Goal: Task Accomplishment & Management: Use online tool/utility

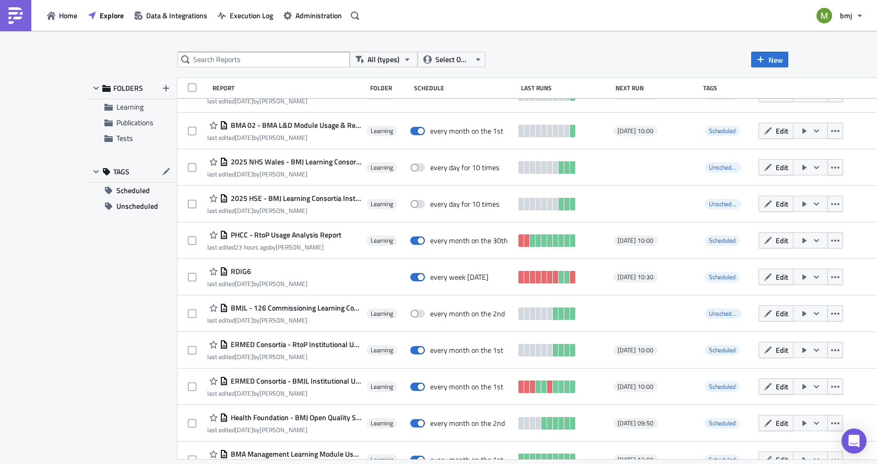
scroll to position [313, 0]
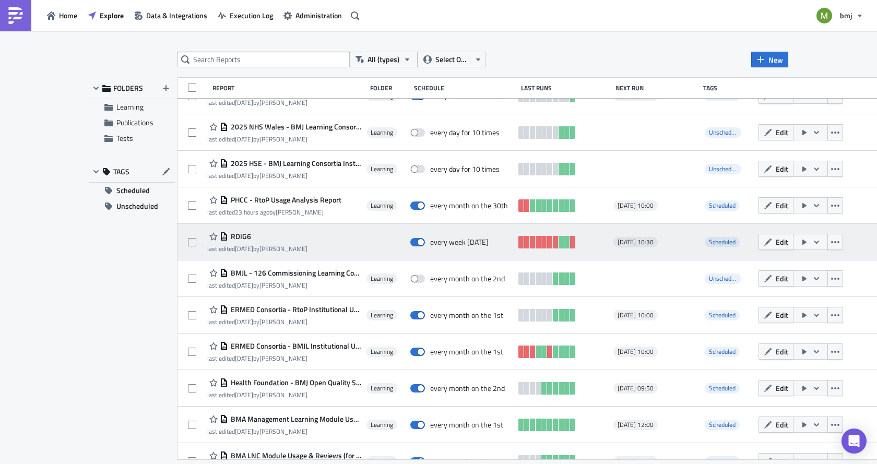
click at [242, 232] on span "RDIG6" at bounding box center [239, 236] width 23 height 9
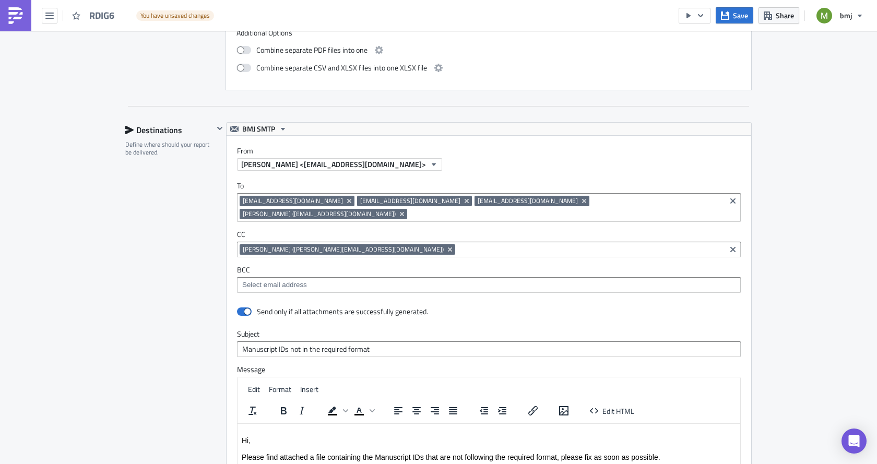
scroll to position [626, 0]
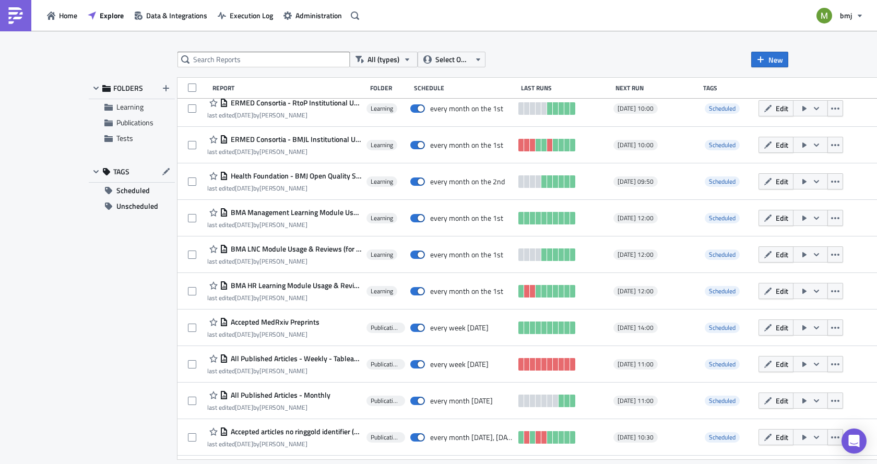
scroll to position [553, 0]
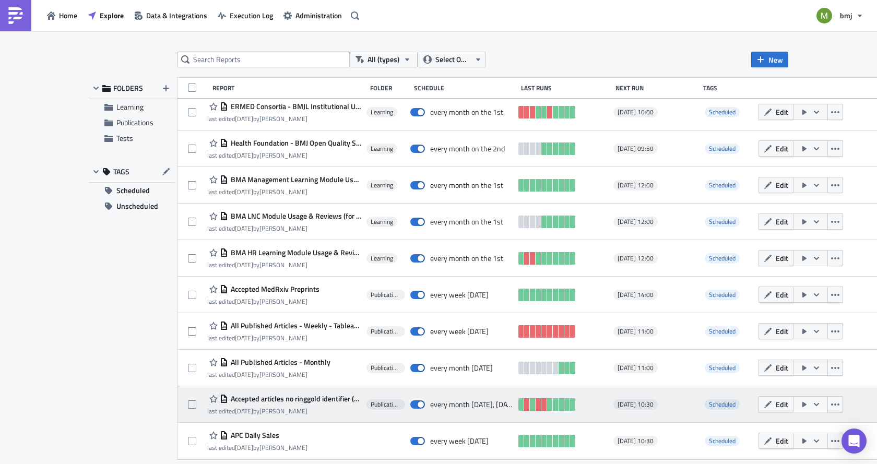
click at [326, 401] on span "Accepted articles no ringgold identifier (RDIG-07)" at bounding box center [294, 398] width 133 height 9
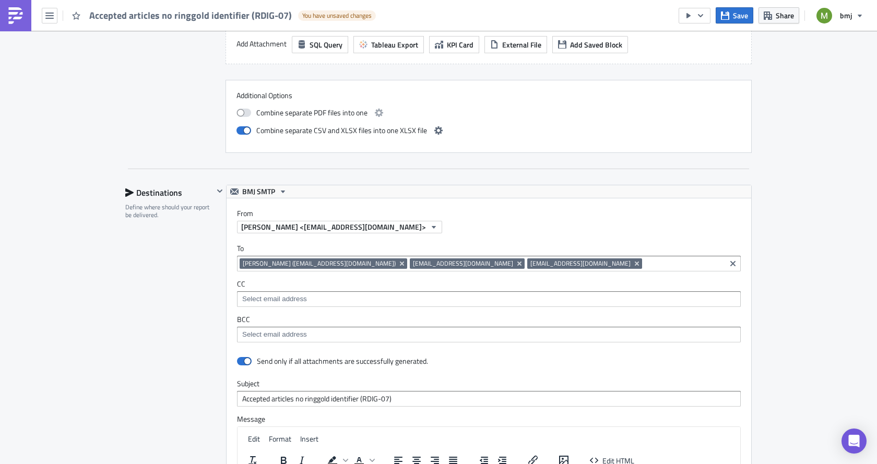
scroll to position [731, 0]
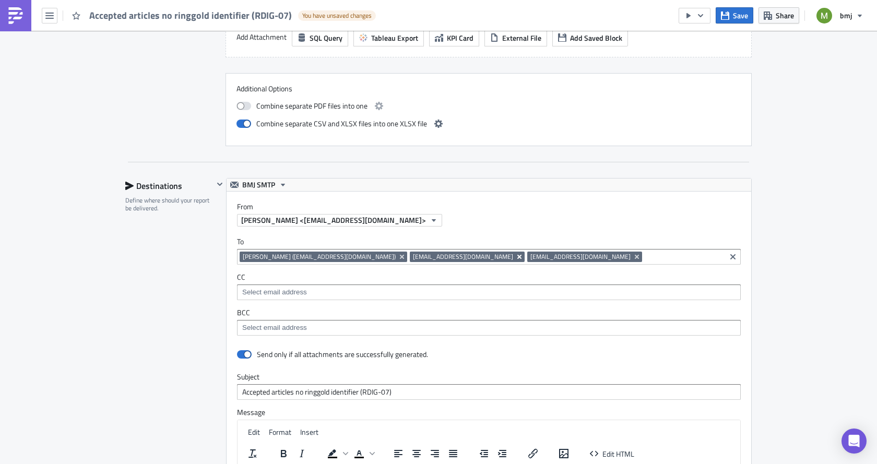
click at [515, 256] on icon "Remove Tag" at bounding box center [519, 257] width 8 height 8
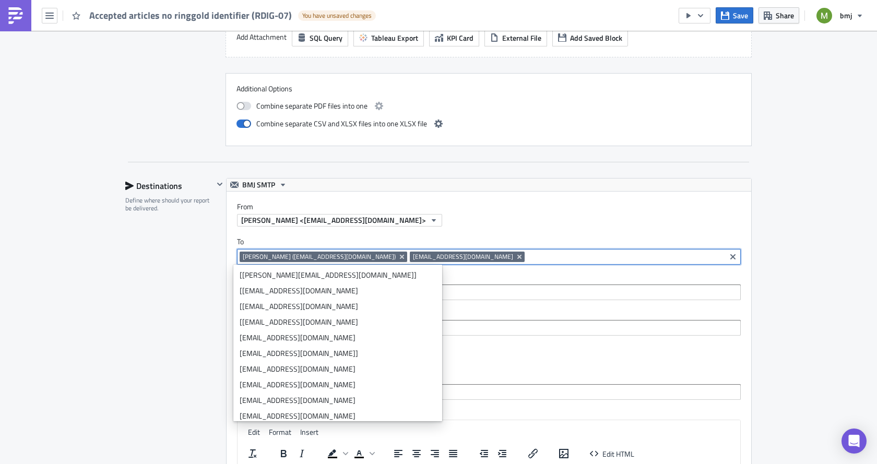
click at [104, 342] on div "Publications Execution Log Edit " Accepted articles no ringgold identifier (RDI…" at bounding box center [438, 65] width 877 height 1531
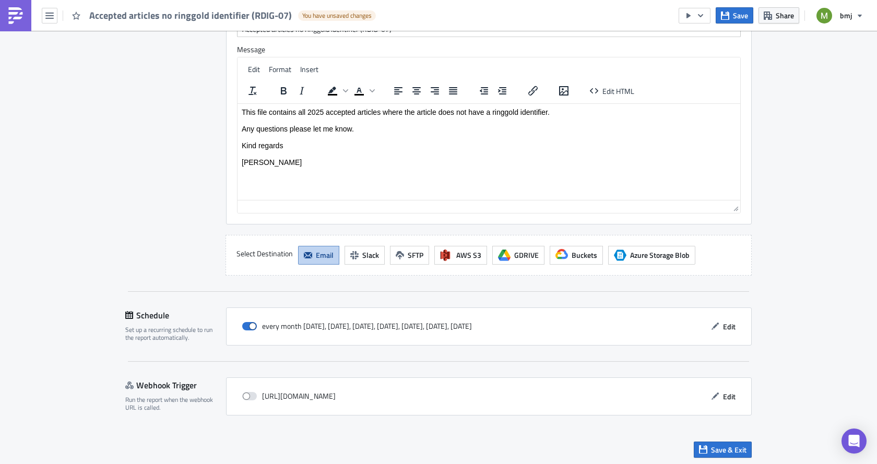
scroll to position [1096, 0]
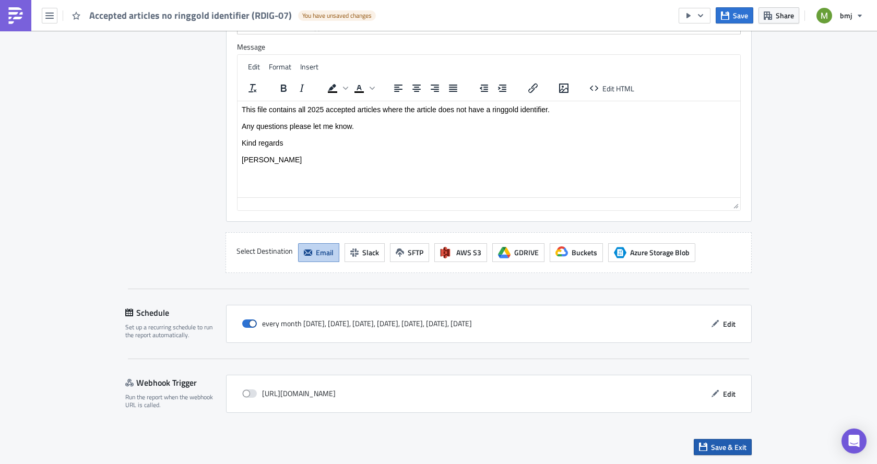
click at [724, 448] on span "Save & Exit" at bounding box center [728, 447] width 35 height 11
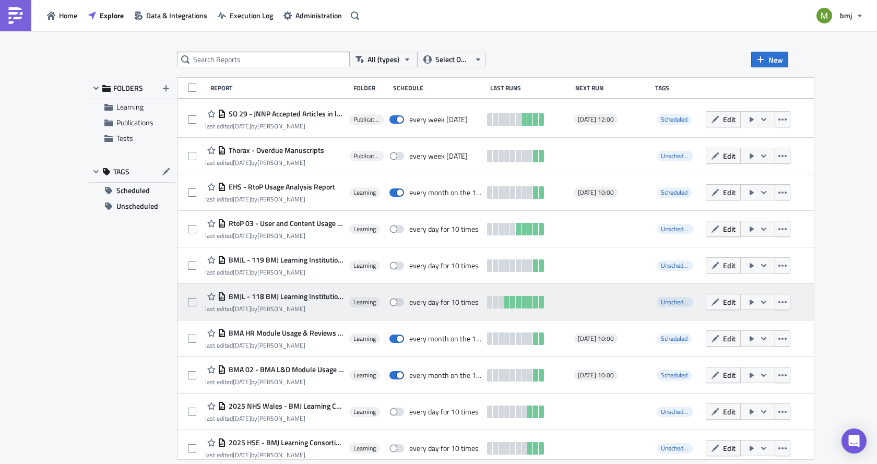
scroll to position [52, 0]
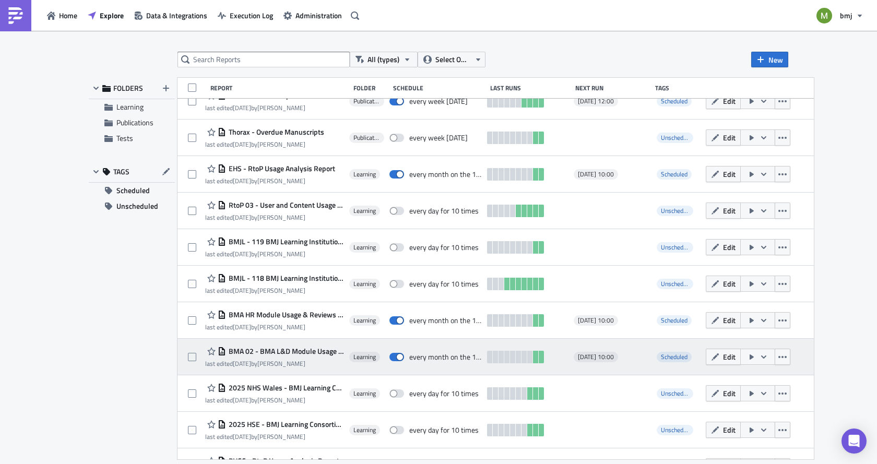
click at [282, 349] on span "BMA 02 - BMA L&D Module Usage & Reviews" at bounding box center [285, 351] width 118 height 9
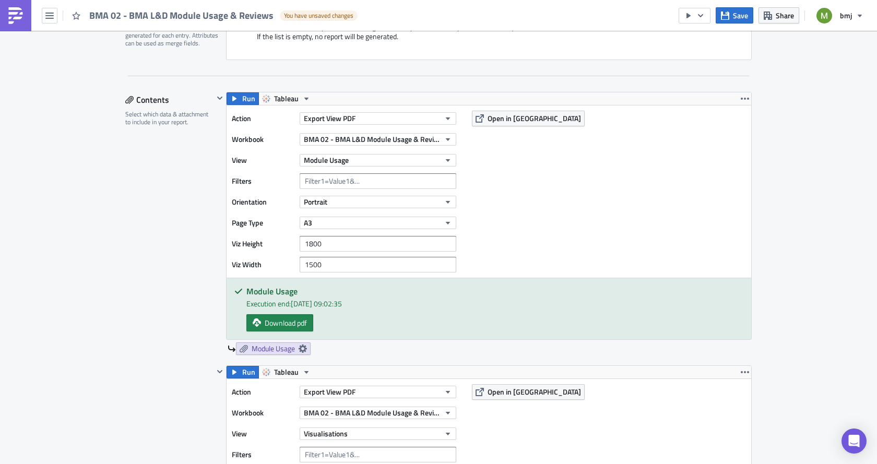
scroll to position [261, 0]
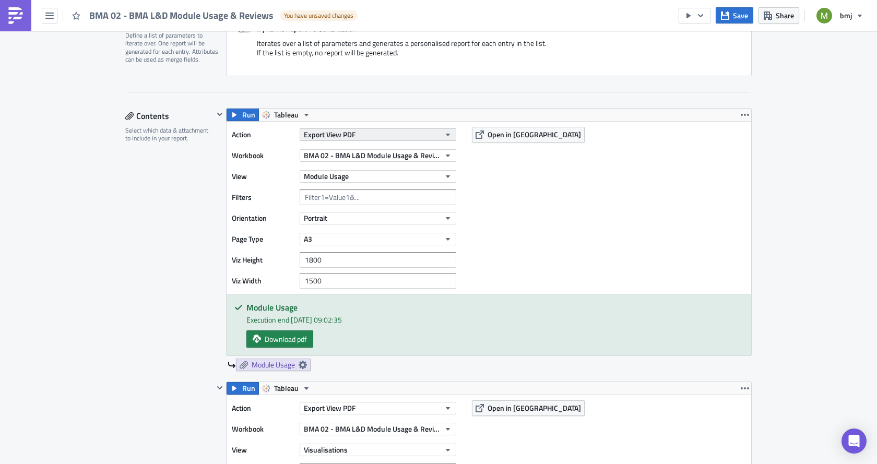
click at [323, 132] on span "Export View PDF" at bounding box center [330, 134] width 52 height 11
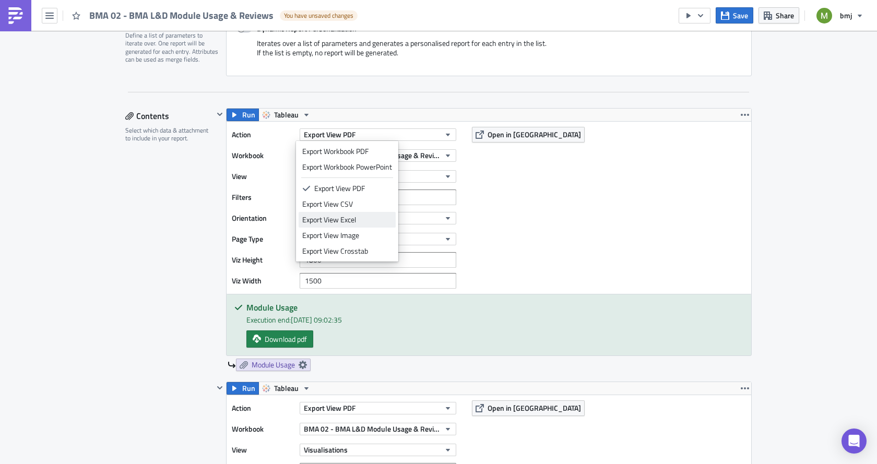
click at [342, 221] on div "Export View Excel" at bounding box center [347, 220] width 90 height 10
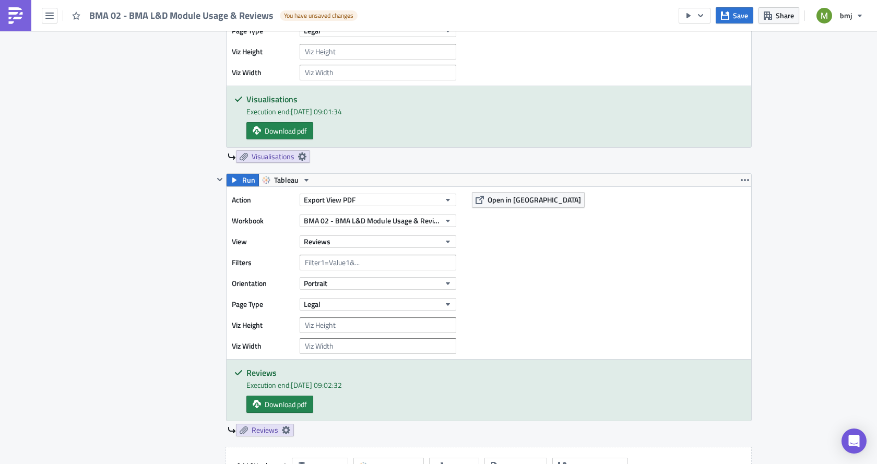
scroll to position [679, 0]
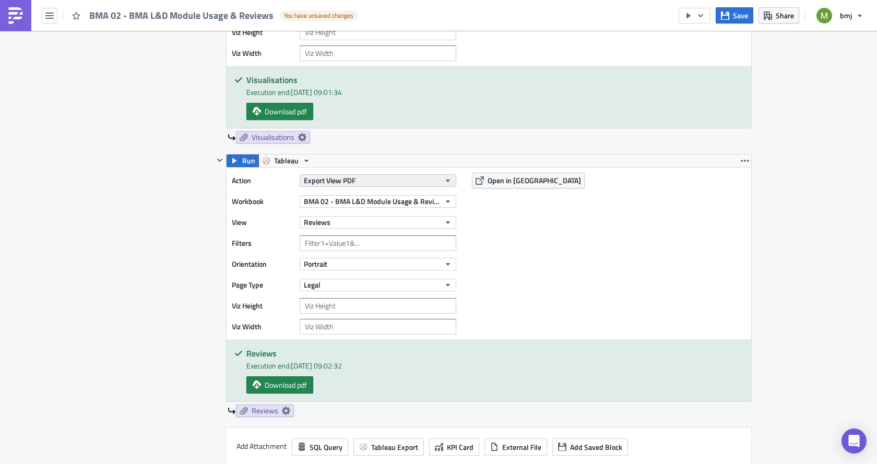
click at [374, 176] on button "Export View PDF" at bounding box center [378, 180] width 157 height 13
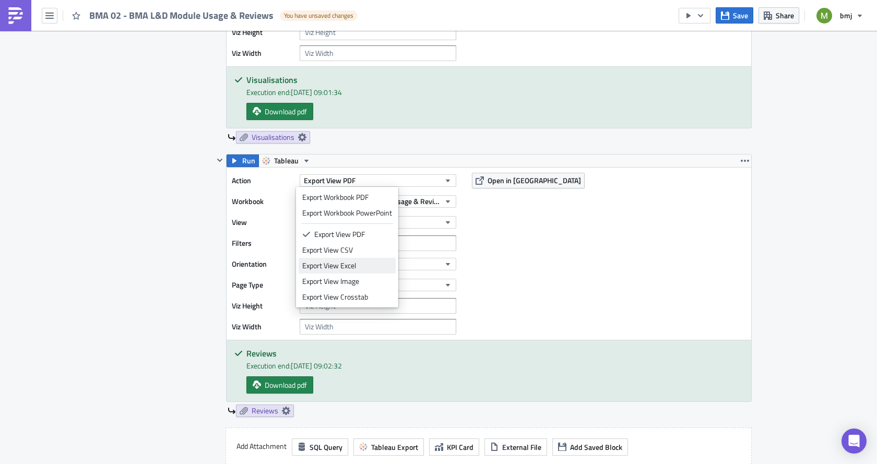
click at [381, 262] on div "Export View Excel" at bounding box center [347, 265] width 90 height 10
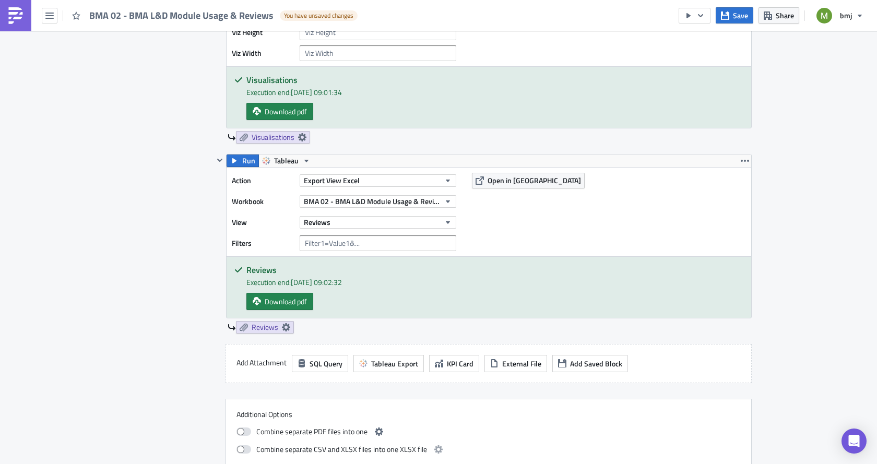
checkbox input "false"
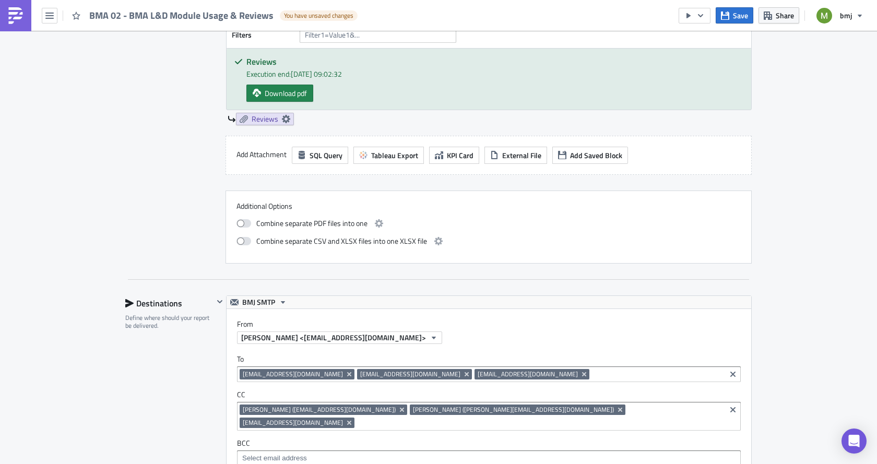
scroll to position [887, 0]
click at [237, 240] on span at bounding box center [243, 240] width 15 height 8
click at [239, 240] on input "checkbox" at bounding box center [242, 239] width 7 height 7
checkbox input "true"
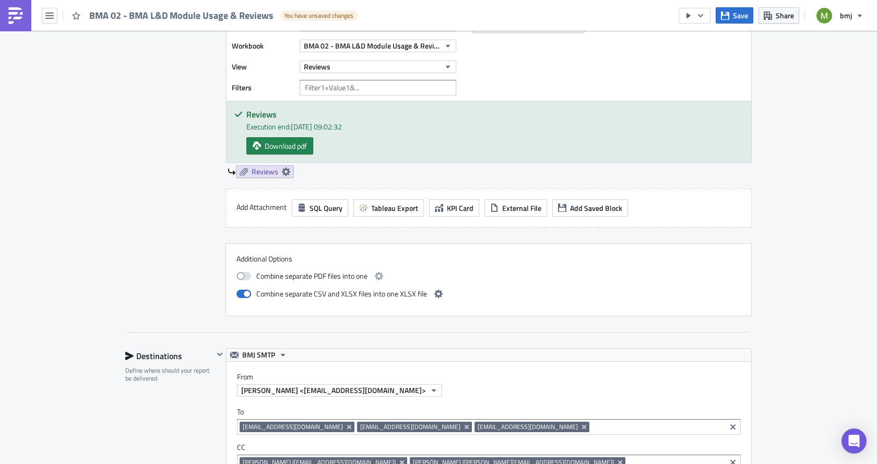
scroll to position [783, 0]
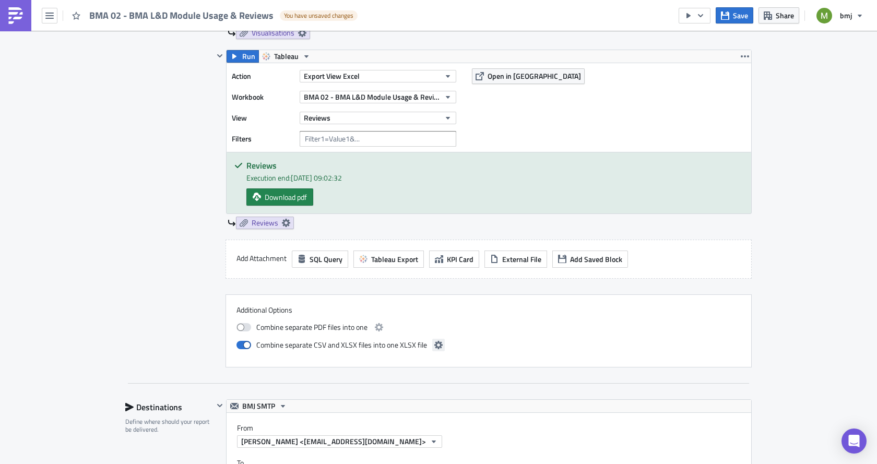
click at [436, 344] on icon "button" at bounding box center [438, 345] width 8 height 8
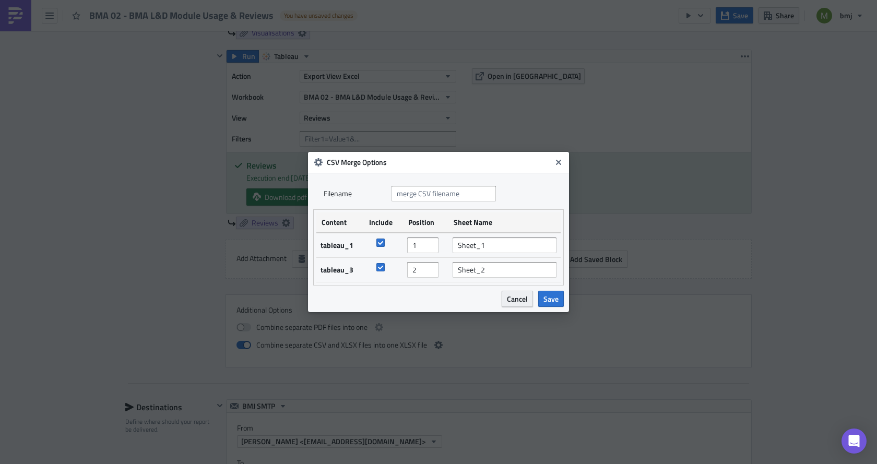
click at [518, 303] on span "Cancel" at bounding box center [517, 298] width 21 height 11
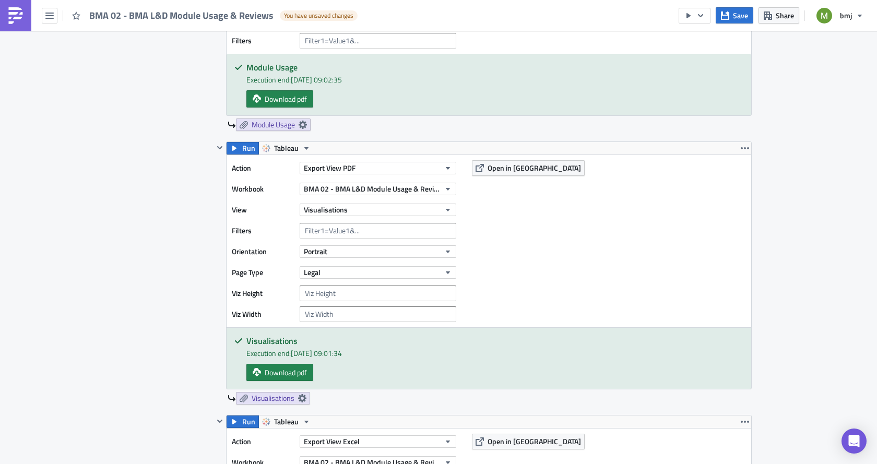
scroll to position [470, 0]
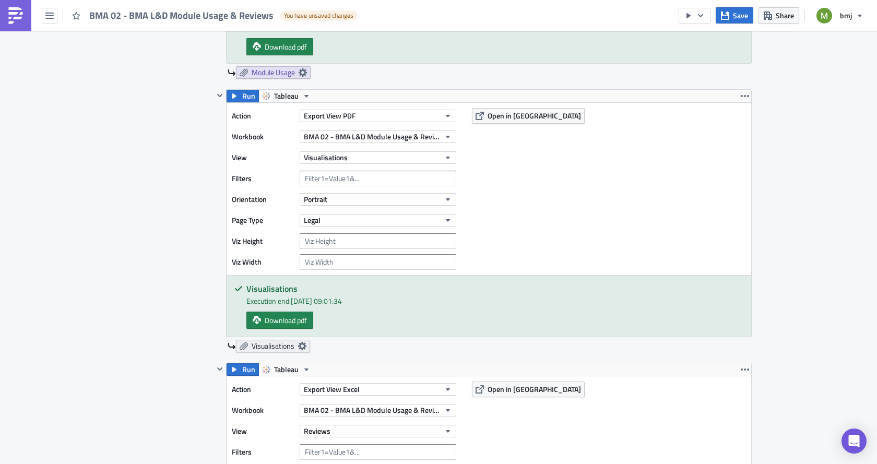
click at [298, 347] on icon at bounding box center [302, 346] width 8 height 8
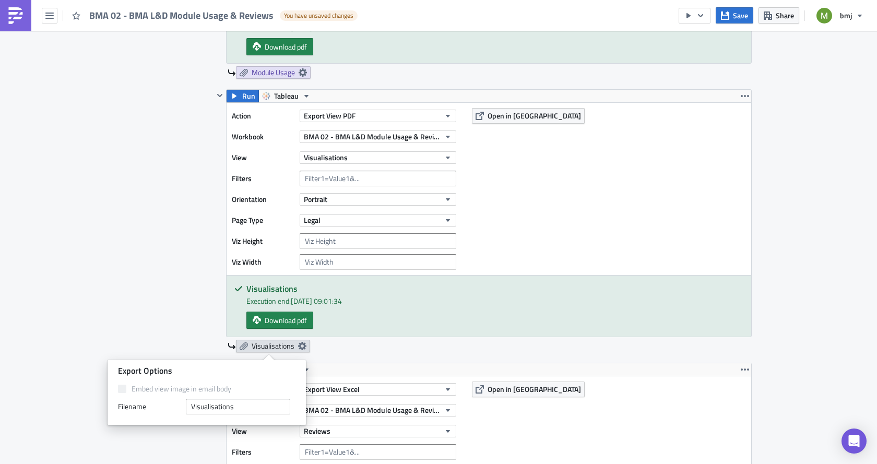
click at [298, 347] on icon at bounding box center [302, 346] width 8 height 8
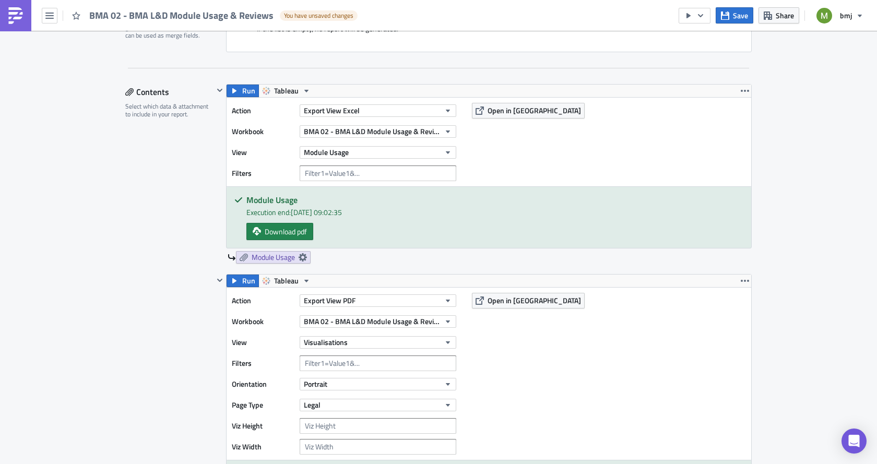
scroll to position [261, 0]
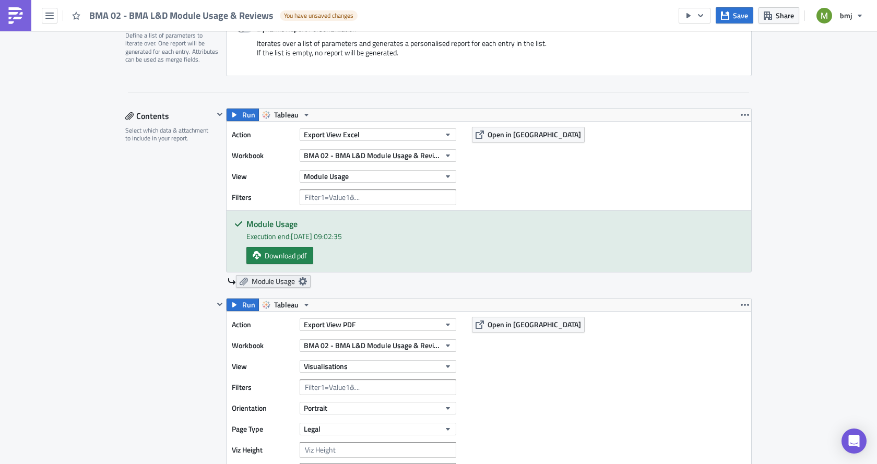
click at [301, 279] on icon at bounding box center [303, 281] width 8 height 8
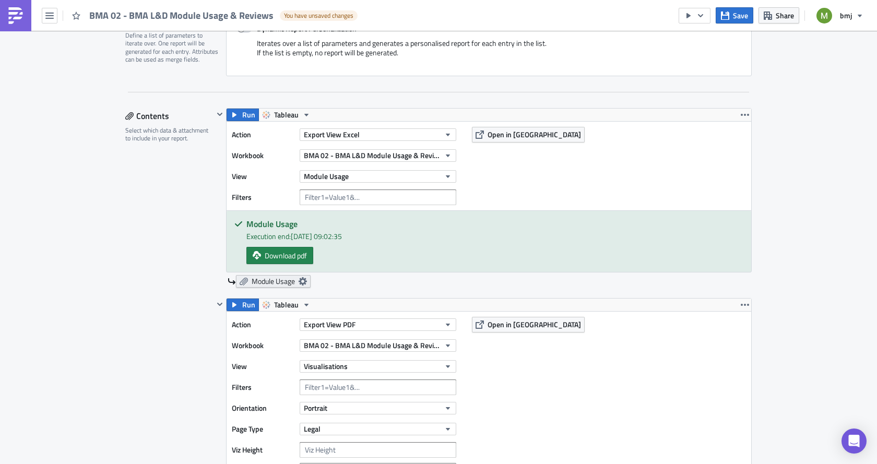
click at [299, 278] on icon at bounding box center [303, 281] width 8 height 8
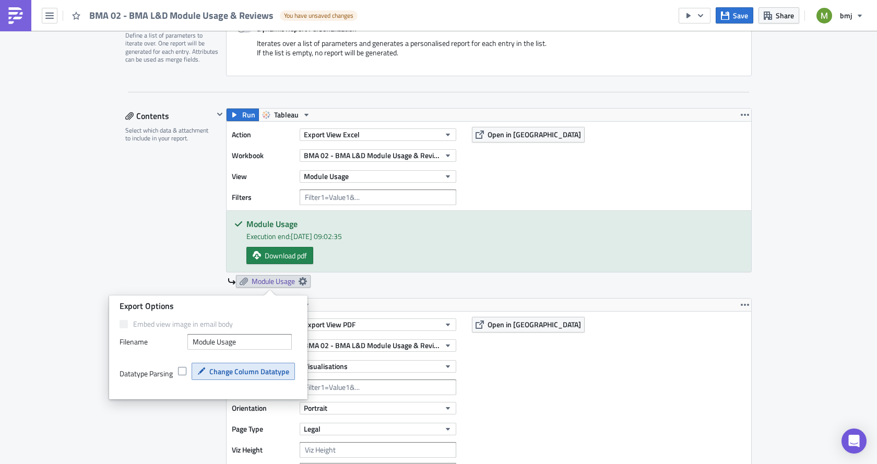
click at [220, 377] on button "Change Column Datatype" at bounding box center [243, 371] width 103 height 17
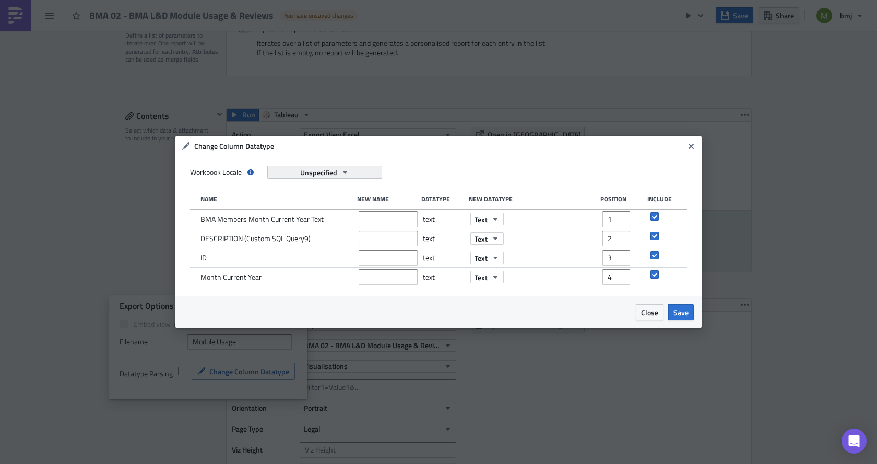
click at [337, 171] on span "Unspecified" at bounding box center [318, 172] width 37 height 11
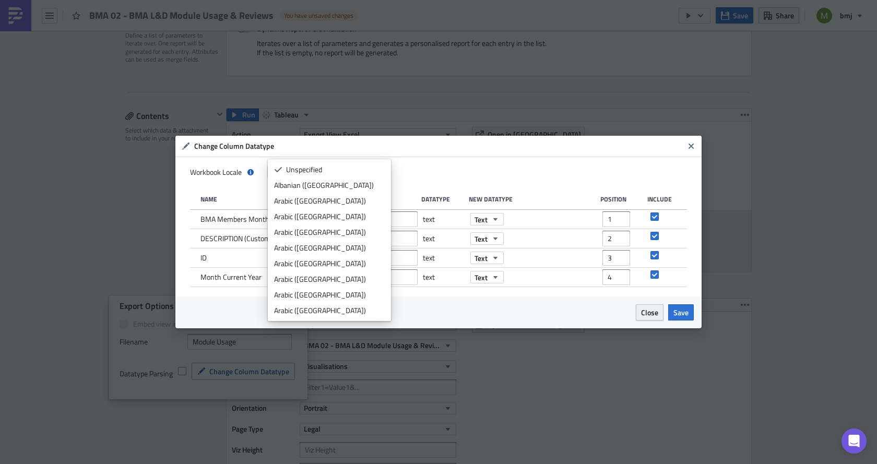
click at [639, 308] on button "Close" at bounding box center [650, 312] width 28 height 16
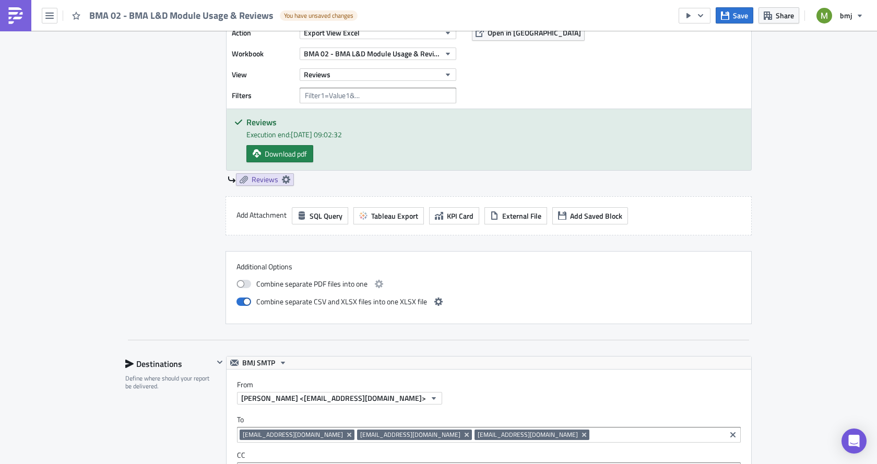
scroll to position [835, 0]
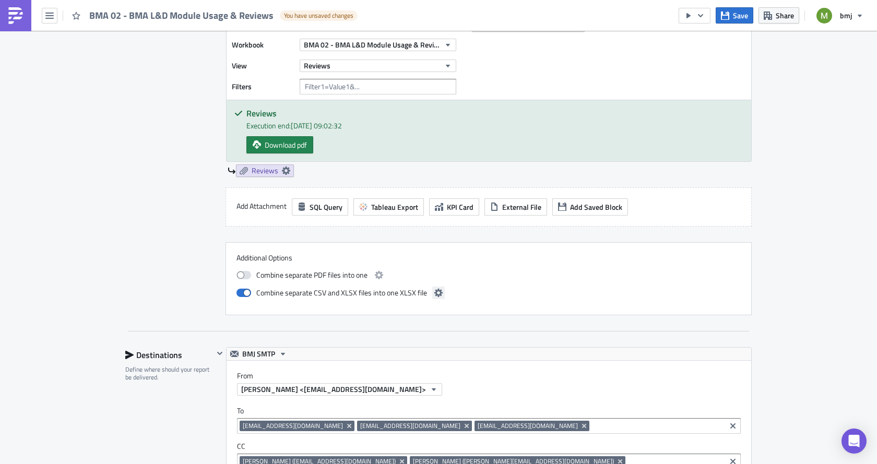
click at [436, 294] on icon "button" at bounding box center [438, 293] width 8 height 8
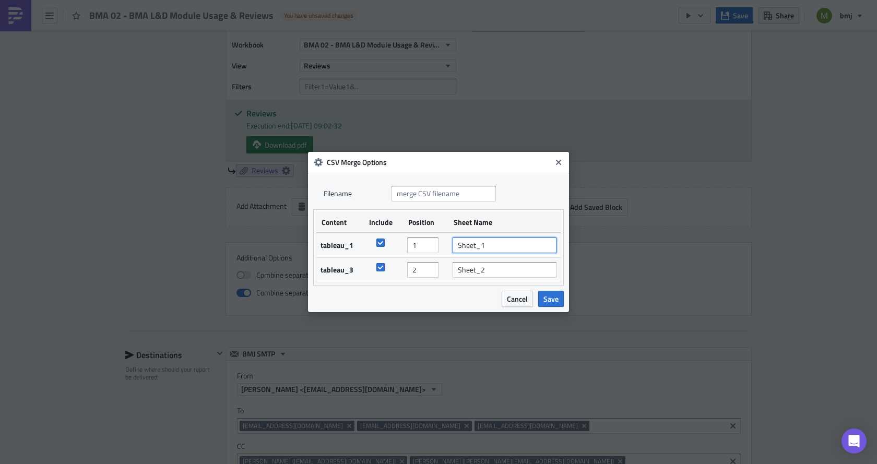
drag, startPoint x: 504, startPoint y: 244, endPoint x: 411, endPoint y: 242, distance: 93.5
click at [411, 242] on tr "tableau_1 1 Sheet_1" at bounding box center [438, 245] width 244 height 25
type input "Module Usage"
type input "Reviews"
click at [559, 300] on button "Save" at bounding box center [551, 299] width 26 height 16
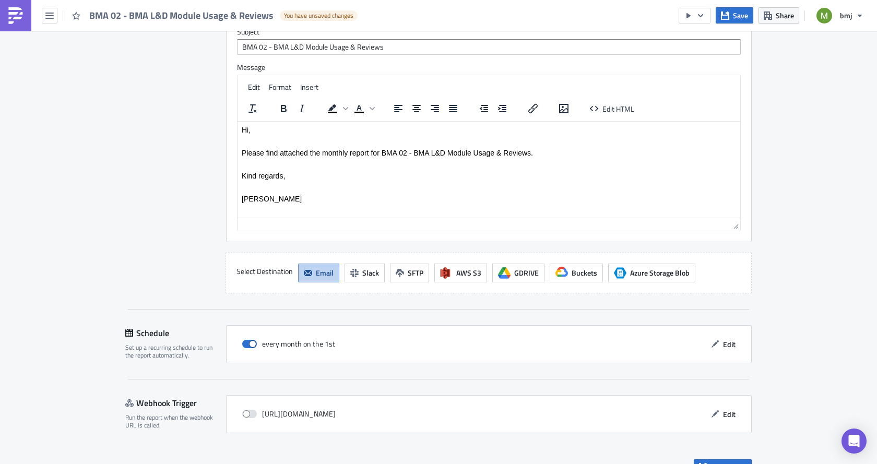
scroll to position [1370, 0]
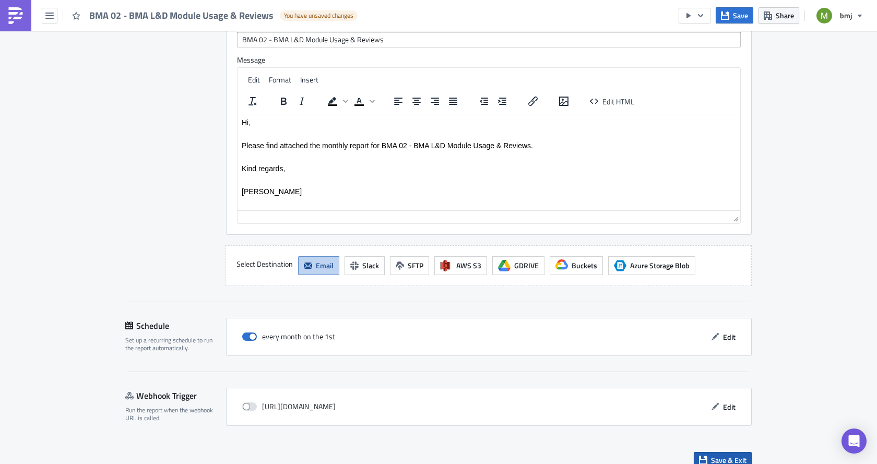
click at [745, 452] on button "Save & Exit" at bounding box center [723, 460] width 58 height 16
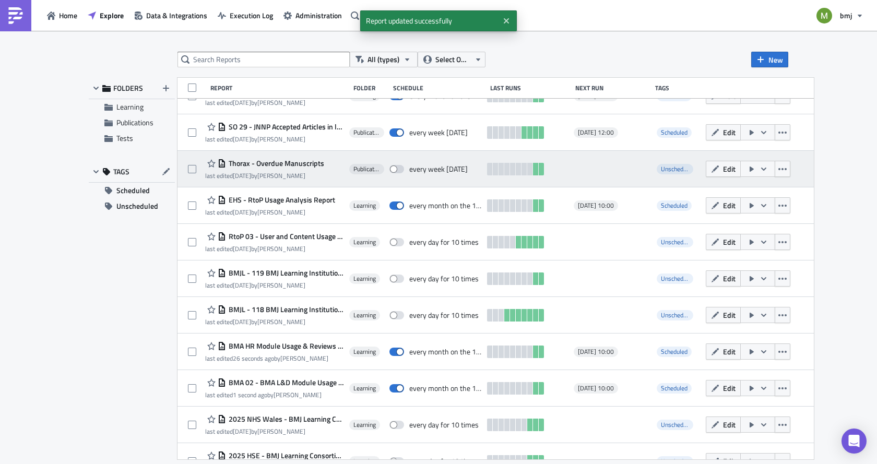
scroll to position [52, 0]
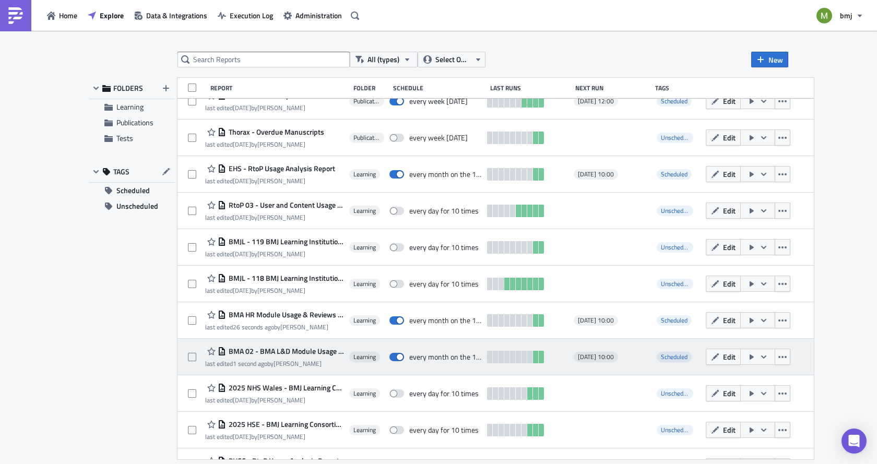
click at [766, 358] on icon "button" at bounding box center [763, 356] width 5 height 3
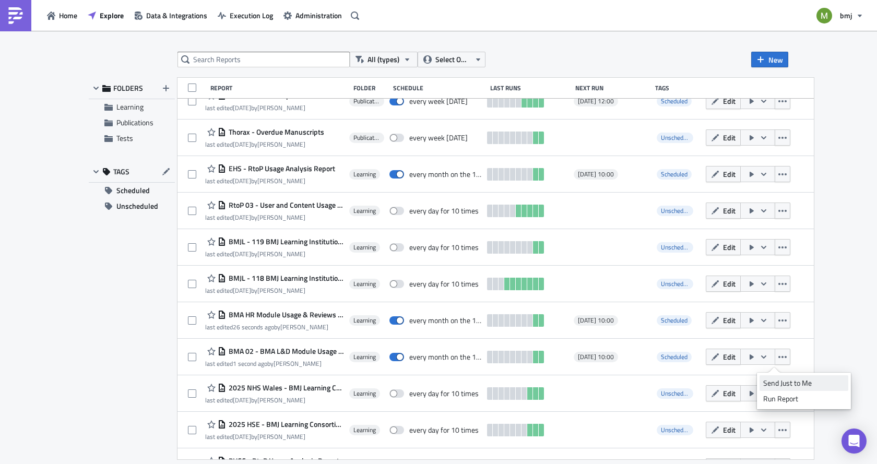
click at [788, 381] on div "Send Just to Me" at bounding box center [803, 383] width 81 height 10
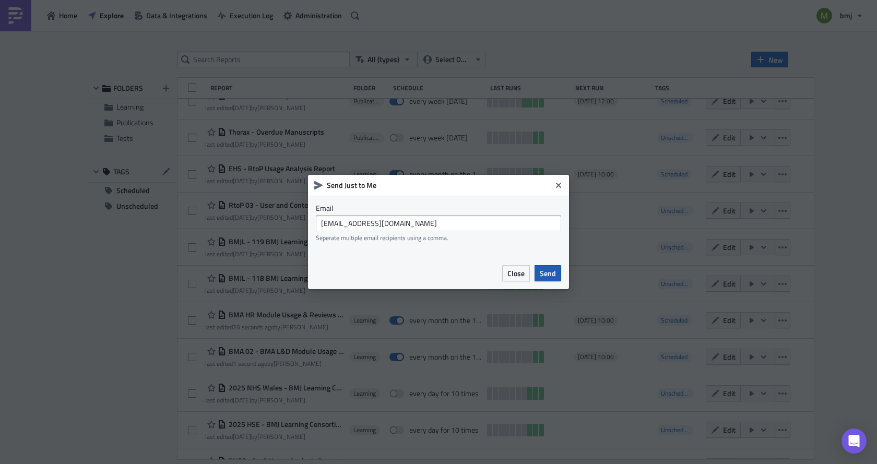
click at [551, 271] on span "Send" at bounding box center [548, 273] width 16 height 11
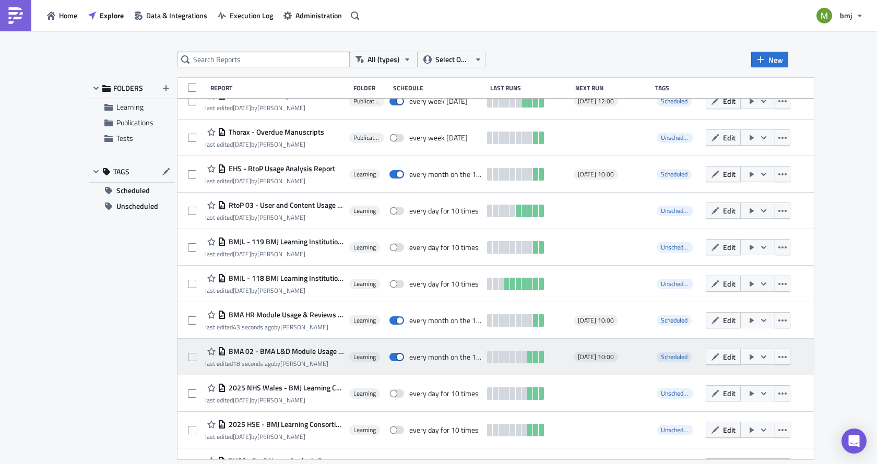
click at [320, 349] on span "BMA 02 - BMA L&D Module Usage & Reviews" at bounding box center [285, 351] width 118 height 9
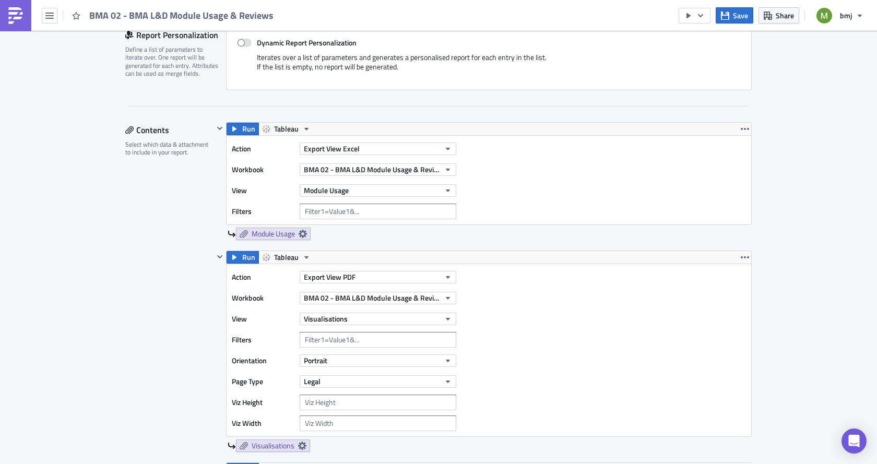
scroll to position [261, 0]
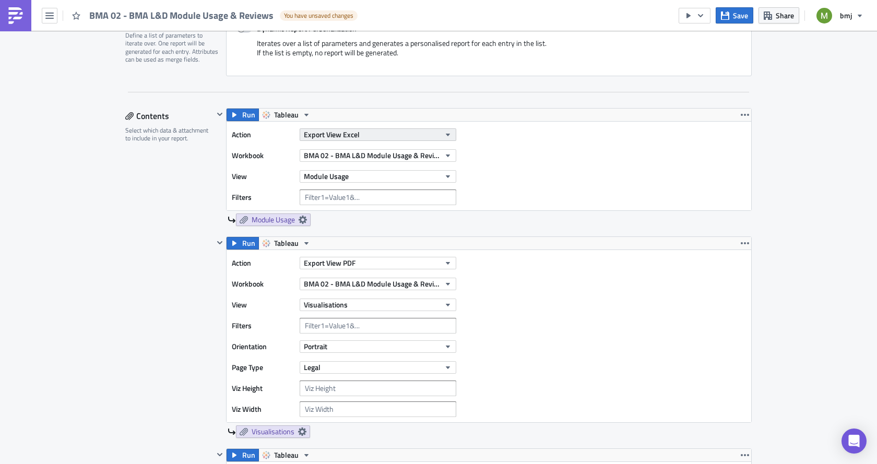
click at [341, 134] on span "Export View Excel" at bounding box center [332, 134] width 56 height 11
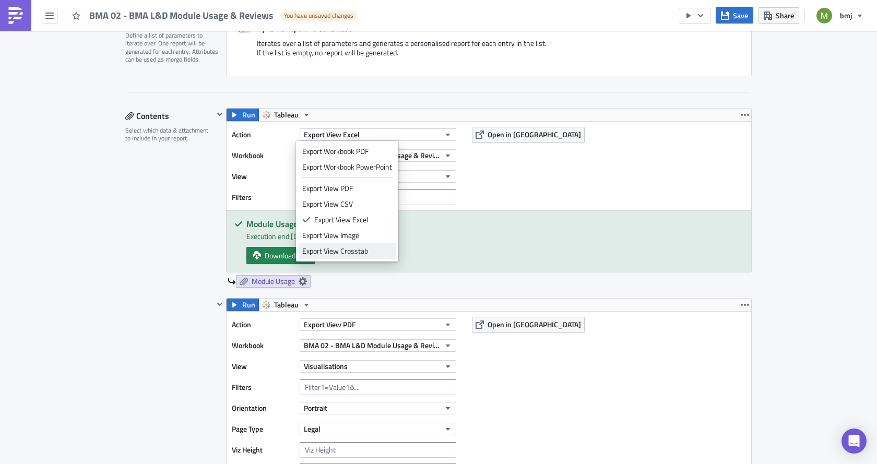
click at [348, 253] on div "Export View Crosstab" at bounding box center [347, 251] width 90 height 10
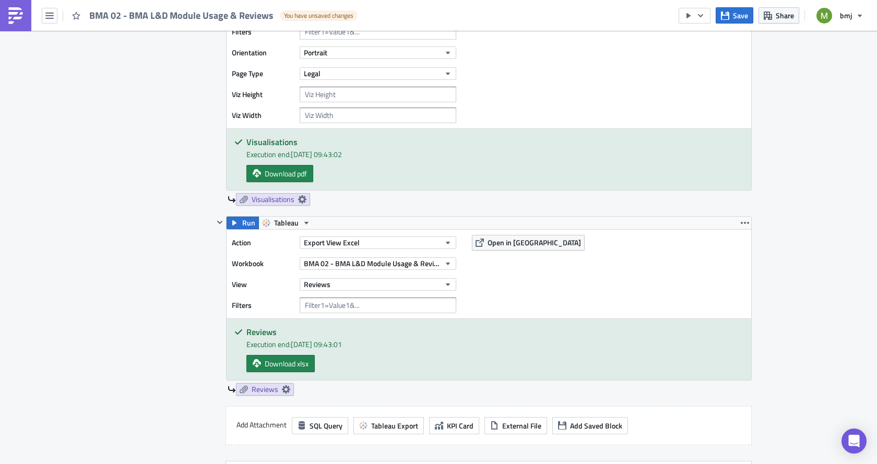
scroll to position [626, 0]
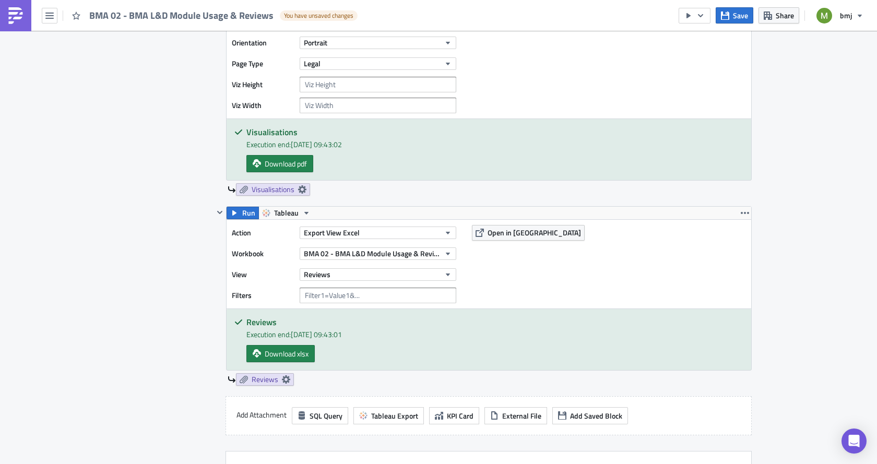
click at [357, 226] on div "Export View Excel" at bounding box center [378, 233] width 157 height 16
click at [357, 230] on button "Export View Excel" at bounding box center [378, 233] width 157 height 13
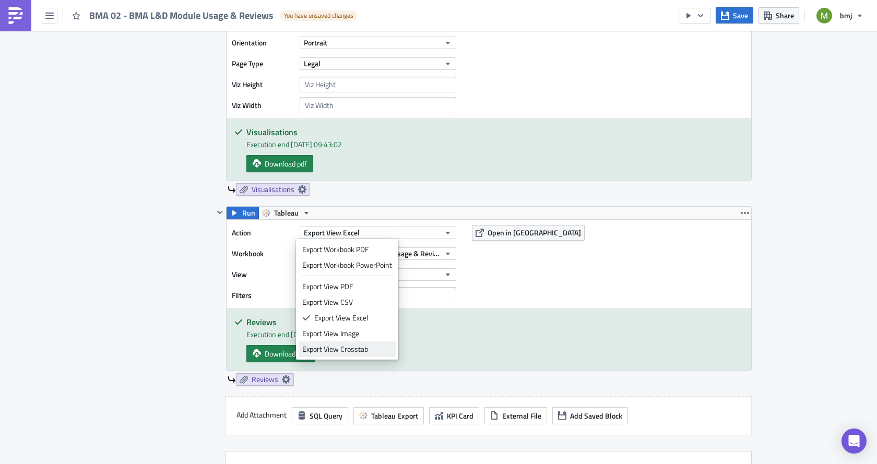
click at [367, 344] on div "Export View Crosstab" at bounding box center [347, 349] width 90 height 10
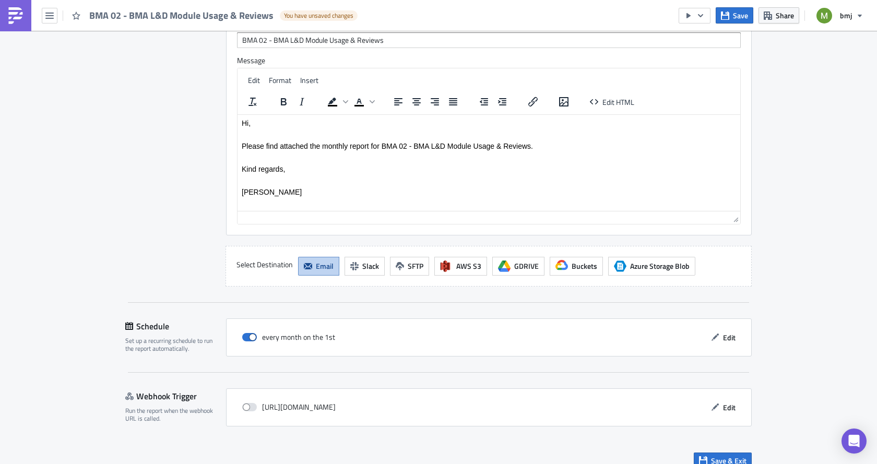
scroll to position [1370, 0]
click at [728, 455] on span "Save & Exit" at bounding box center [728, 460] width 35 height 11
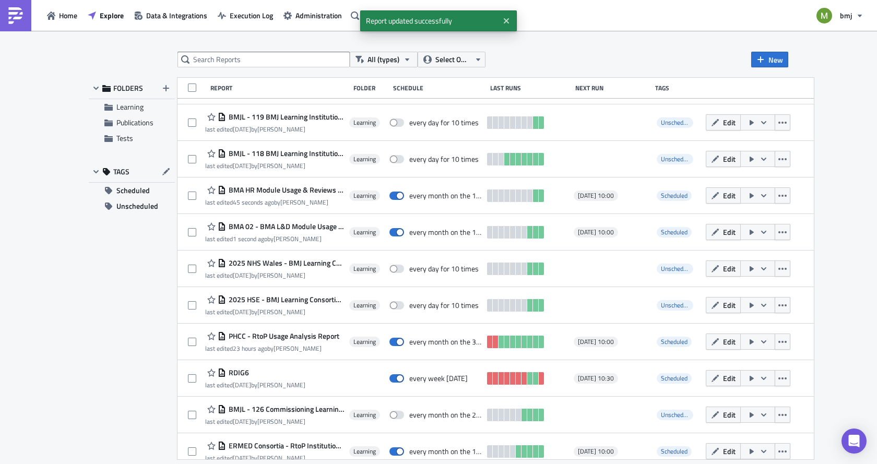
scroll to position [214, 0]
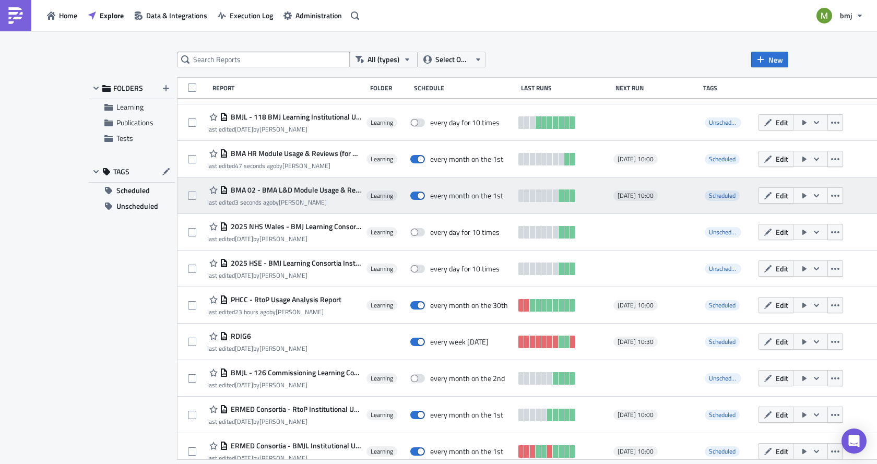
click at [814, 195] on button "button" at bounding box center [810, 195] width 35 height 16
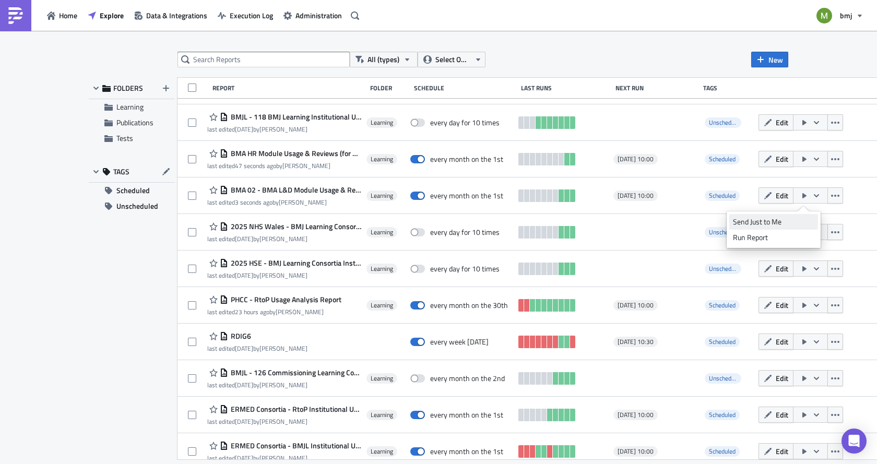
click at [805, 221] on div "Send Just to Me" at bounding box center [773, 222] width 81 height 10
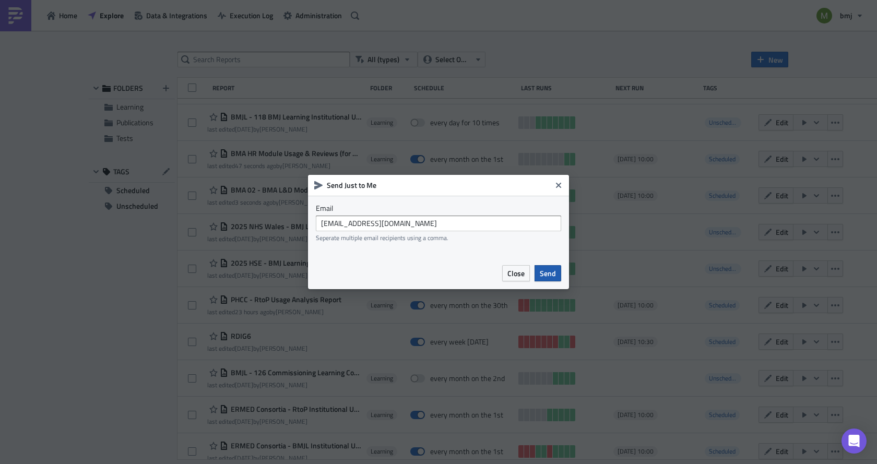
click at [541, 277] on span "Send" at bounding box center [548, 273] width 16 height 11
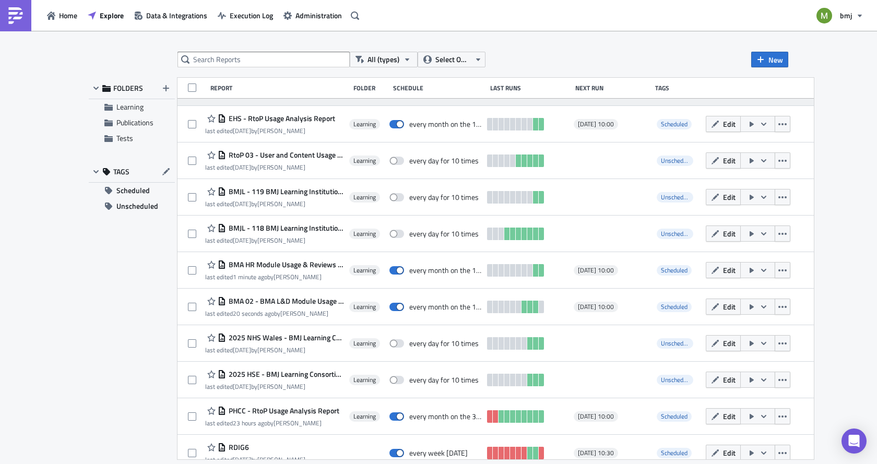
scroll to position [104, 0]
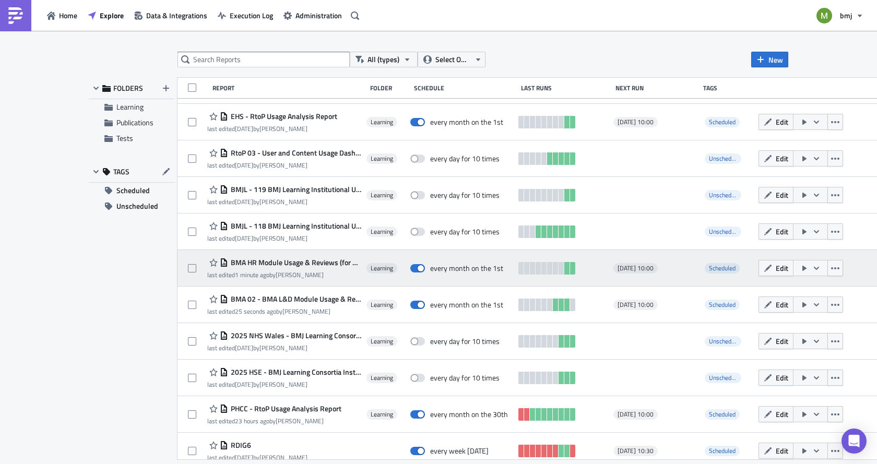
click at [297, 263] on span "BMA HR Module Usage & Reviews (for publication)" at bounding box center [294, 262] width 133 height 9
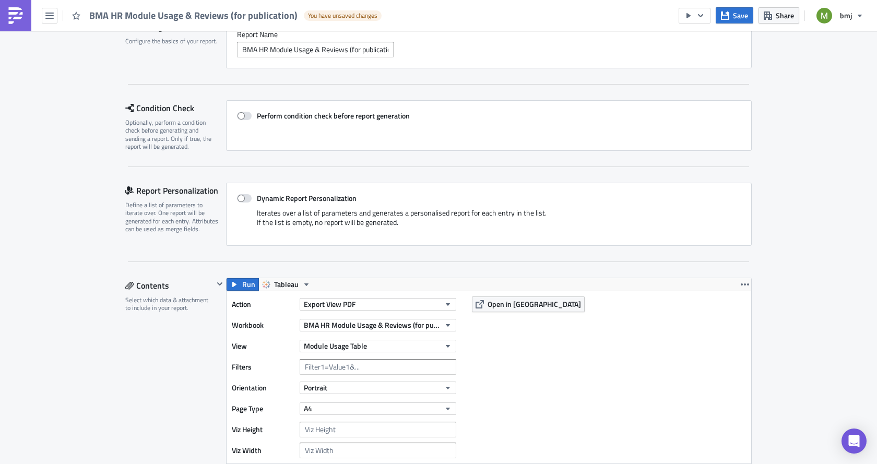
scroll to position [52, 0]
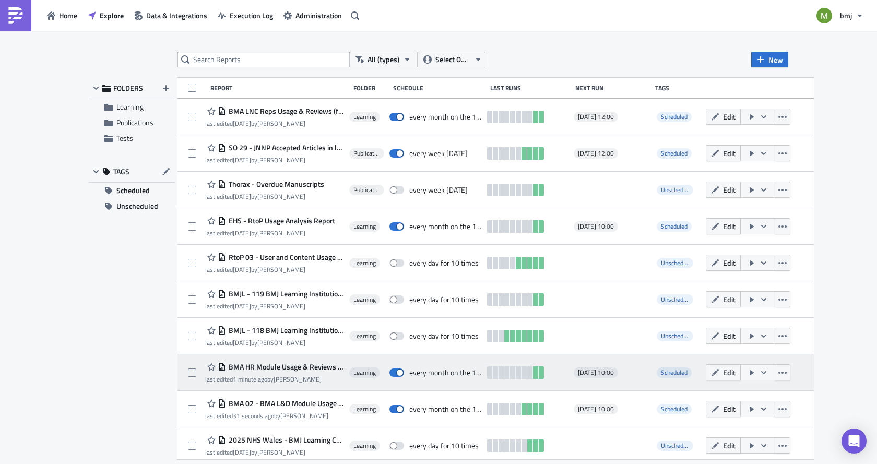
click at [768, 375] on icon "button" at bounding box center [764, 373] width 8 height 8
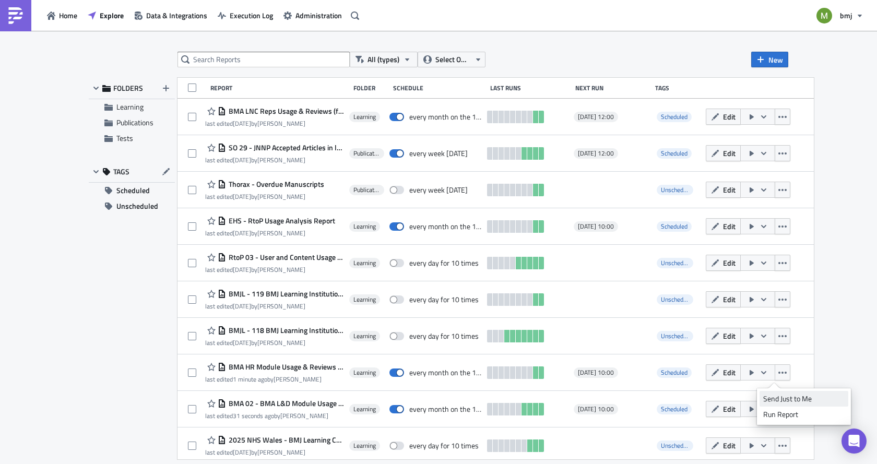
click at [787, 398] on div "Send Just to Me" at bounding box center [803, 399] width 81 height 10
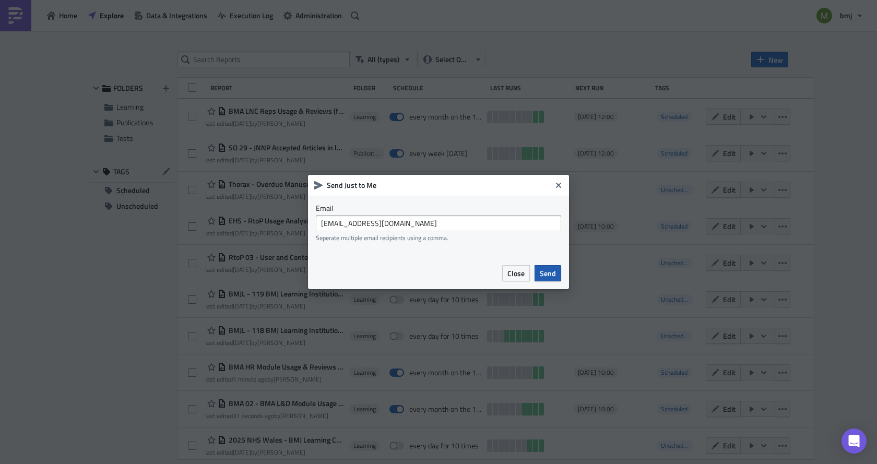
click at [548, 272] on span "Send" at bounding box center [548, 273] width 16 height 11
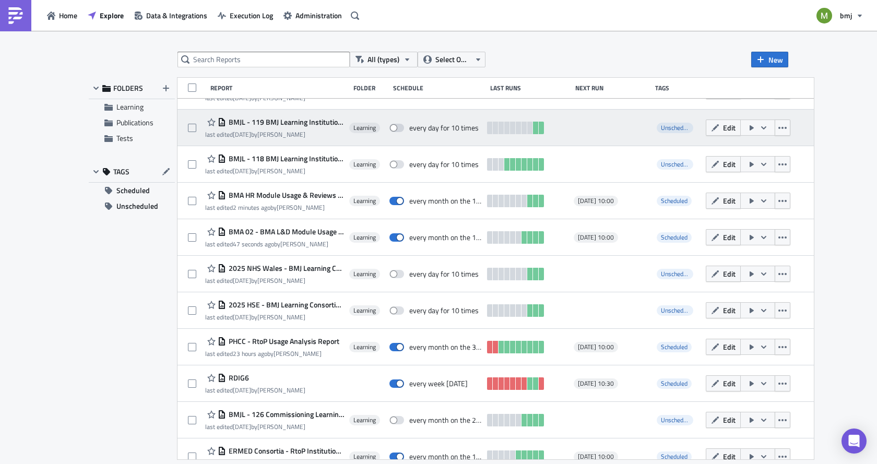
scroll to position [214, 0]
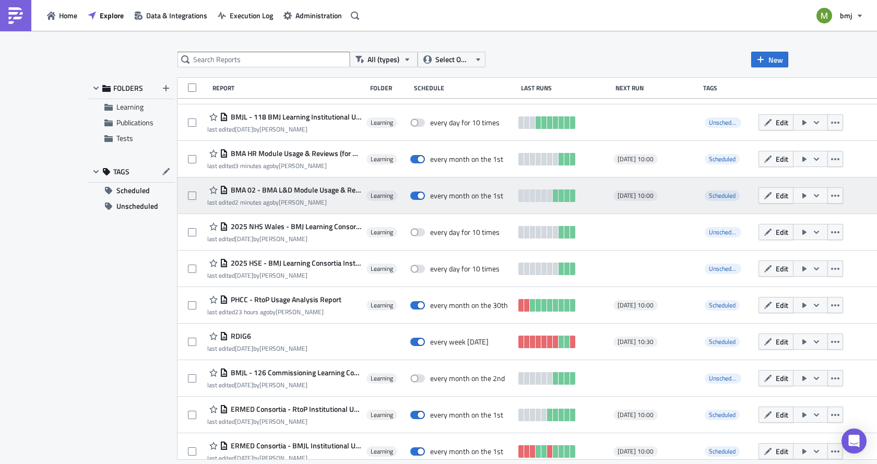
click at [252, 189] on span "BMA 02 - BMA L&D Module Usage & Reviews" at bounding box center [294, 189] width 133 height 9
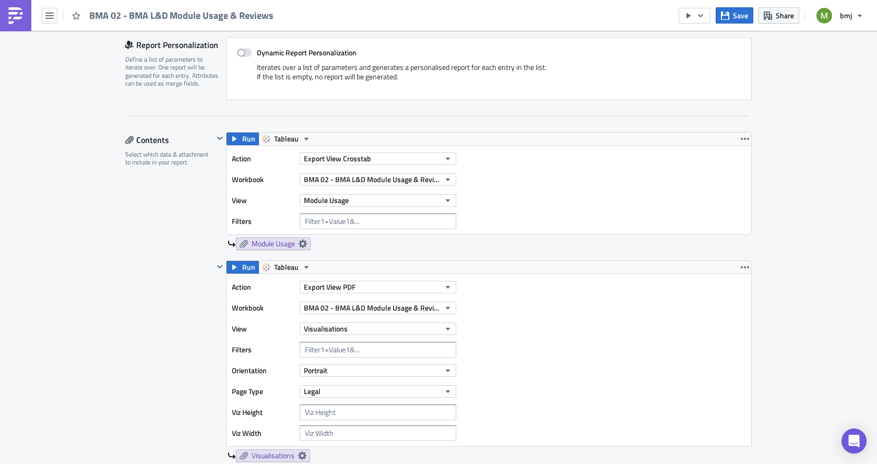
scroll to position [261, 0]
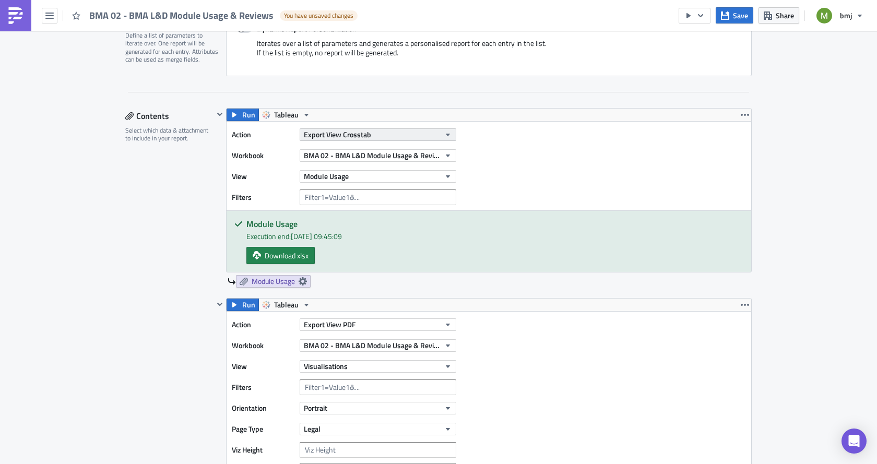
click at [343, 129] on span "Export View Crosstab" at bounding box center [337, 134] width 67 height 11
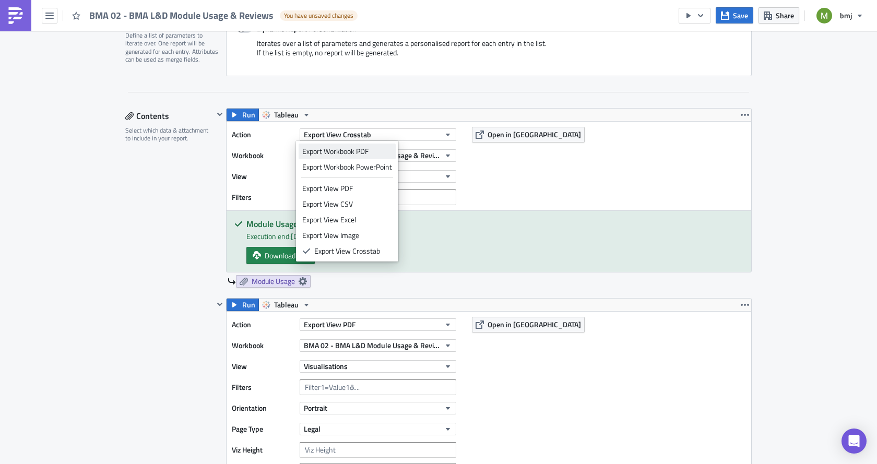
click at [341, 151] on div "Export Workbook PDF" at bounding box center [347, 151] width 90 height 10
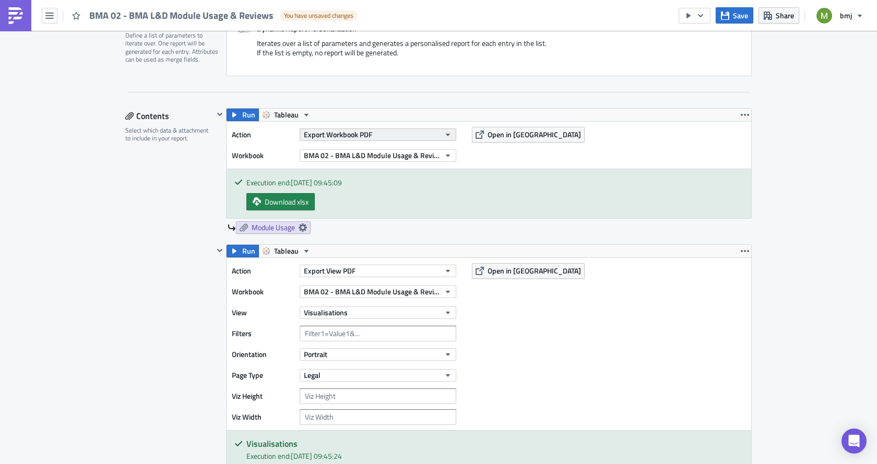
click at [322, 136] on span "Export Workbook PDF" at bounding box center [338, 134] width 68 height 11
checkbox input "false"
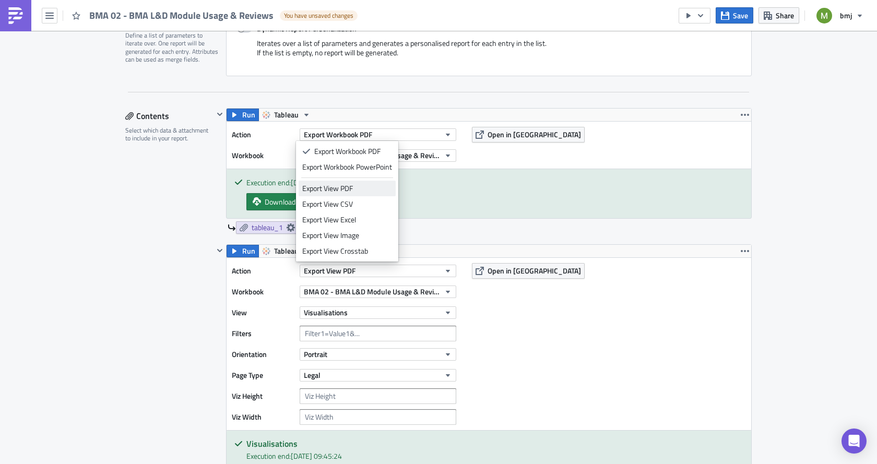
click at [350, 194] on link "Export View PDF" at bounding box center [347, 189] width 97 height 16
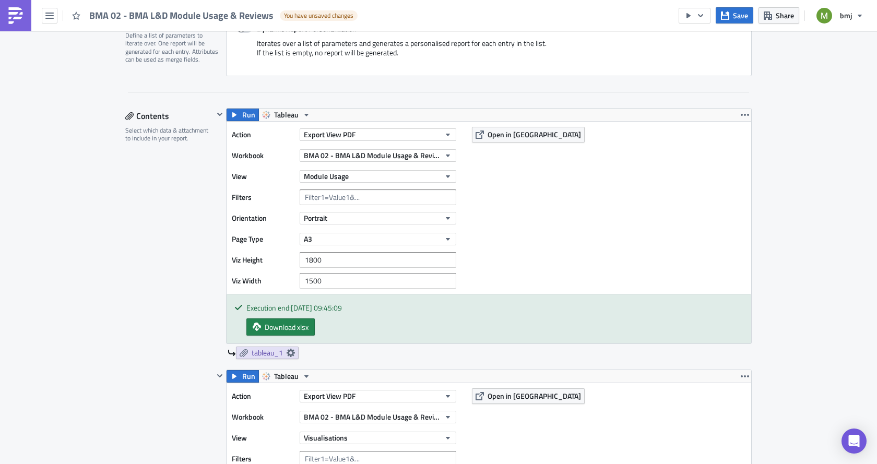
click at [245, 115] on span "Run" at bounding box center [248, 115] width 13 height 13
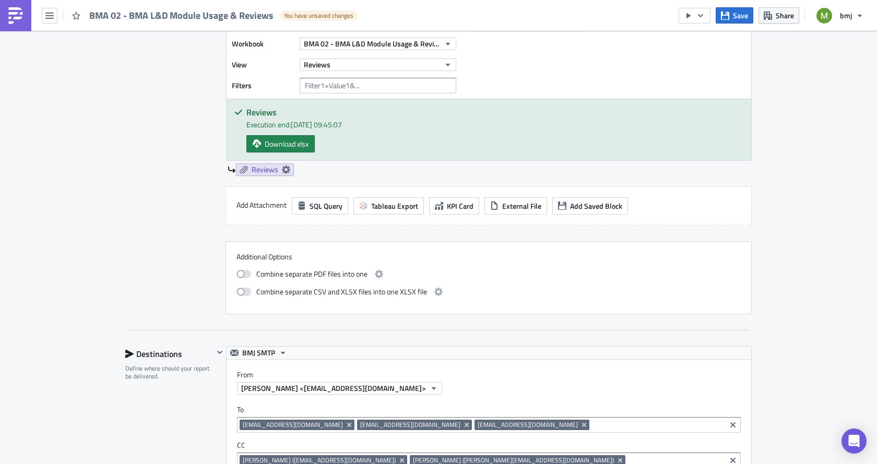
scroll to position [940, 0]
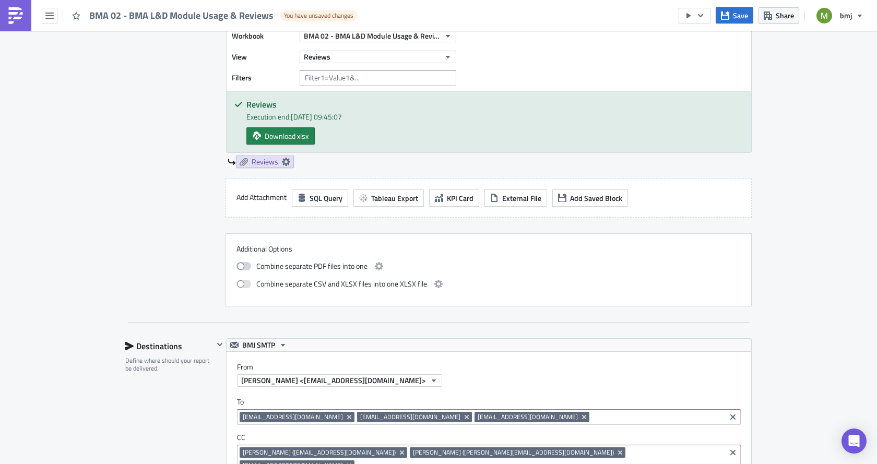
click at [240, 270] on label at bounding box center [246, 266] width 20 height 13
click at [240, 268] on input "checkbox" at bounding box center [242, 265] width 7 height 7
checkbox input "true"
click at [375, 266] on icon "button" at bounding box center [379, 266] width 8 height 8
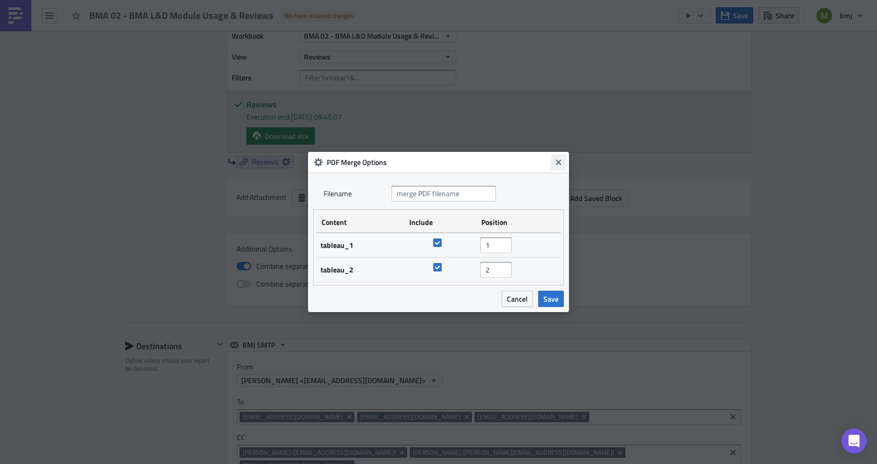
click at [562, 164] on icon "Close" at bounding box center [558, 162] width 8 height 8
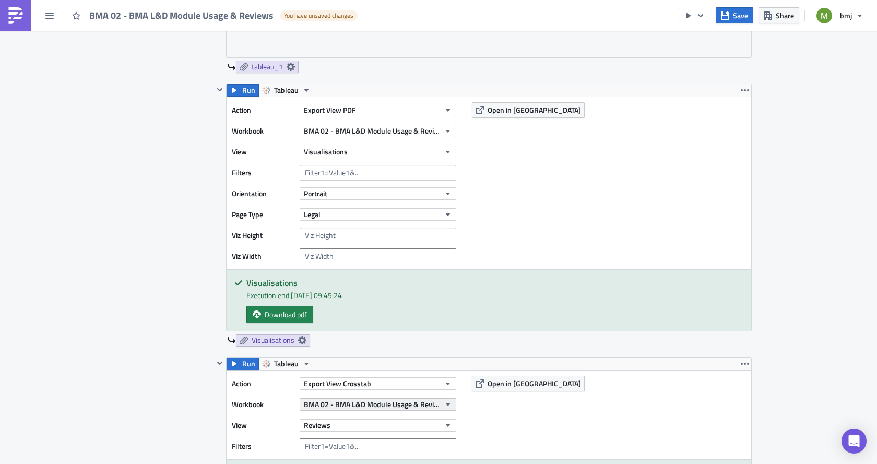
scroll to position [574, 0]
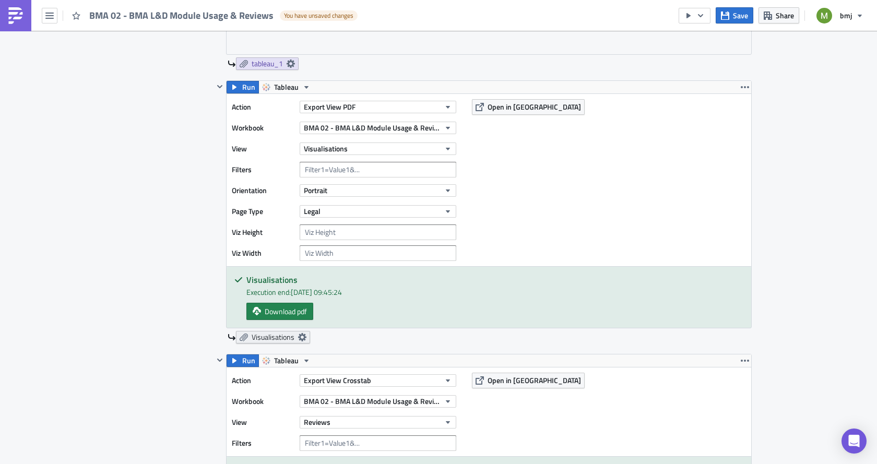
click at [298, 338] on icon at bounding box center [302, 337] width 8 height 8
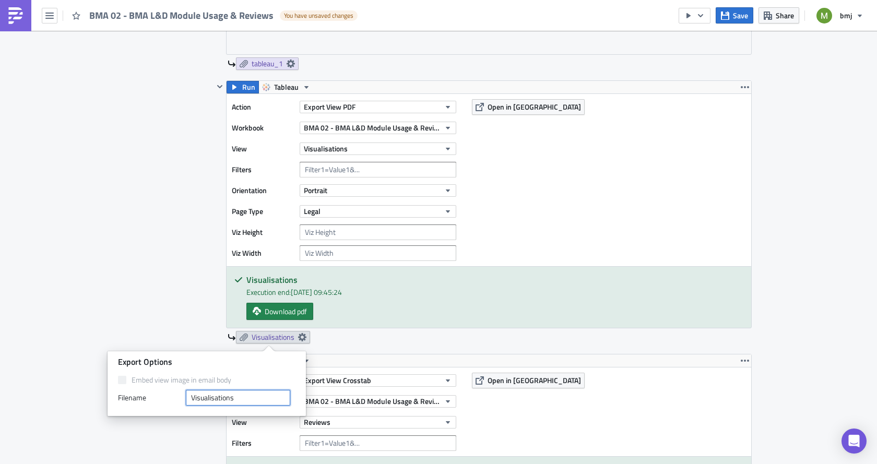
click at [248, 399] on input "Visualisations" at bounding box center [238, 398] width 104 height 16
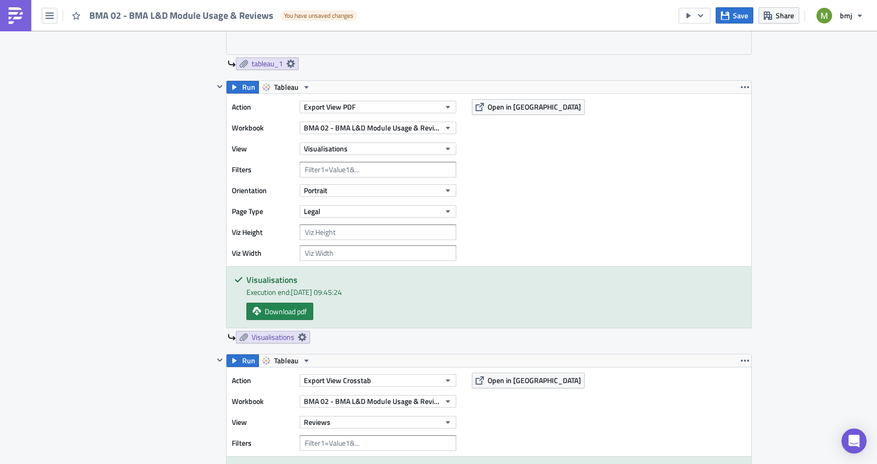
click at [137, 262] on div "Contents Select which data & attachment to include in your report." at bounding box center [169, 233] width 88 height 877
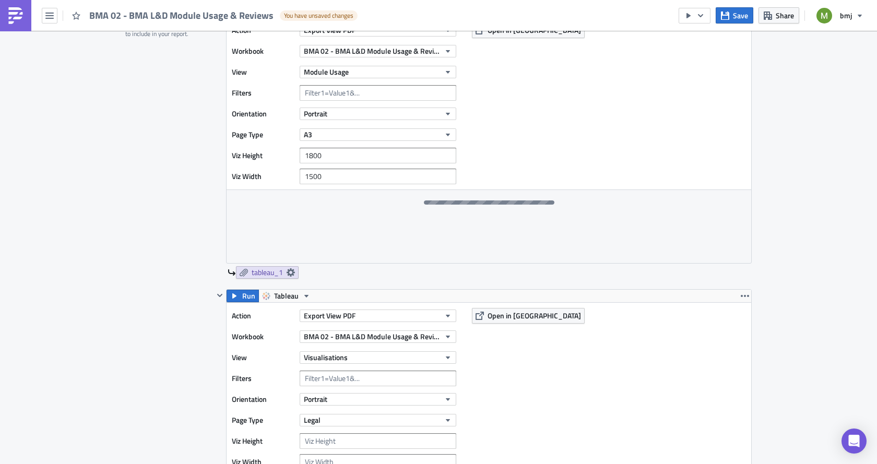
scroll to position [313, 0]
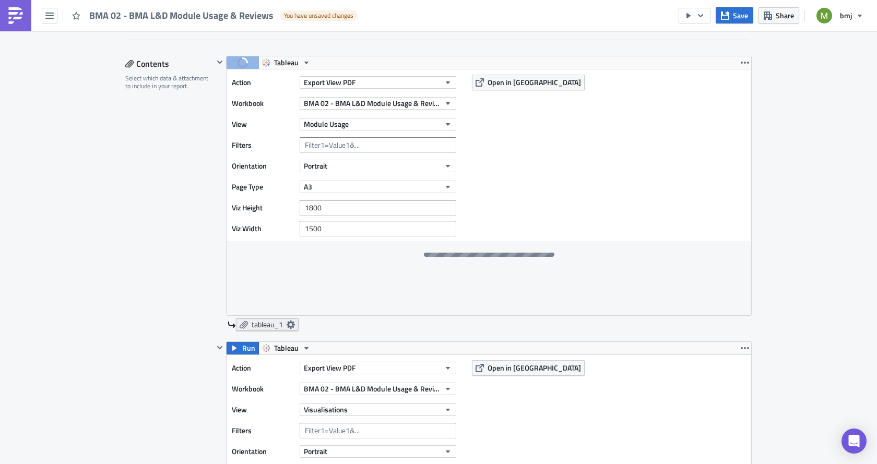
click at [288, 324] on icon at bounding box center [291, 325] width 8 height 8
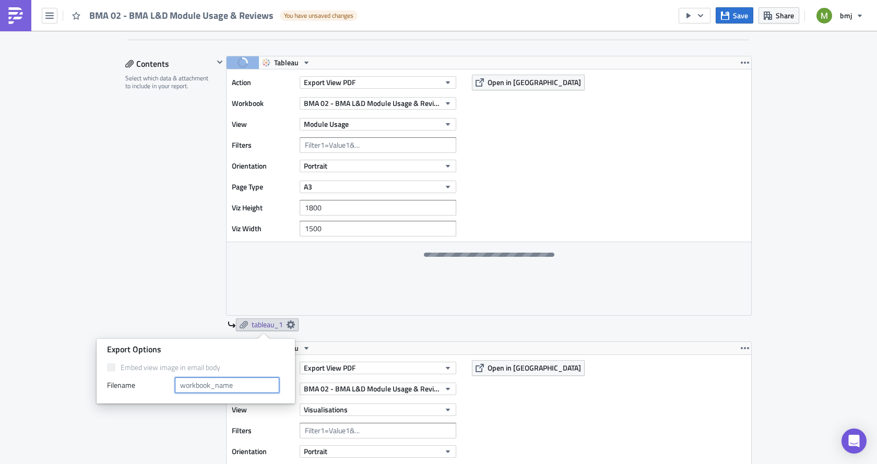
drag, startPoint x: 265, startPoint y: 387, endPoint x: 174, endPoint y: 391, distance: 91.4
click at [174, 391] on div "Filenam﻿e" at bounding box center [195, 385] width 177 height 16
type input "Module Usage"
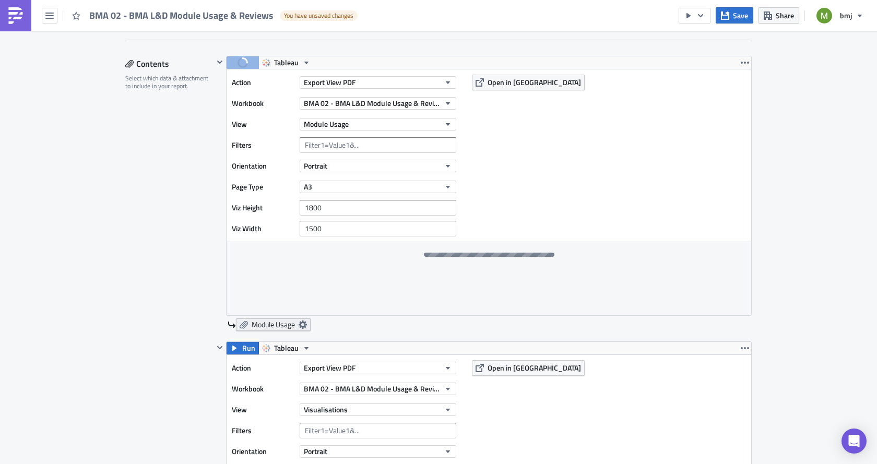
click at [299, 325] on icon at bounding box center [303, 325] width 8 height 8
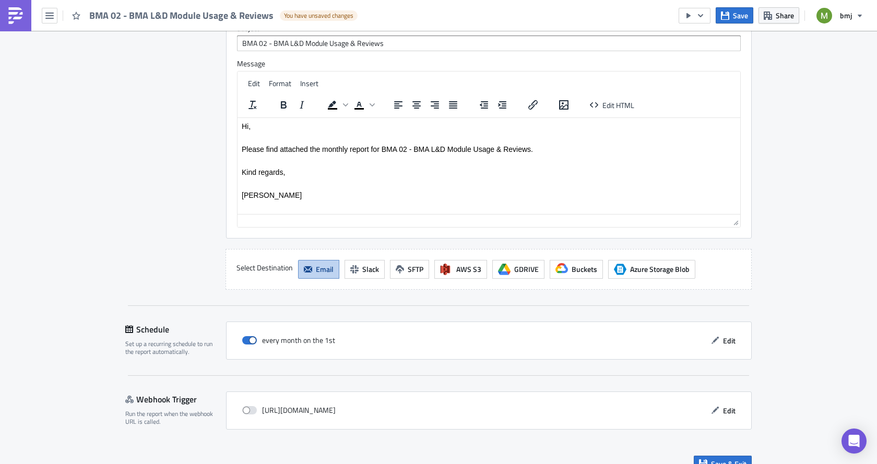
scroll to position [1465, 0]
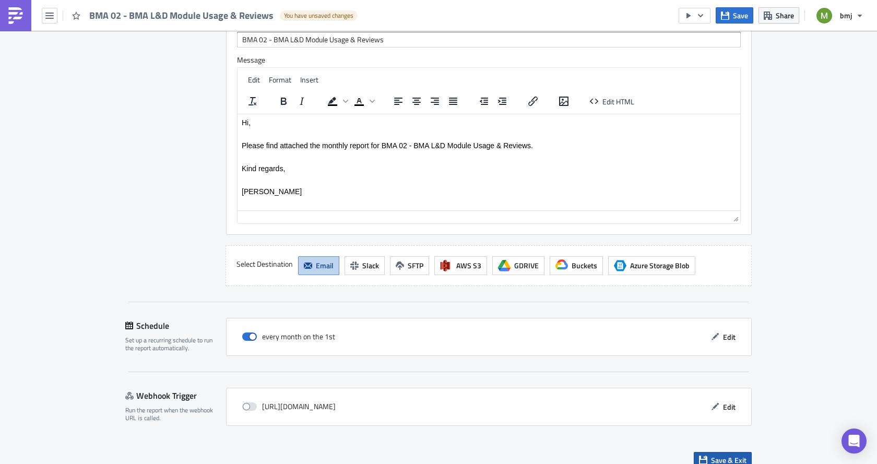
click at [715, 455] on span "Save & Exit" at bounding box center [728, 460] width 35 height 11
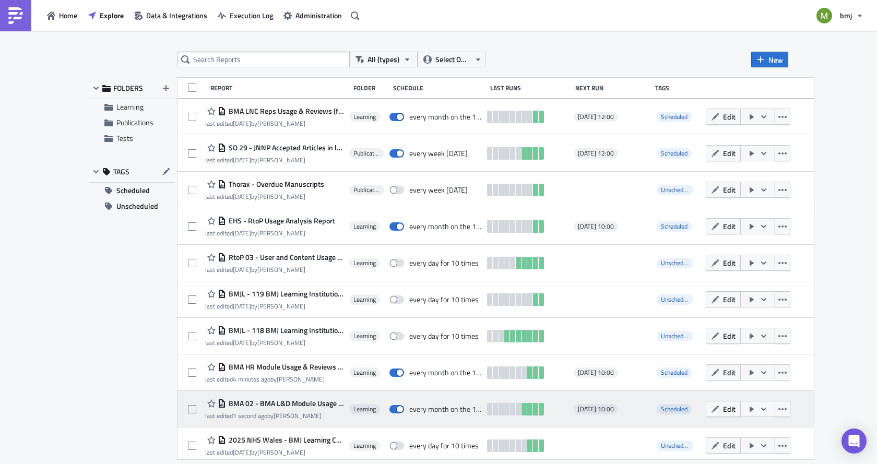
click at [768, 408] on icon "button" at bounding box center [764, 409] width 8 height 8
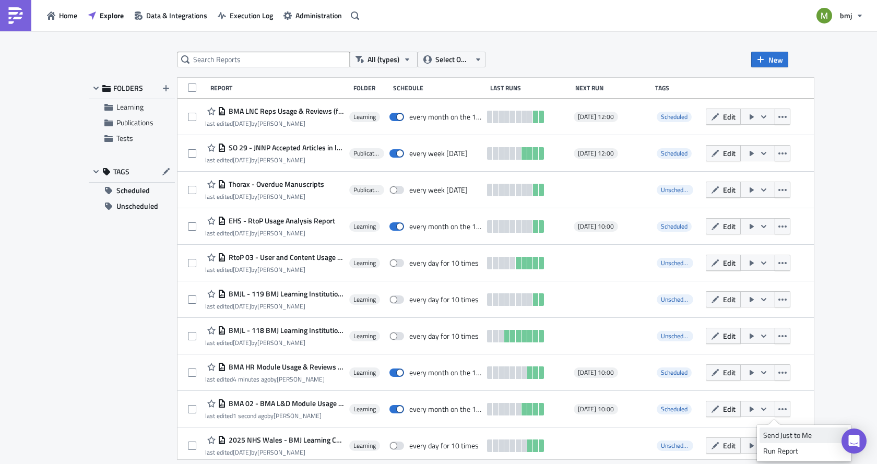
click at [792, 436] on div "Send Just to Me" at bounding box center [803, 435] width 81 height 10
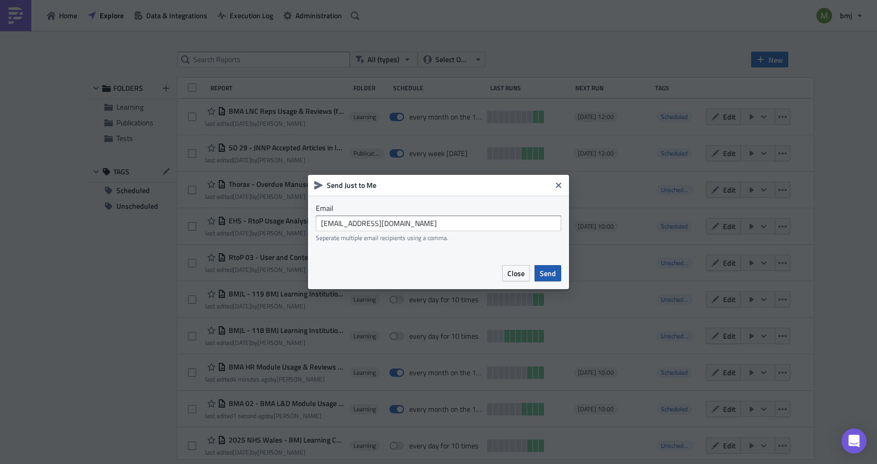
click at [559, 272] on button "Send" at bounding box center [548, 273] width 27 height 16
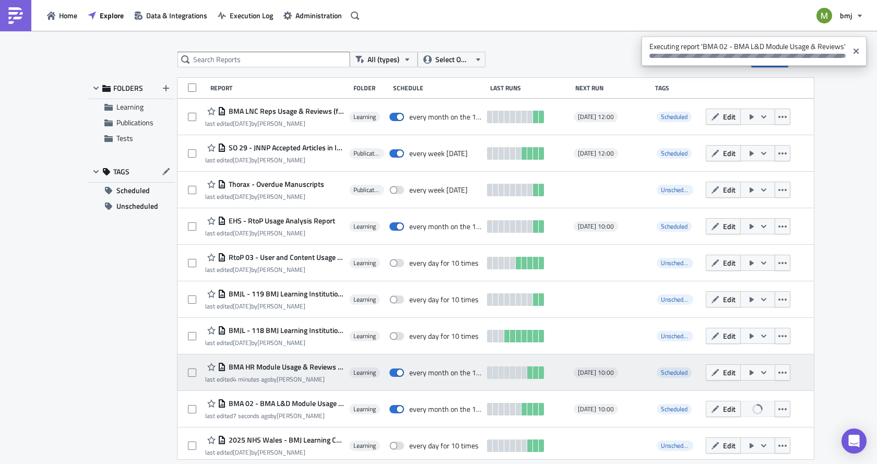
click at [768, 375] on icon "button" at bounding box center [764, 373] width 8 height 8
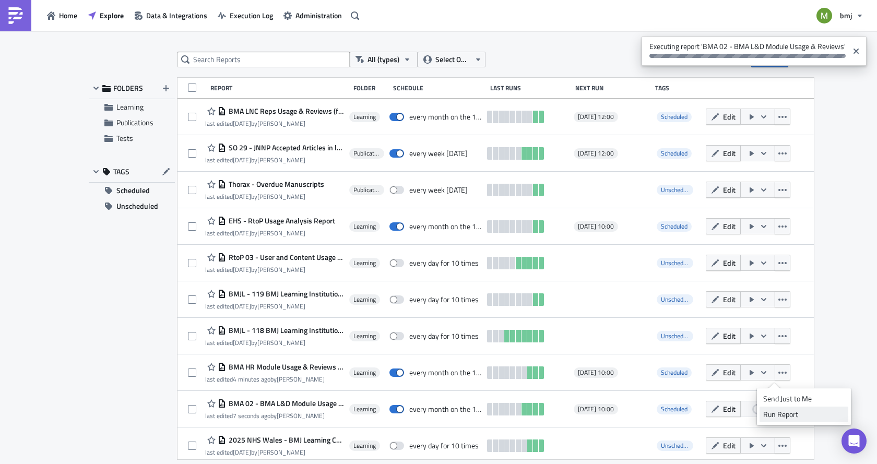
click at [788, 415] on div "Run Report" at bounding box center [803, 414] width 81 height 10
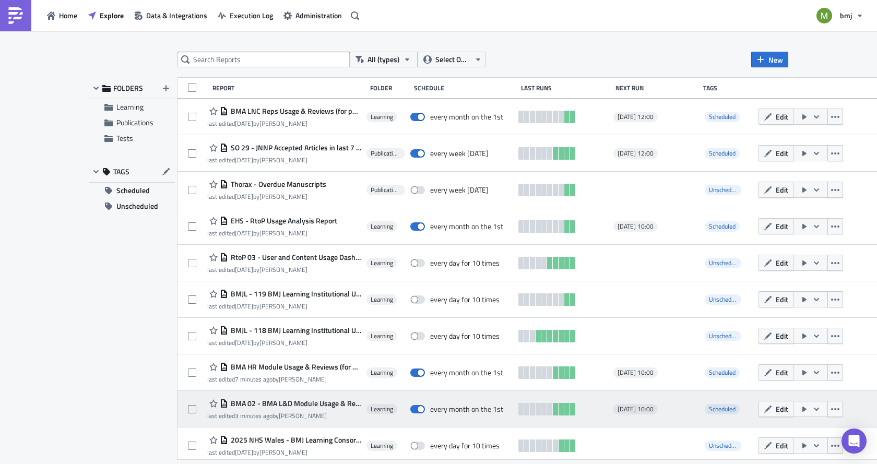
click at [289, 405] on span "BMA 02 - BMA L&D Module Usage & Reviews" at bounding box center [294, 403] width 133 height 9
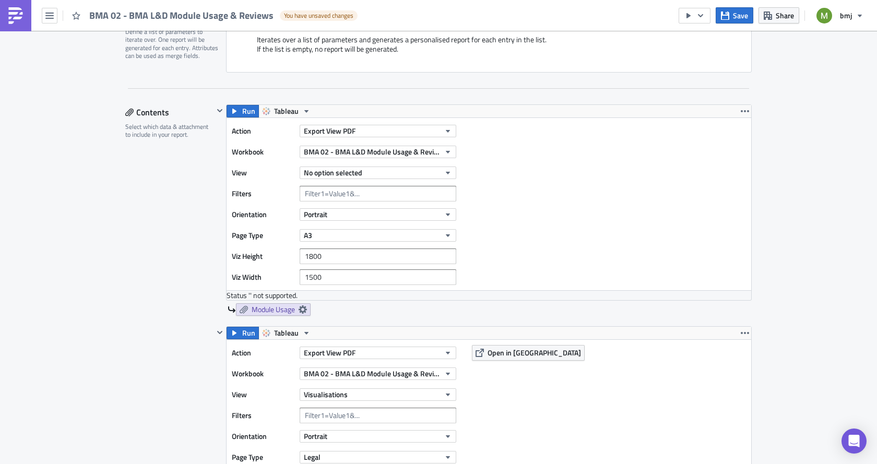
scroll to position [261, 0]
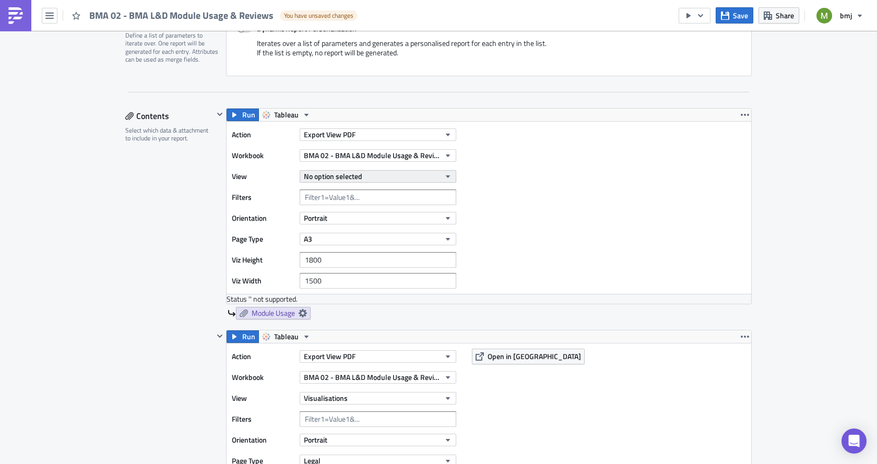
click at [343, 176] on span "No option selected" at bounding box center [333, 176] width 58 height 11
click at [351, 210] on div "Module Usage" at bounding box center [348, 211] width 92 height 10
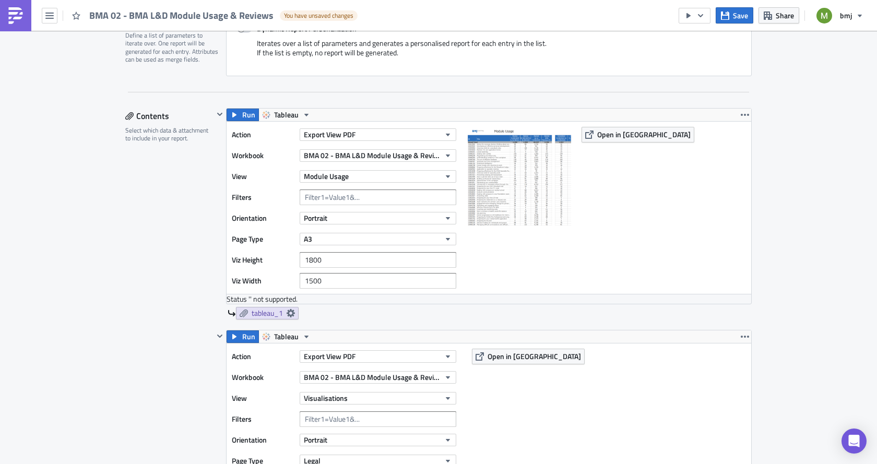
click at [560, 274] on div at bounding box center [519, 208] width 104 height 162
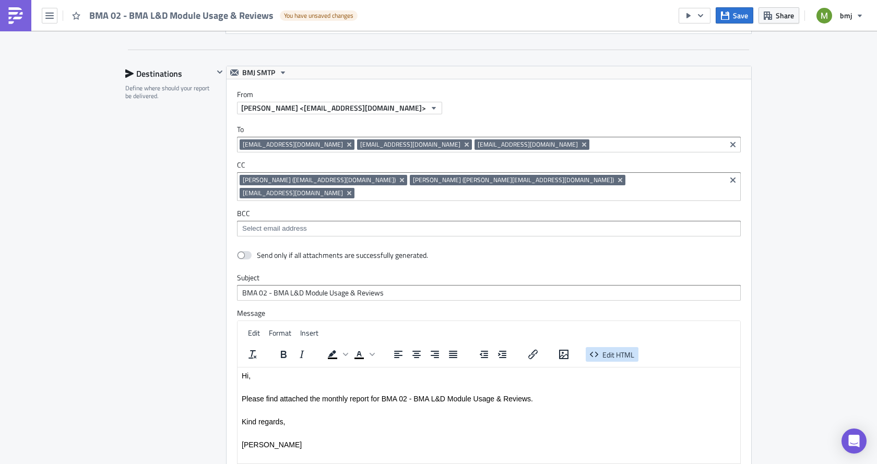
scroll to position [1402, 0]
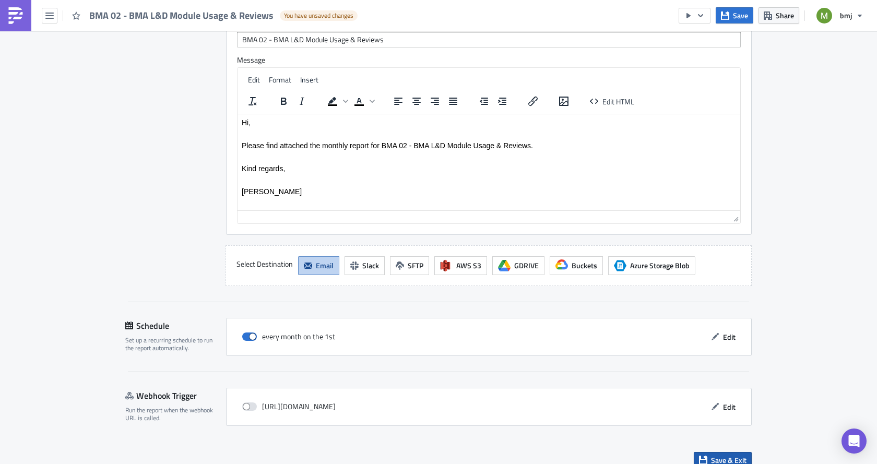
click at [717, 455] on span "Save & Exit" at bounding box center [728, 460] width 35 height 11
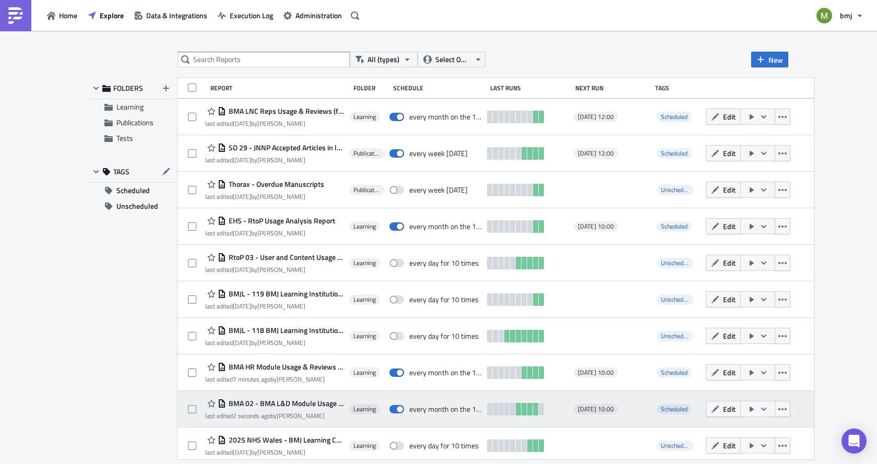
click at [768, 408] on icon "button" at bounding box center [764, 409] width 8 height 8
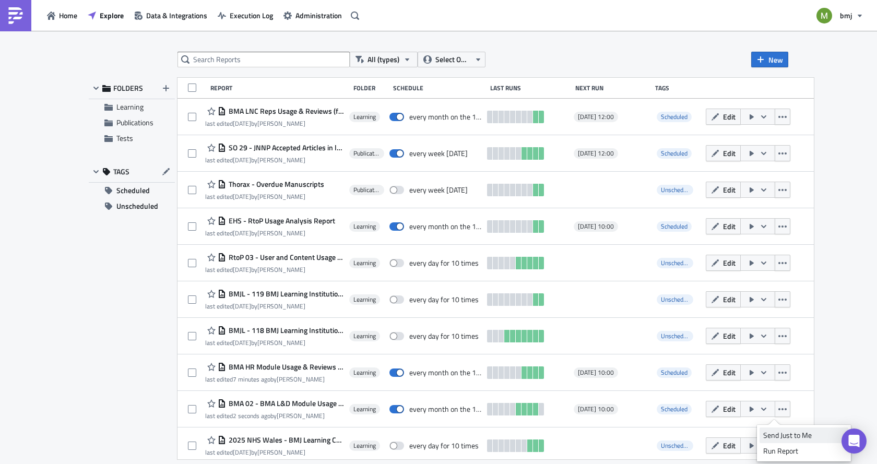
click at [786, 433] on div "Send Just to Me" at bounding box center [803, 435] width 81 height 10
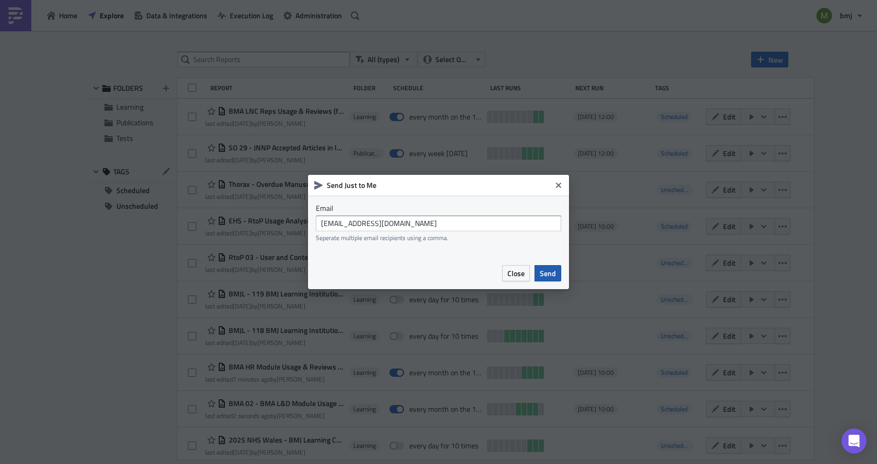
click at [553, 275] on span "Send" at bounding box center [548, 273] width 16 height 11
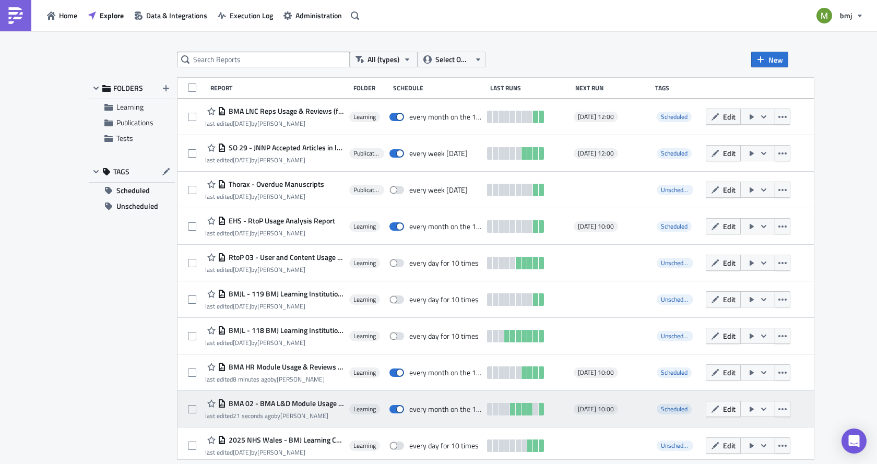
click at [306, 399] on span "BMA 02 - BMA L&D Module Usage & Reviews" at bounding box center [285, 403] width 118 height 9
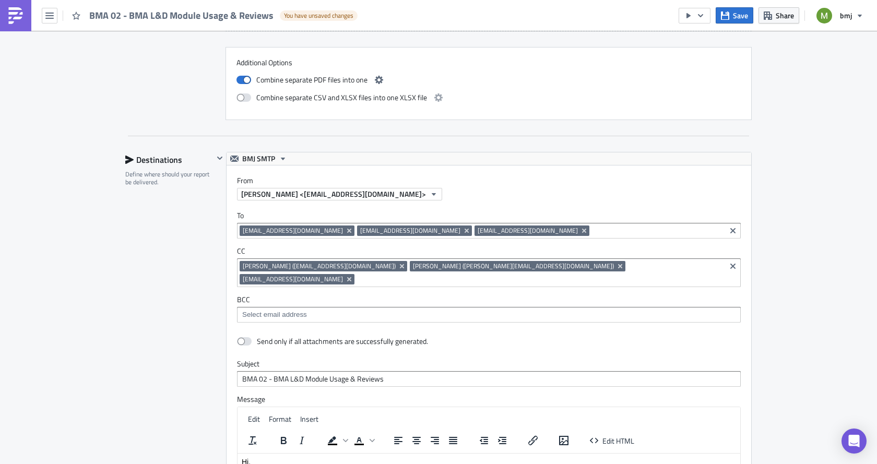
scroll to position [1044, 0]
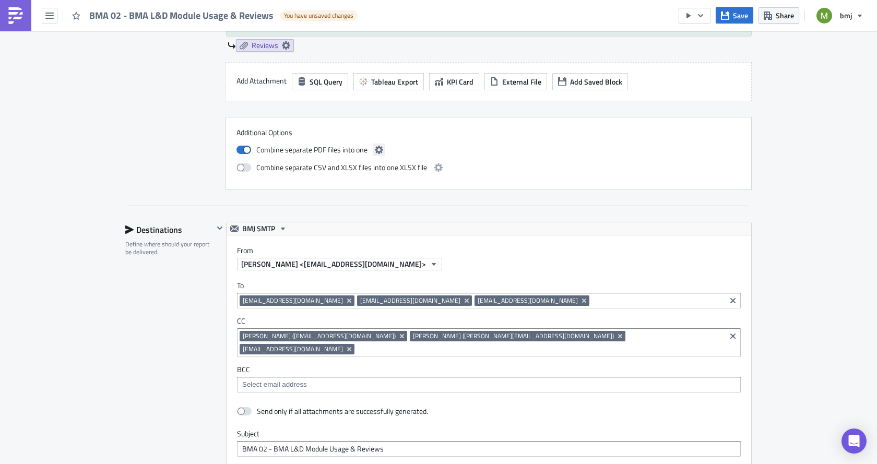
click at [376, 154] on button "button" at bounding box center [379, 150] width 13 height 13
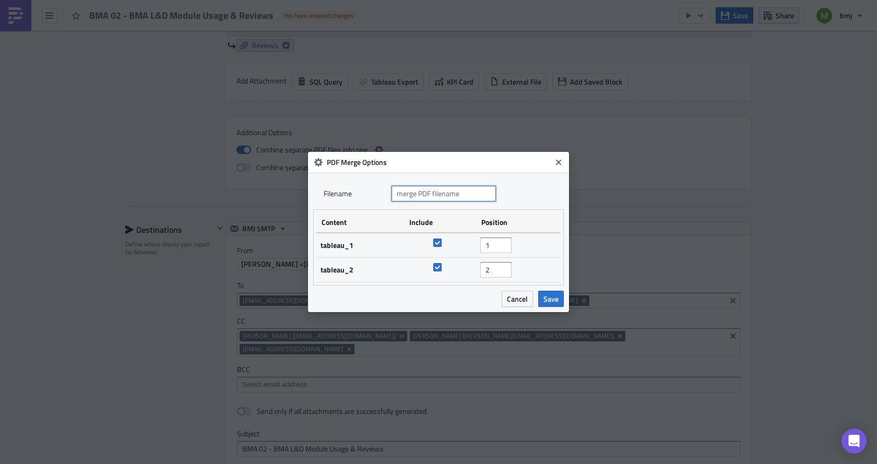
click at [436, 196] on input "text" at bounding box center [444, 194] width 104 height 16
type input "BMA L&D Module Usage and Reviews"
click at [541, 296] on button "Save" at bounding box center [551, 299] width 26 height 16
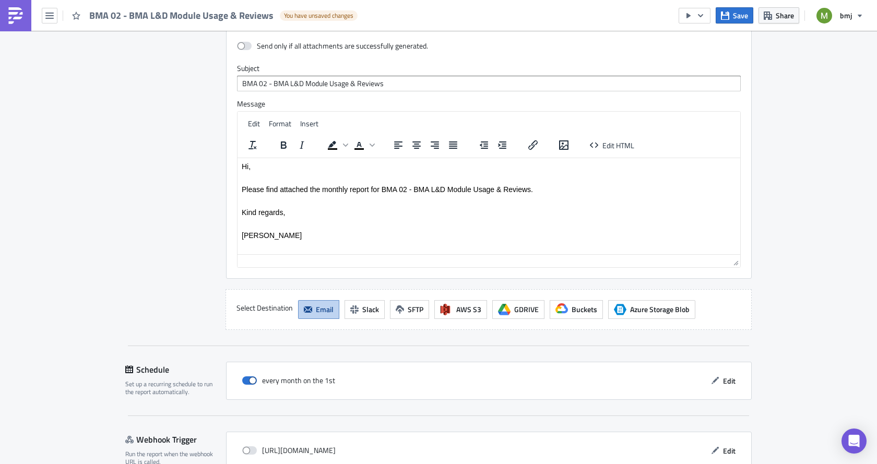
scroll to position [1453, 0]
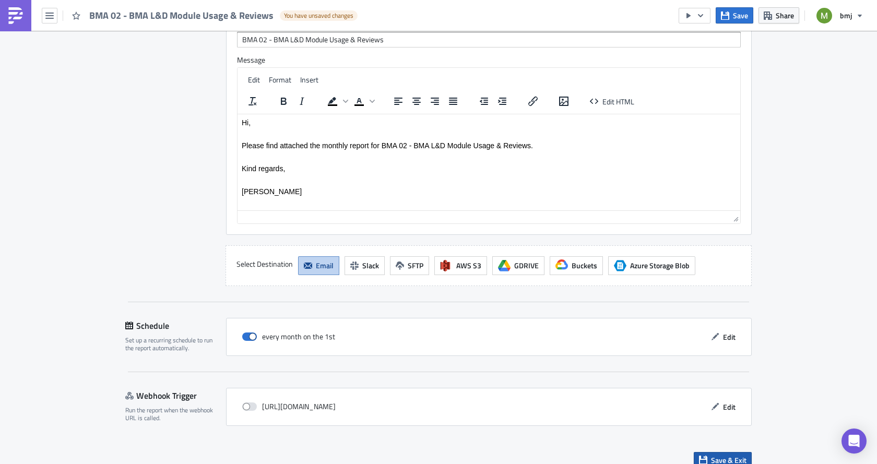
click at [713, 455] on span "Save & Exit" at bounding box center [728, 460] width 35 height 11
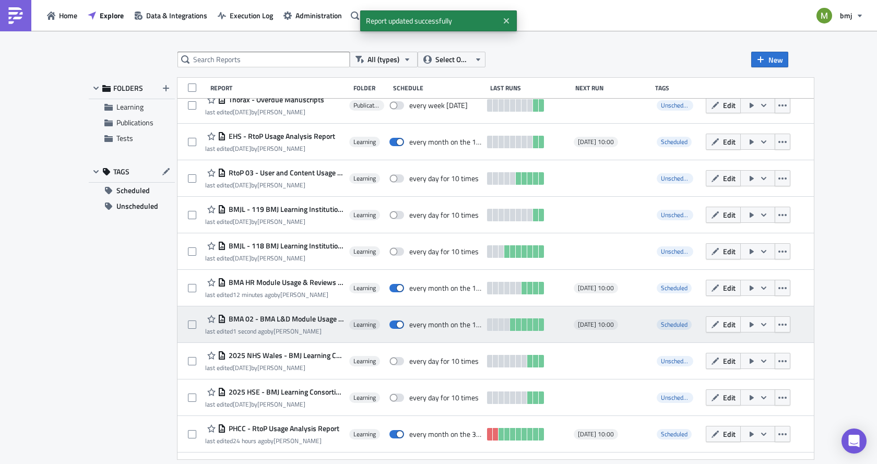
scroll to position [104, 0]
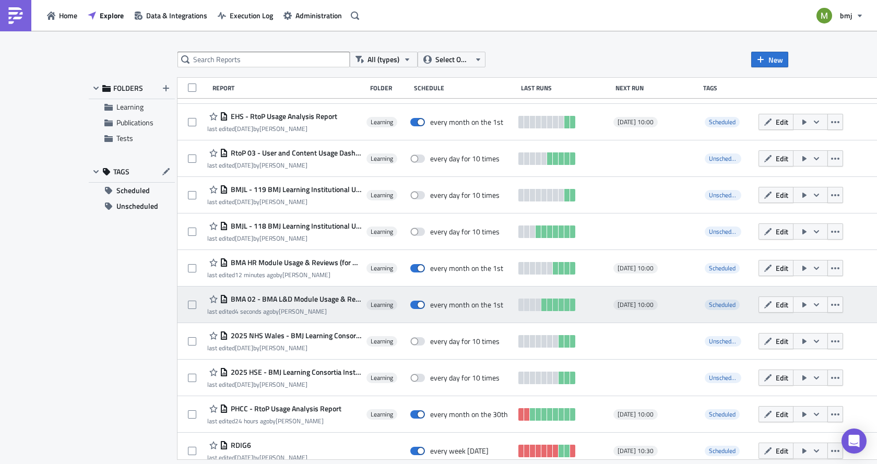
click at [306, 298] on span "BMA 02 - BMA L&D Module Usage & Reviews" at bounding box center [294, 298] width 133 height 9
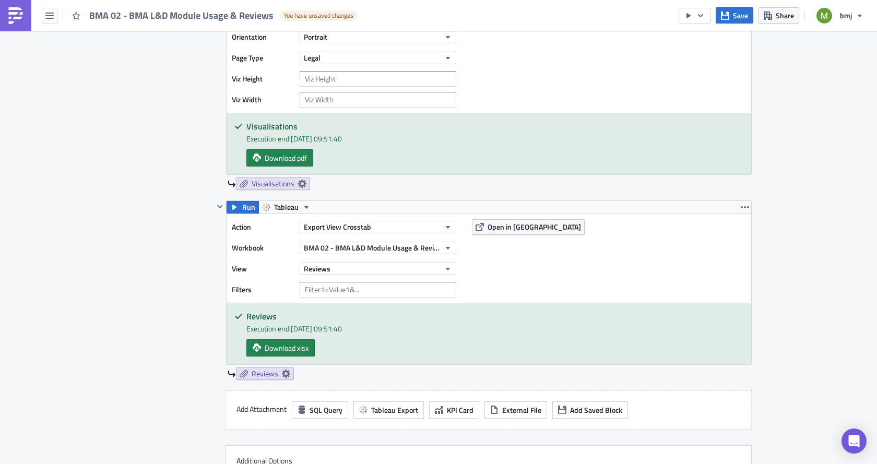
scroll to position [731, 0]
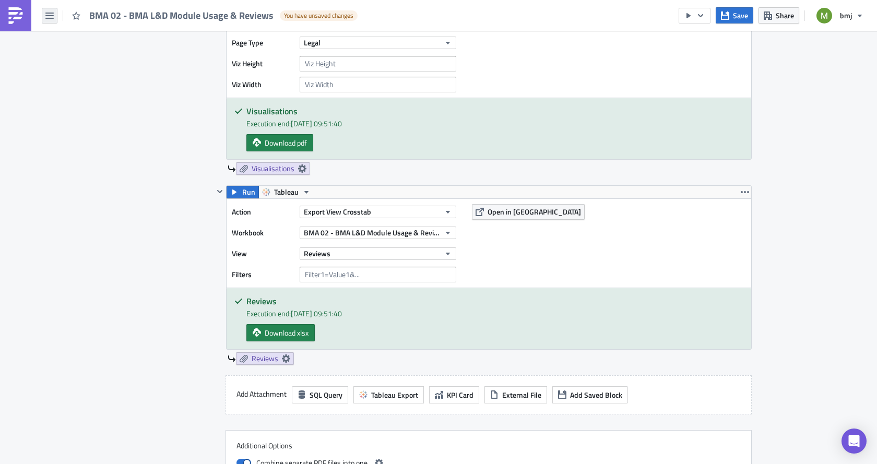
click at [43, 19] on button "button" at bounding box center [50, 16] width 16 height 16
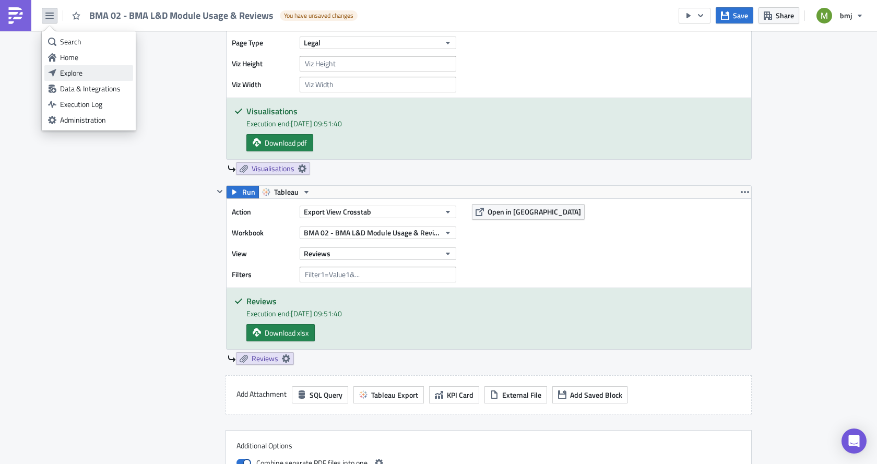
click at [76, 76] on div "Explore" at bounding box center [94, 73] width 69 height 10
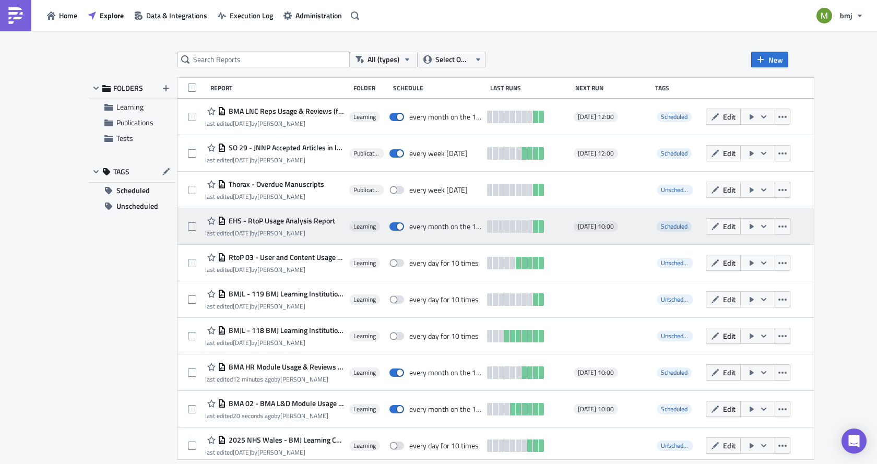
click at [299, 222] on span "EHS - RtoP Usage Analysis Report" at bounding box center [280, 220] width 109 height 9
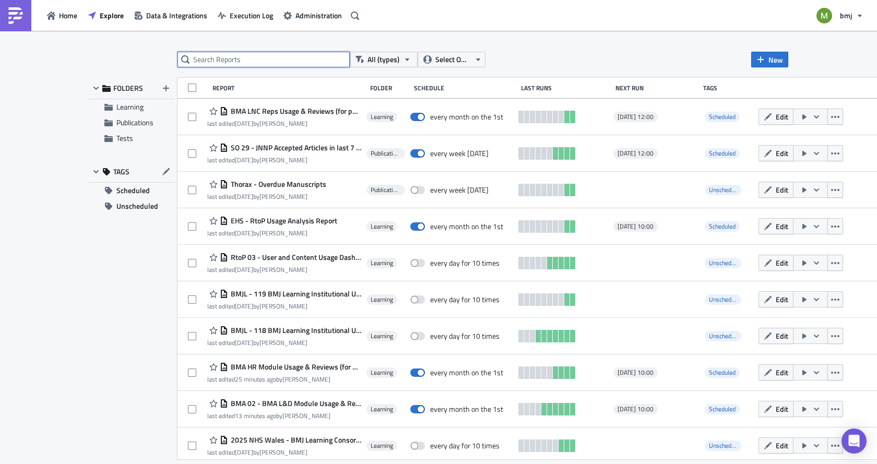
click at [256, 60] on input "text" at bounding box center [263, 60] width 172 height 16
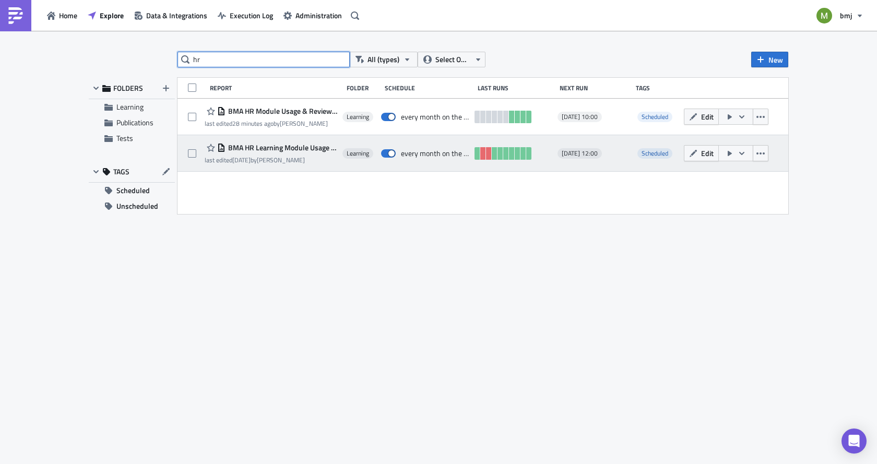
type input "hr"
click at [262, 147] on span "BMA HR Learning Module Usage & Reviews" at bounding box center [282, 147] width 112 height 9
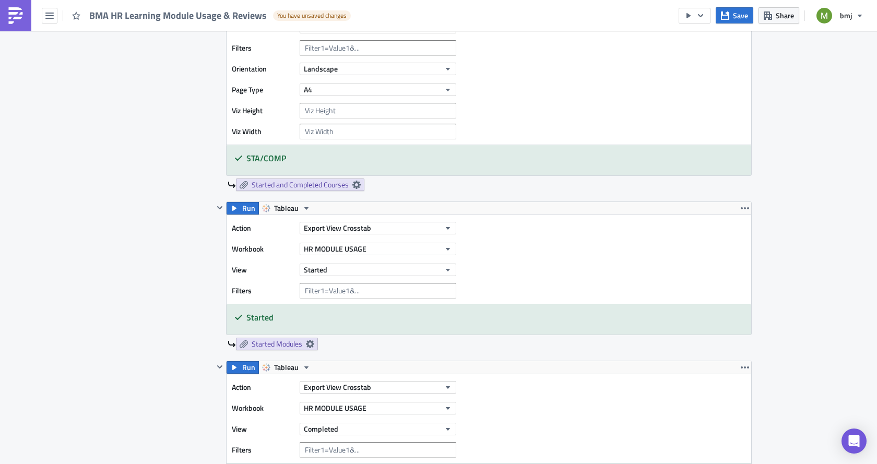
scroll to position [418, 0]
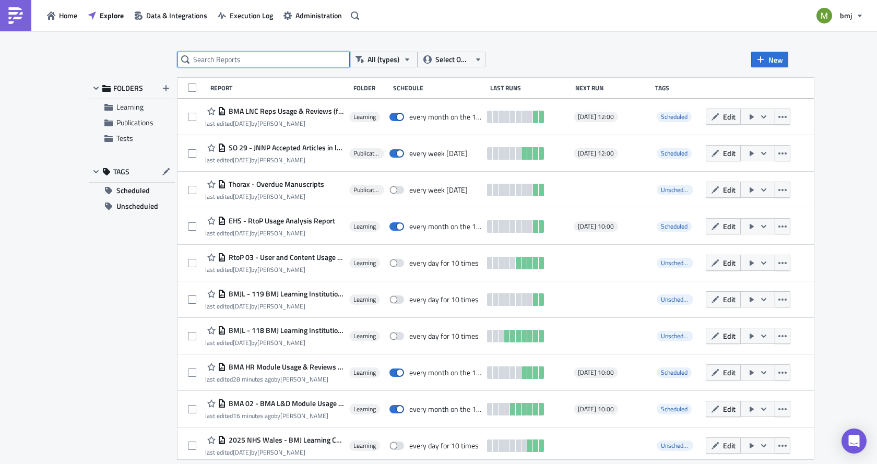
click at [226, 57] on input "text" at bounding box center [263, 60] width 172 height 16
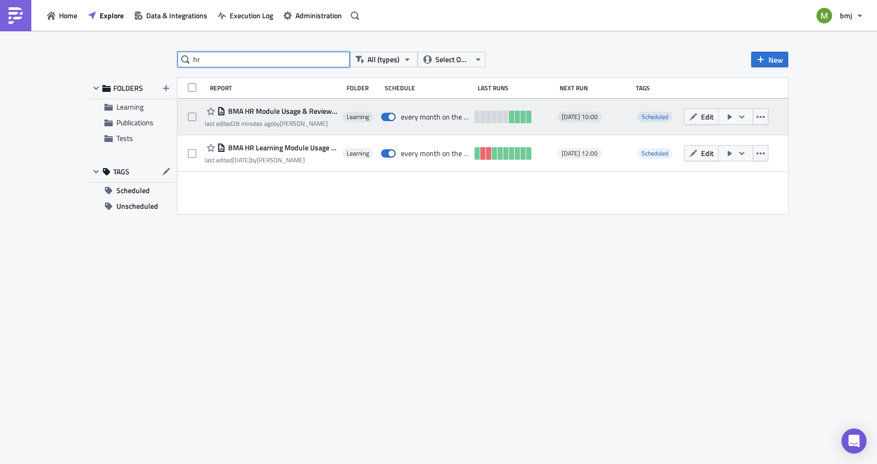
type input "hr"
click at [256, 111] on span "BMA HR Module Usage & Reviews (for publication)" at bounding box center [282, 110] width 112 height 9
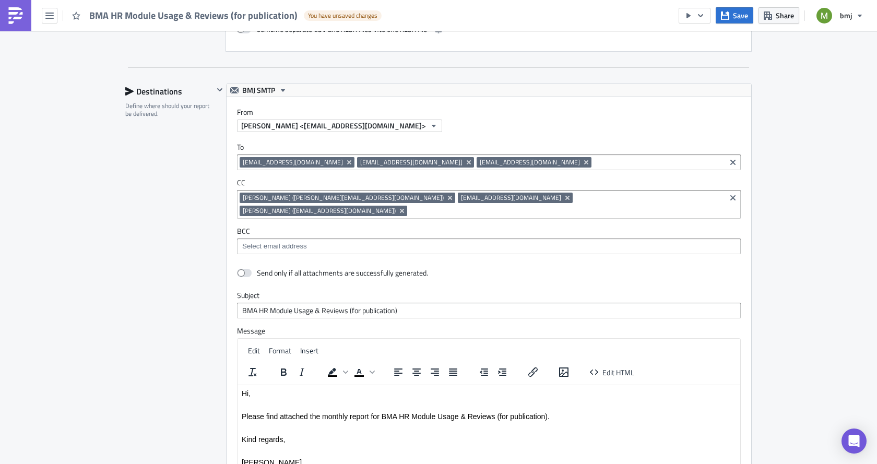
scroll to position [992, 0]
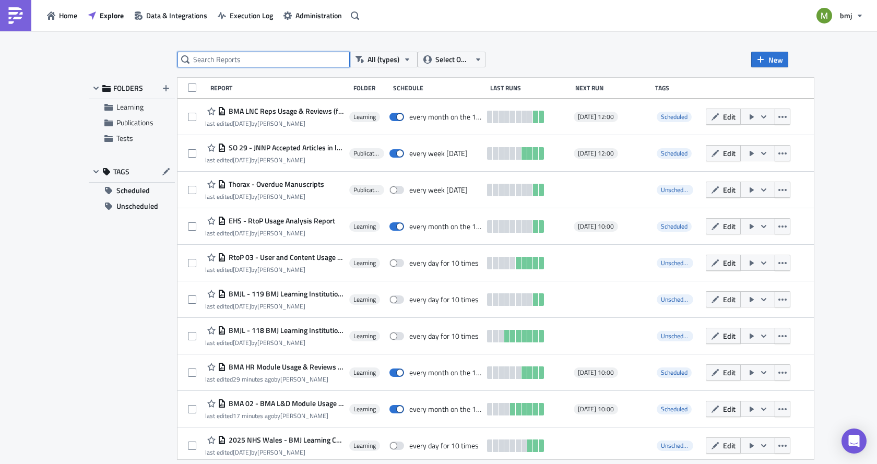
click at [225, 55] on input "text" at bounding box center [263, 60] width 172 height 16
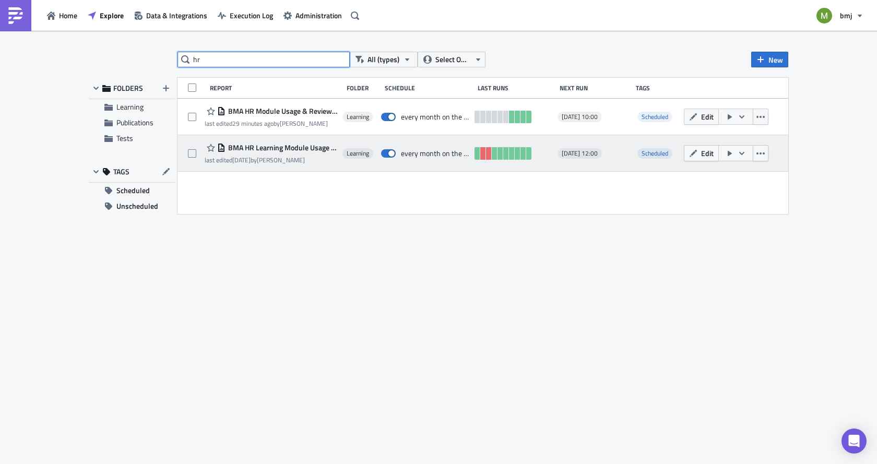
type input "hr"
click at [286, 150] on span "BMA HR Learning Module Usage & Reviews" at bounding box center [282, 147] width 112 height 9
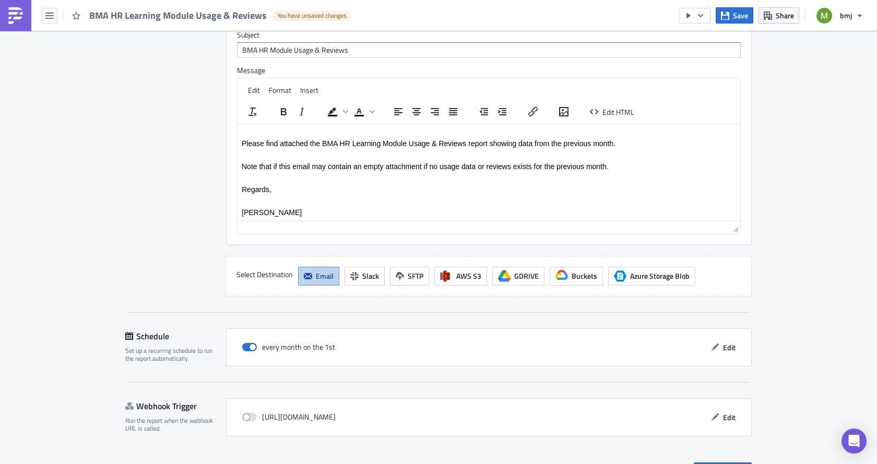
scroll to position [1445, 0]
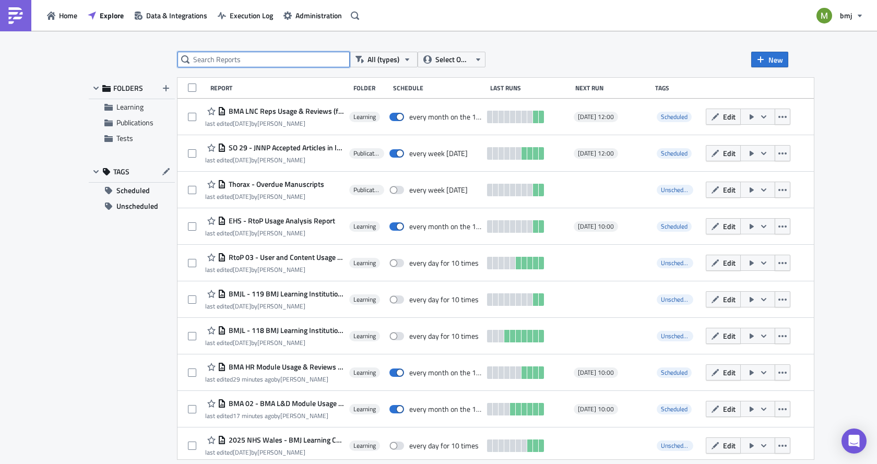
click at [229, 61] on input "text" at bounding box center [263, 60] width 172 height 16
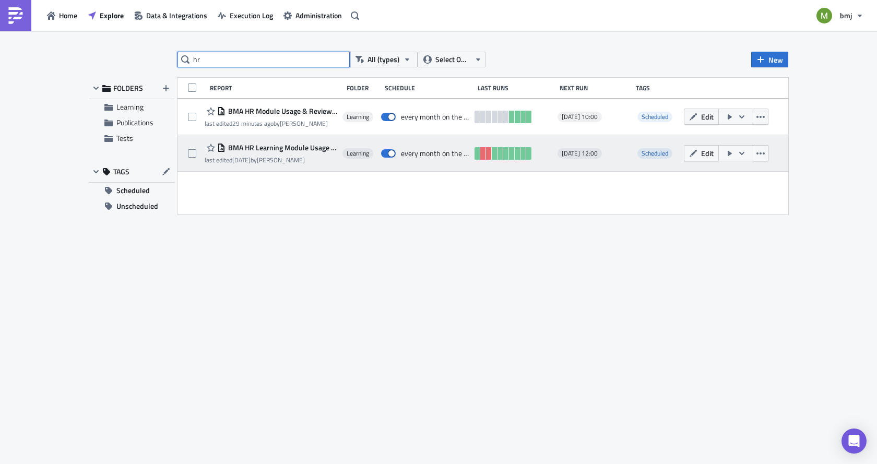
type input "hr"
click at [275, 150] on span "BMA HR Learning Module Usage & Reviews" at bounding box center [282, 147] width 112 height 9
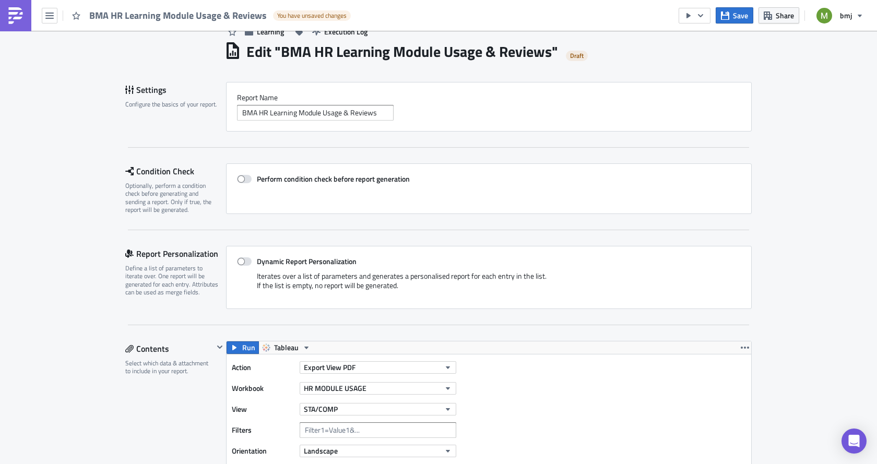
scroll to position [52, 0]
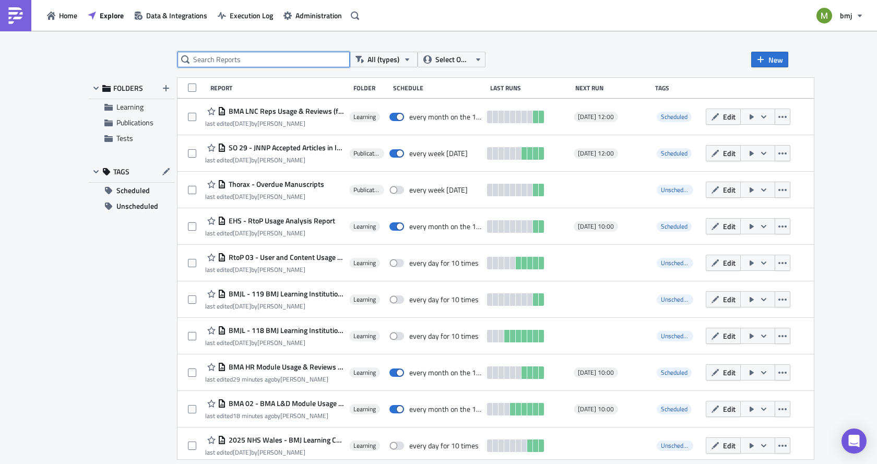
click at [276, 54] on input "text" at bounding box center [263, 60] width 172 height 16
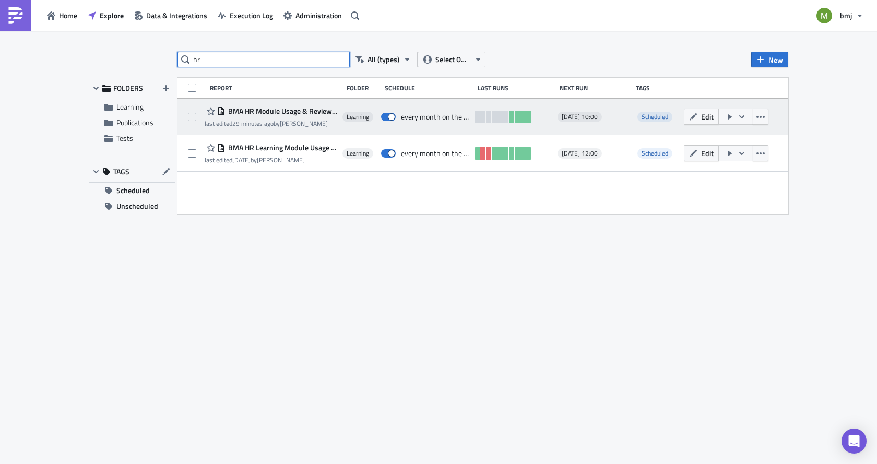
type input "hr"
click at [281, 110] on span "BMA HR Module Usage & Reviews (for publication)" at bounding box center [282, 110] width 112 height 9
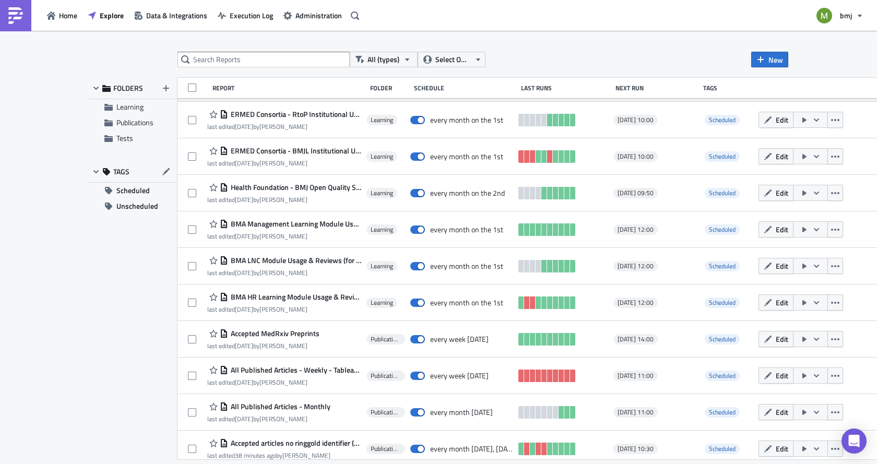
scroll to position [527, 0]
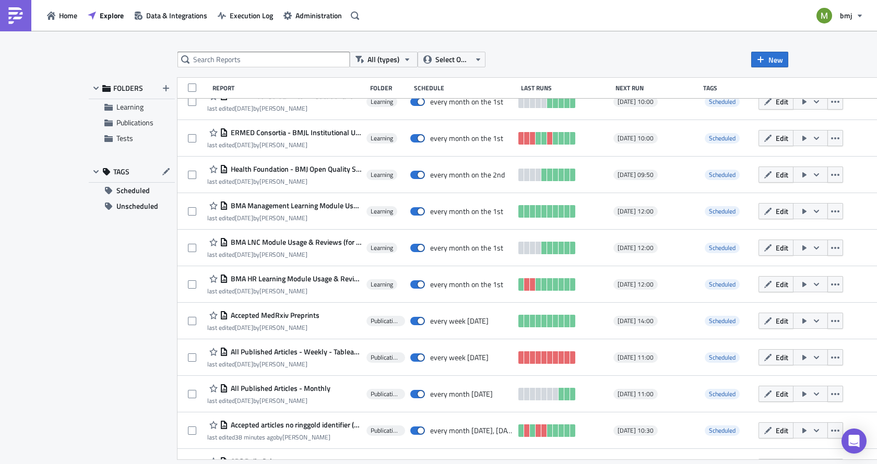
click at [281, 279] on span "BMA HR Learning Module Usage & Reviews" at bounding box center [294, 278] width 133 height 9
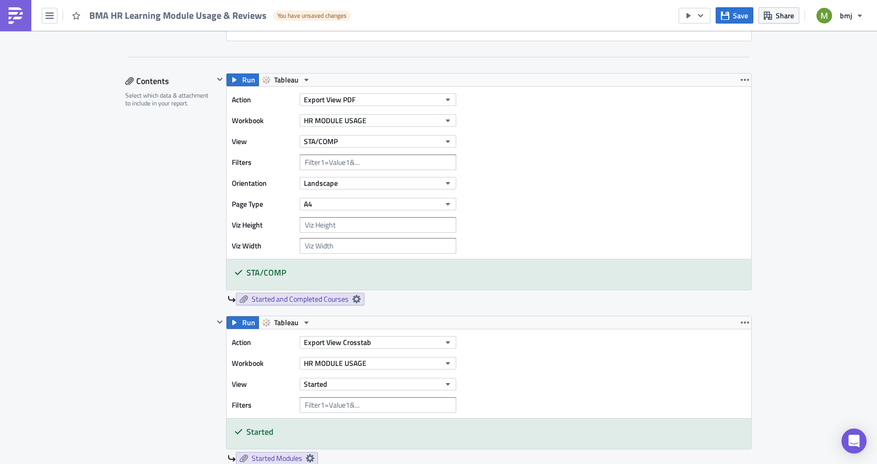
scroll to position [313, 0]
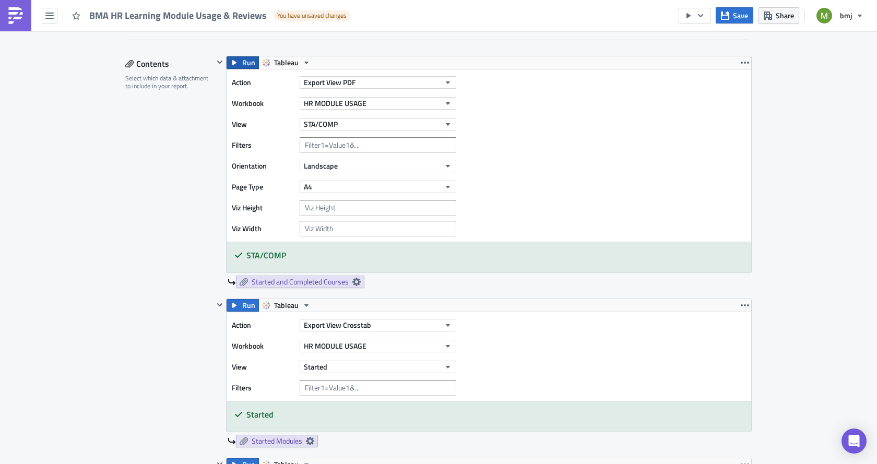
click at [243, 60] on span "Run" at bounding box center [248, 62] width 13 height 13
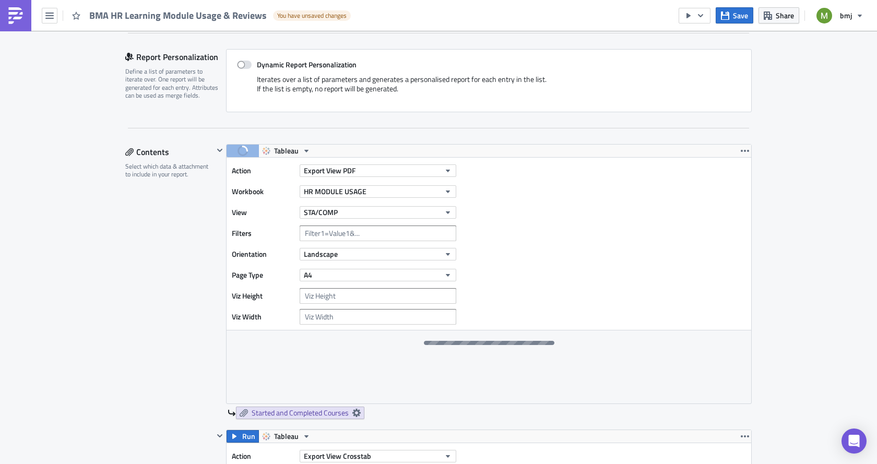
scroll to position [287, 0]
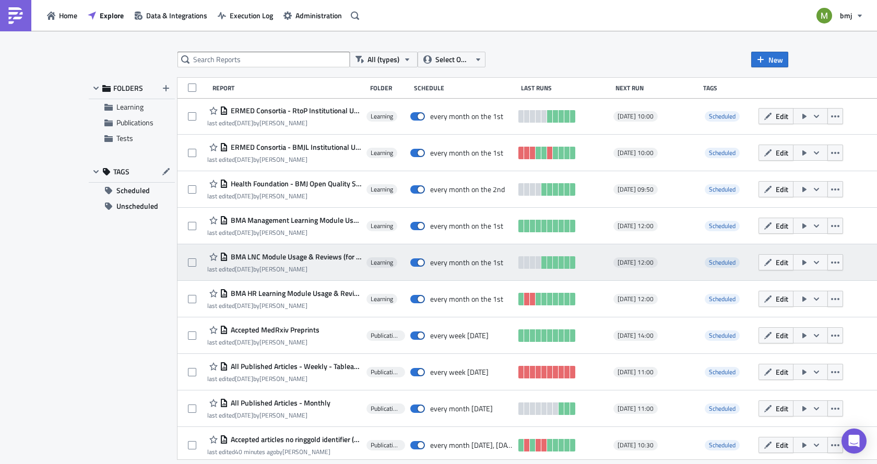
scroll to position [553, 0]
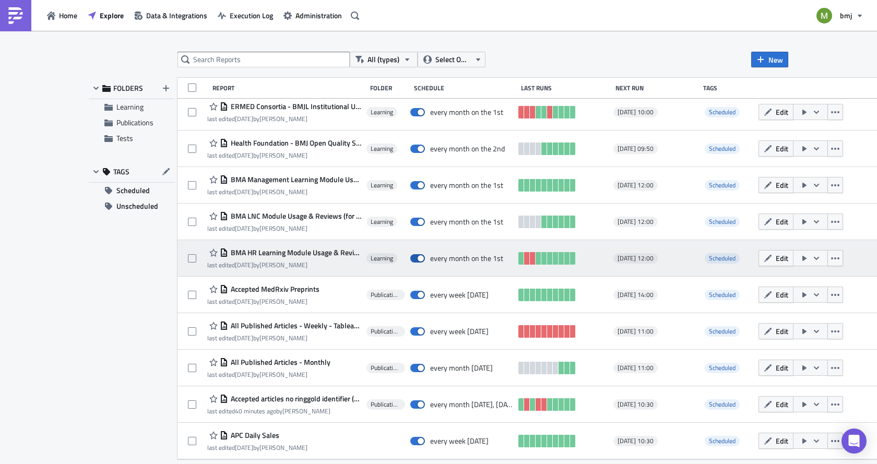
click at [420, 256] on span at bounding box center [417, 258] width 15 height 8
click at [419, 256] on input "checkbox" at bounding box center [415, 258] width 7 height 7
checkbox input "false"
click at [713, 259] on span "Scheduled" at bounding box center [722, 258] width 27 height 10
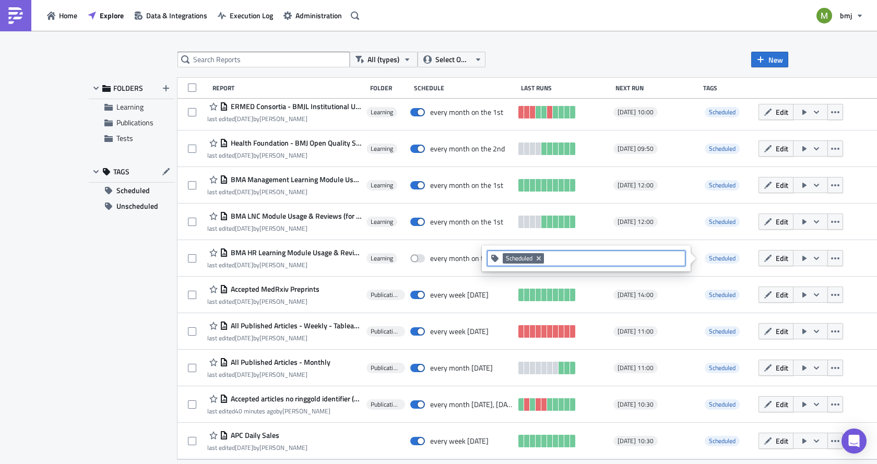
click at [547, 259] on input at bounding box center [614, 258] width 135 height 10
click at [520, 274] on div "Unscheduled" at bounding box center [586, 276] width 186 height 10
click at [540, 258] on icon "Remove Tag" at bounding box center [539, 258] width 4 height 4
click at [106, 335] on div "FOLDERS Learning Publications Tests TAGS Scheduled Unscheduled" at bounding box center [132, 269] width 86 height 382
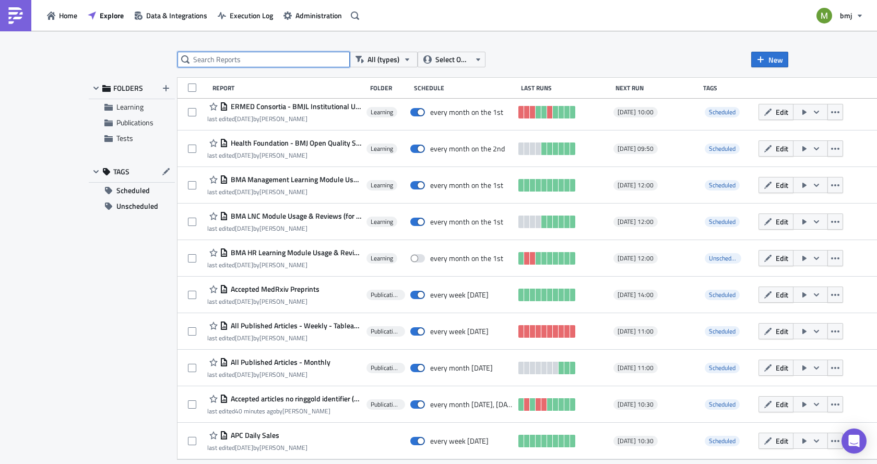
click at [214, 57] on input "text" at bounding box center [263, 60] width 172 height 16
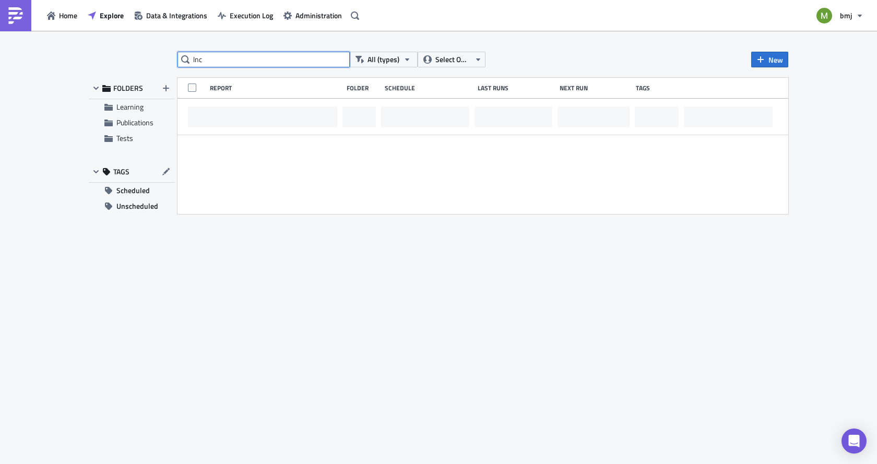
scroll to position [0, 0]
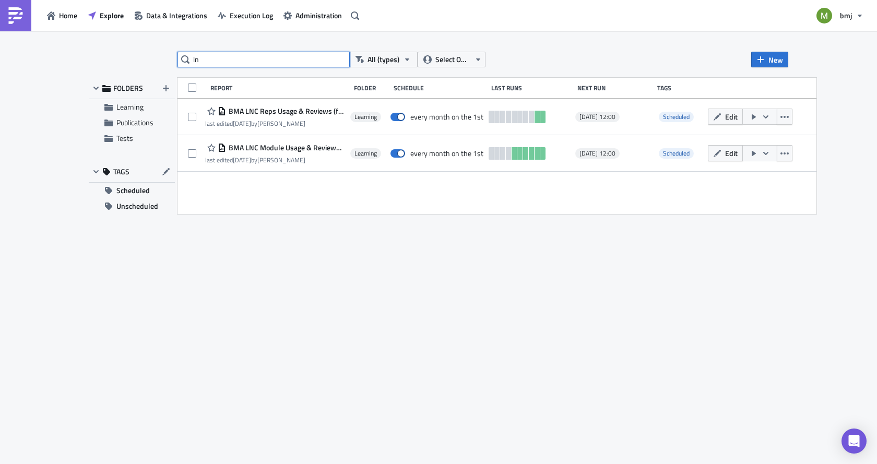
type input "l"
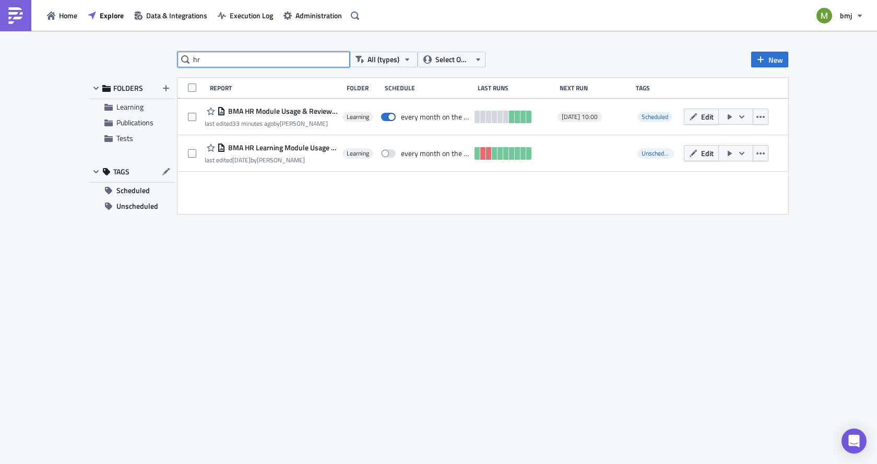
type input "h"
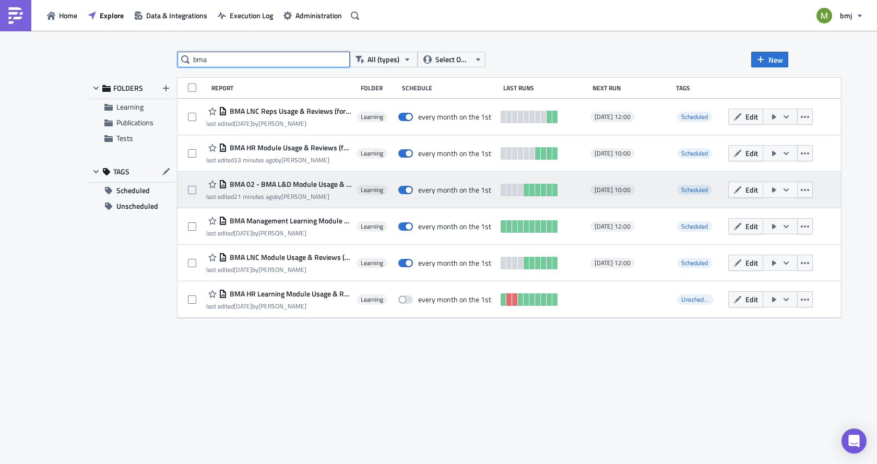
type input "bma"
click at [790, 188] on icon "button" at bounding box center [786, 190] width 8 height 8
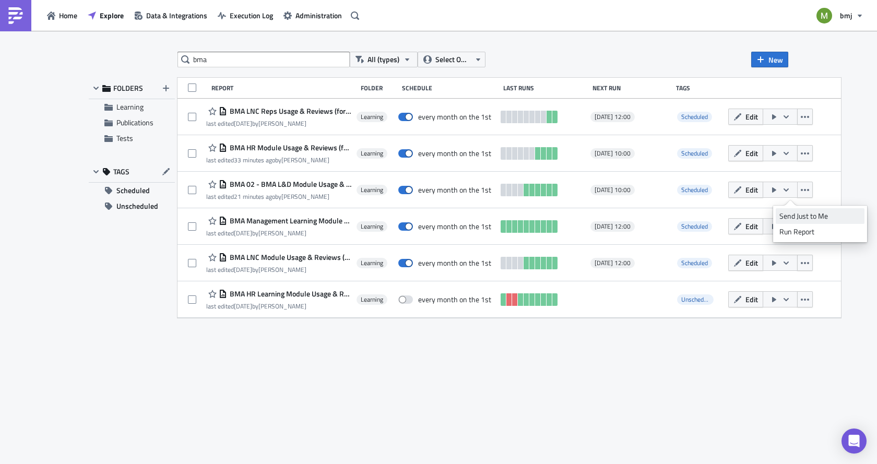
click at [805, 217] on div "Send Just to Me" at bounding box center [819, 216] width 81 height 10
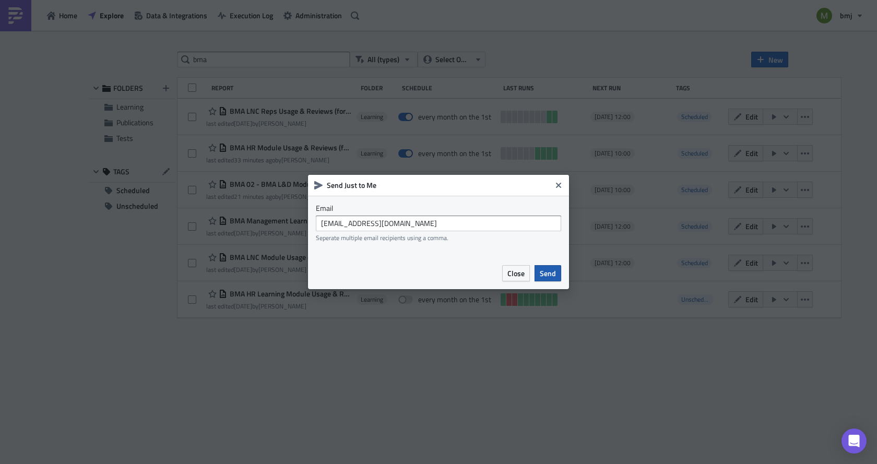
click at [547, 277] on span "Send" at bounding box center [548, 273] width 16 height 11
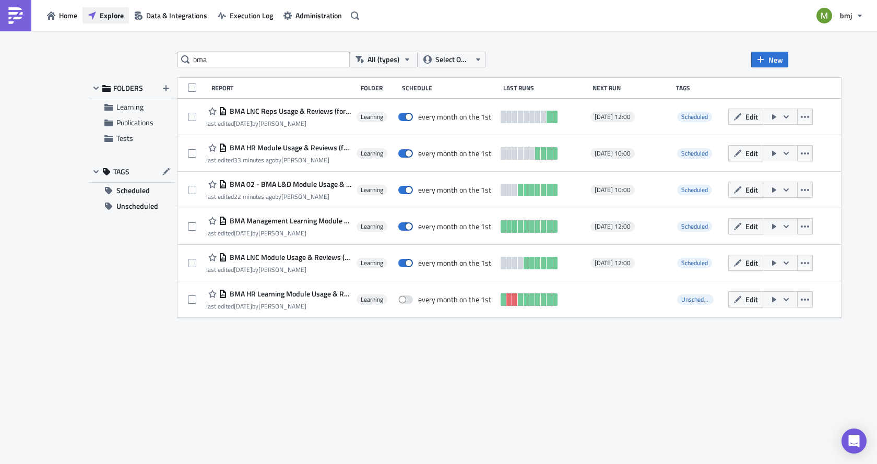
click at [113, 17] on span "Explore" at bounding box center [112, 15] width 24 height 11
click at [144, 12] on button "Data & Integrations" at bounding box center [171, 15] width 84 height 16
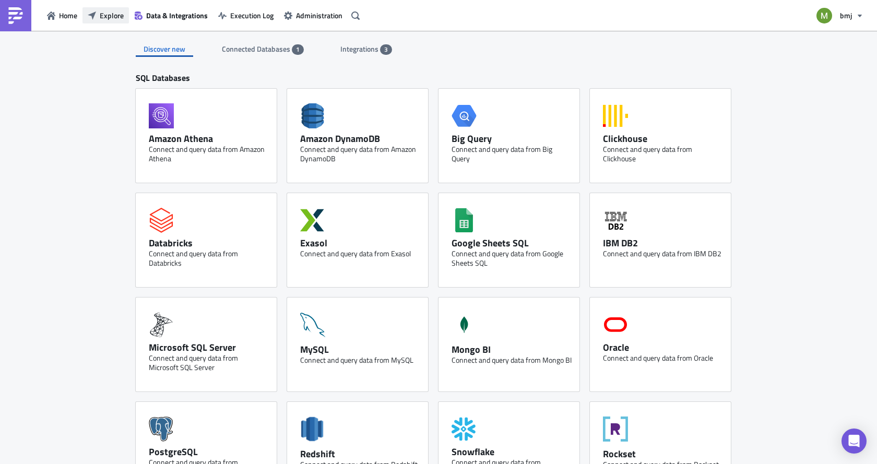
click at [109, 14] on span "Explore" at bounding box center [112, 15] width 24 height 11
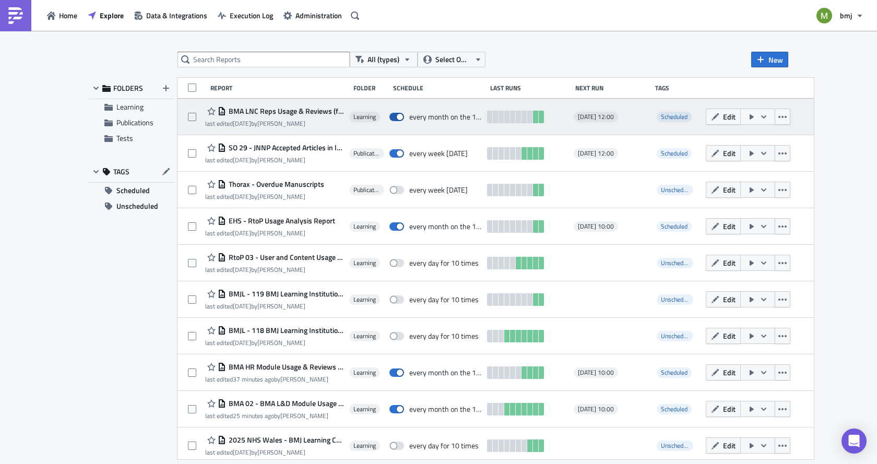
click at [401, 118] on span at bounding box center [396, 117] width 15 height 8
click at [398, 118] on input "checkbox" at bounding box center [395, 117] width 7 height 7
checkbox input "false"
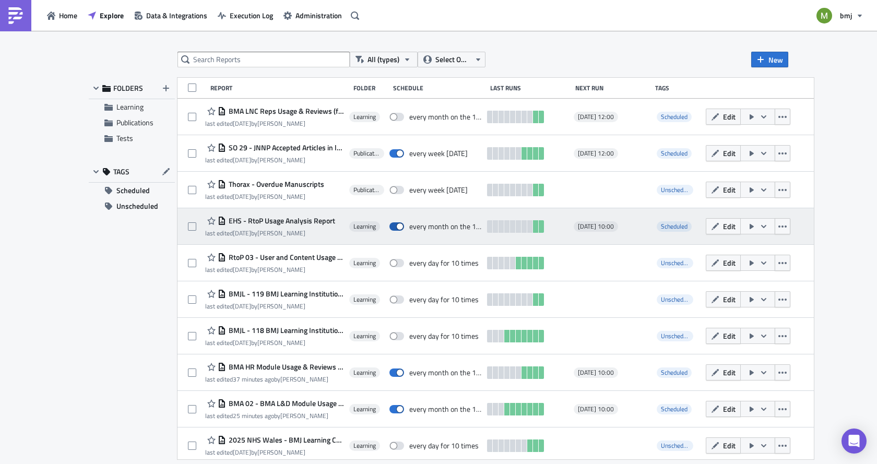
click at [404, 228] on span at bounding box center [396, 226] width 15 height 8
click at [398, 228] on input "checkbox" at bounding box center [395, 226] width 7 height 7
checkbox input "false"
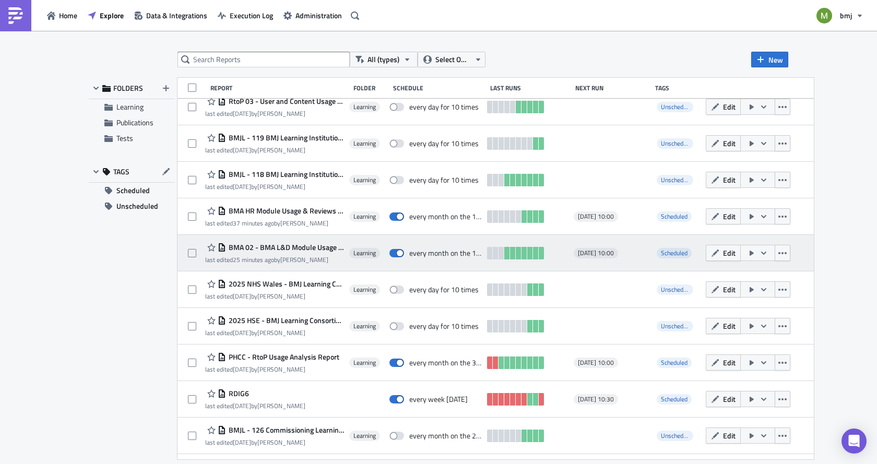
scroll to position [157, 0]
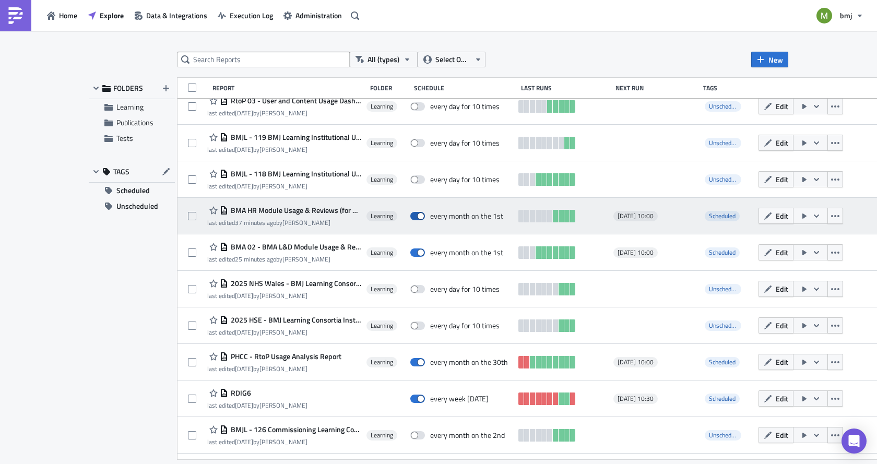
click at [410, 212] on span at bounding box center [417, 216] width 15 height 8
click at [412, 213] on input "checkbox" at bounding box center [415, 216] width 7 height 7
checkbox input "false"
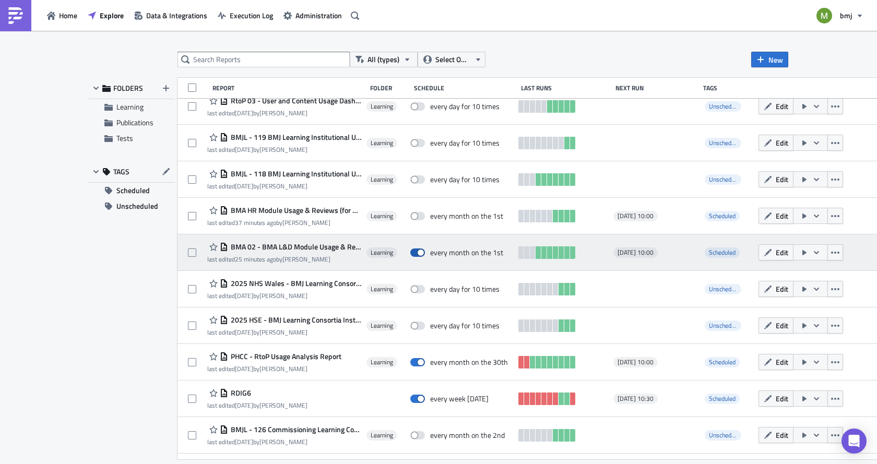
click at [418, 253] on span at bounding box center [417, 252] width 15 height 8
click at [418, 253] on input "checkbox" at bounding box center [415, 253] width 7 height 7
checkbox input "false"
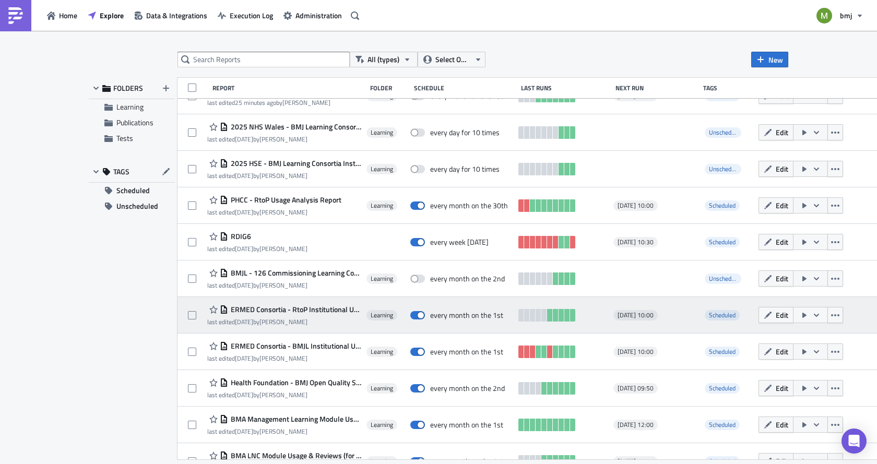
scroll to position [365, 0]
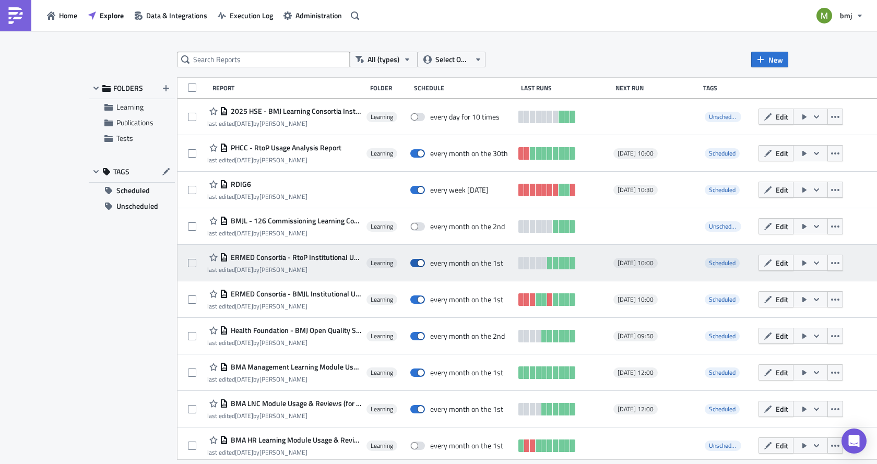
click at [419, 262] on span at bounding box center [417, 263] width 15 height 8
click at [419, 262] on input "checkbox" at bounding box center [415, 263] width 7 height 7
checkbox input "false"
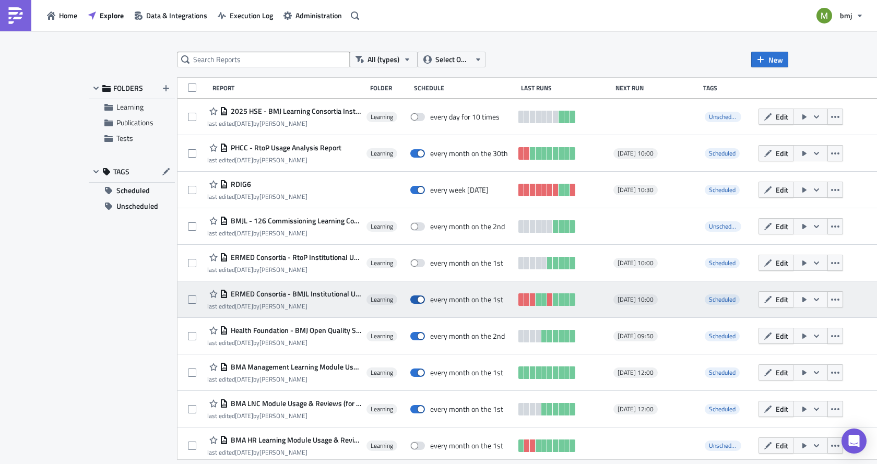
click at [416, 299] on span at bounding box center [417, 299] width 15 height 8
click at [416, 299] on input "checkbox" at bounding box center [415, 300] width 7 height 7
checkbox input "false"
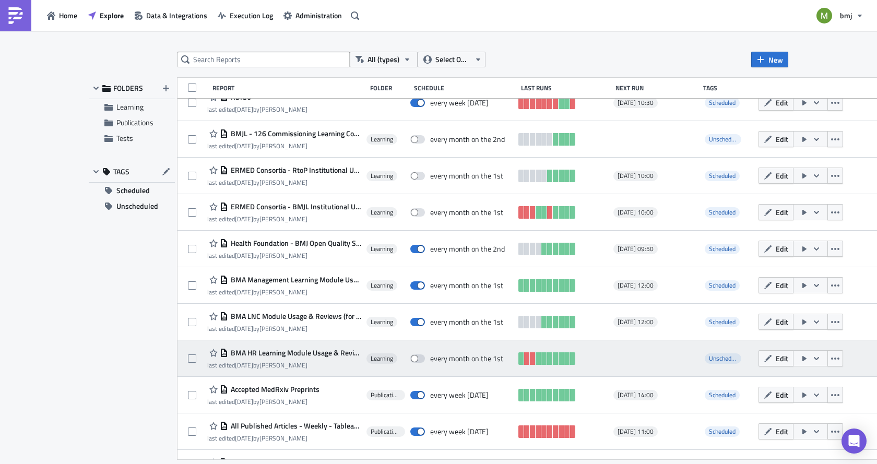
scroll to position [470, 0]
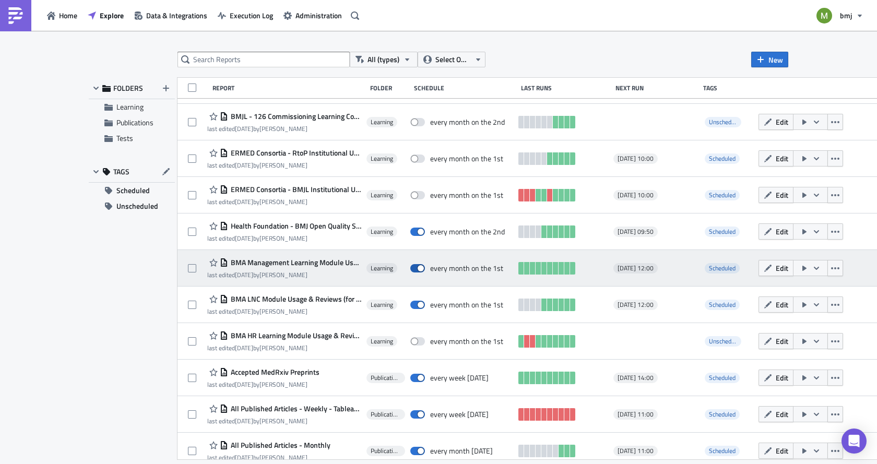
click at [417, 267] on span at bounding box center [417, 268] width 15 height 8
click at [417, 267] on input "checkbox" at bounding box center [415, 268] width 7 height 7
checkbox input "false"
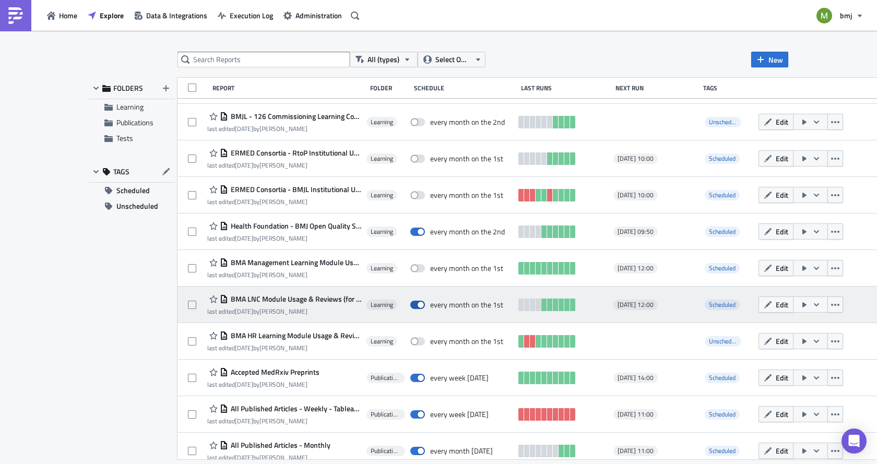
click at [413, 309] on span at bounding box center [417, 305] width 15 height 8
click at [413, 309] on input "checkbox" at bounding box center [415, 305] width 7 height 7
checkbox input "false"
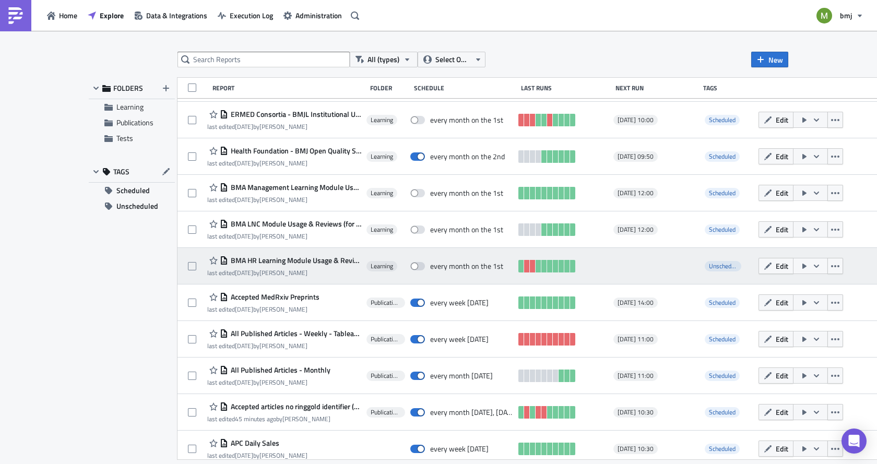
scroll to position [553, 0]
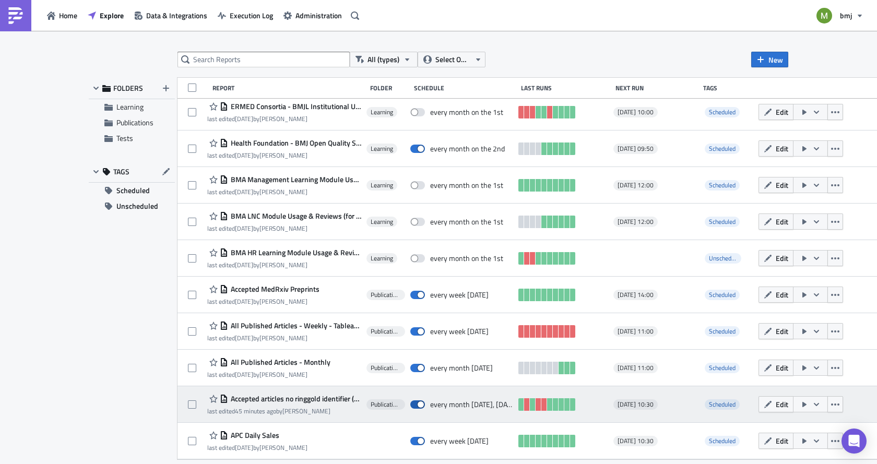
click at [412, 403] on span at bounding box center [417, 404] width 15 height 8
click at [412, 403] on input "checkbox" at bounding box center [415, 404] width 7 height 7
click at [417, 408] on span at bounding box center [417, 404] width 15 height 8
click at [417, 408] on input "checkbox" at bounding box center [415, 404] width 7 height 7
checkbox input "true"
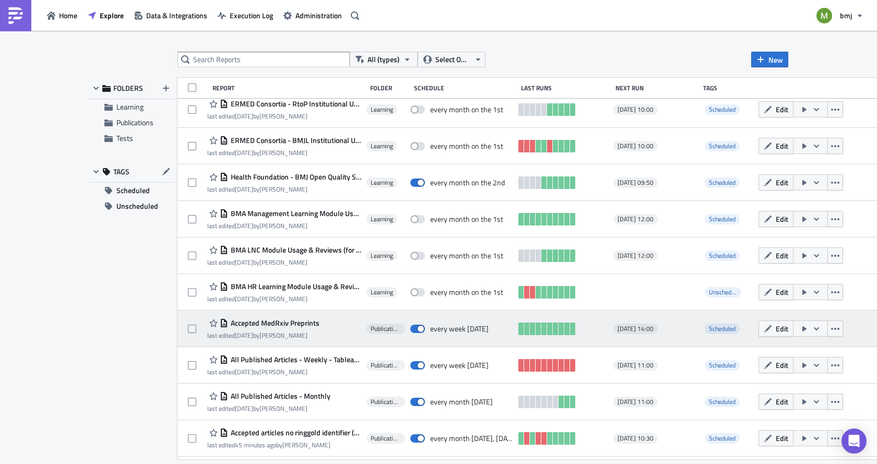
scroll to position [501, 0]
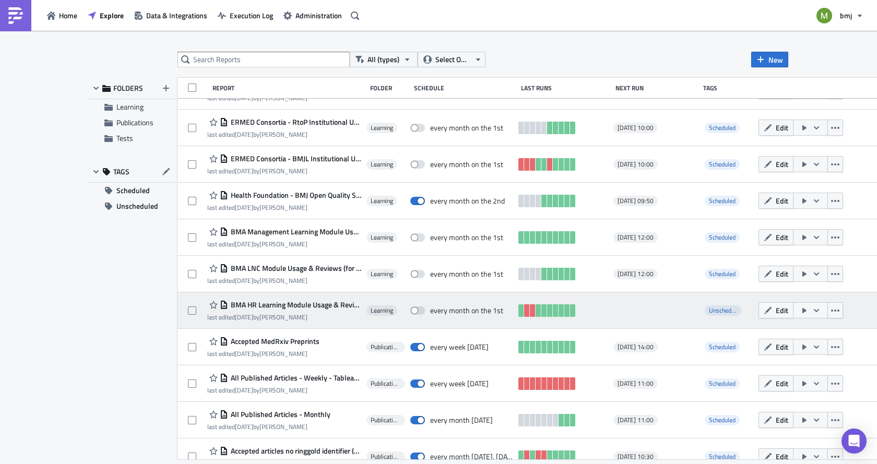
click at [305, 303] on span "BMA HR Learning Module Usage & Reviews" at bounding box center [294, 304] width 133 height 9
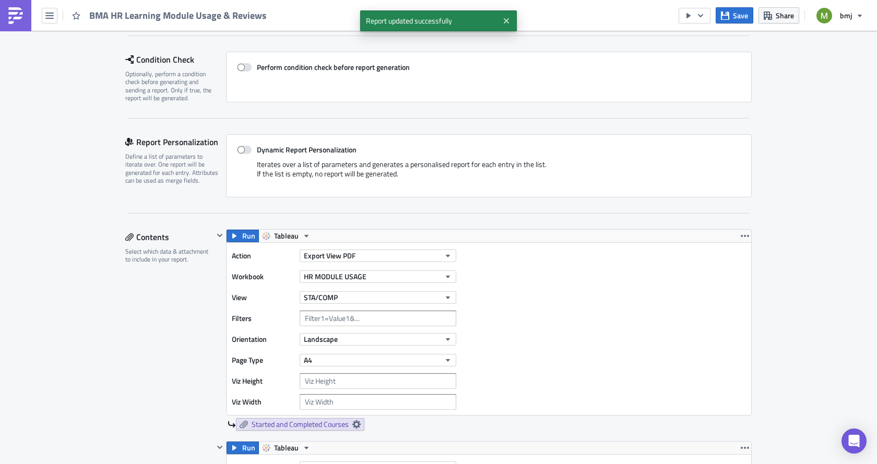
scroll to position [209, 0]
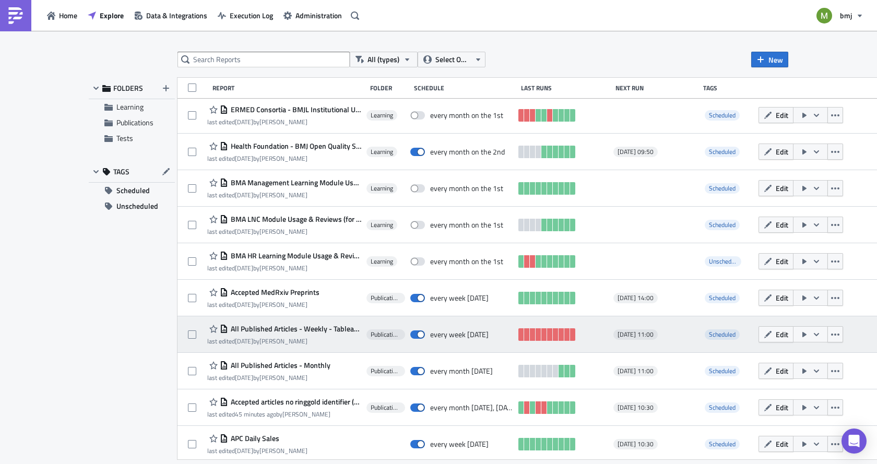
scroll to position [553, 0]
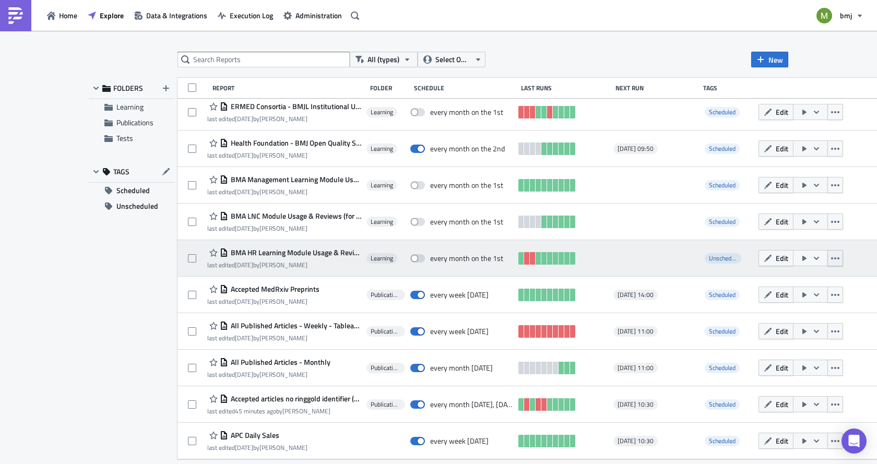
click at [831, 261] on icon "button" at bounding box center [835, 258] width 8 height 8
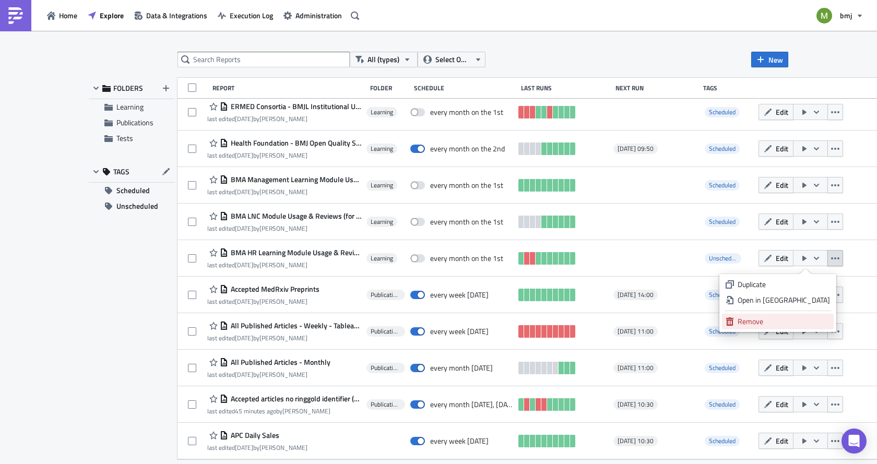
click at [772, 327] on link "Remove" at bounding box center [778, 322] width 112 height 16
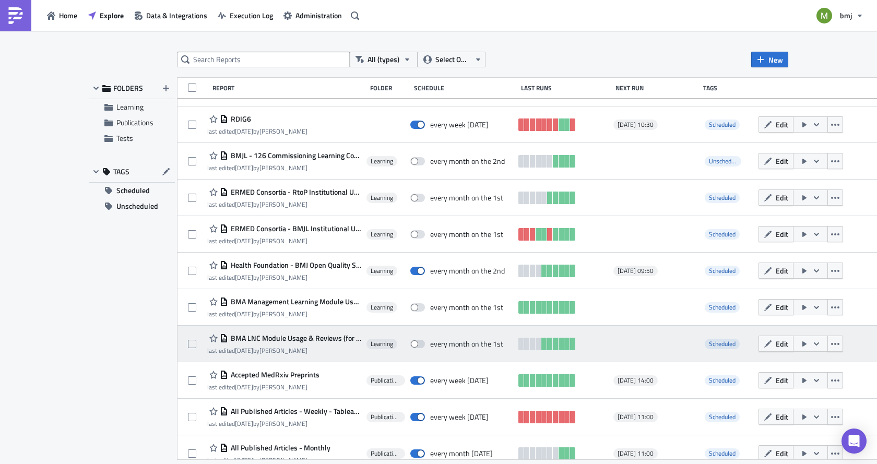
scroll to position [412, 0]
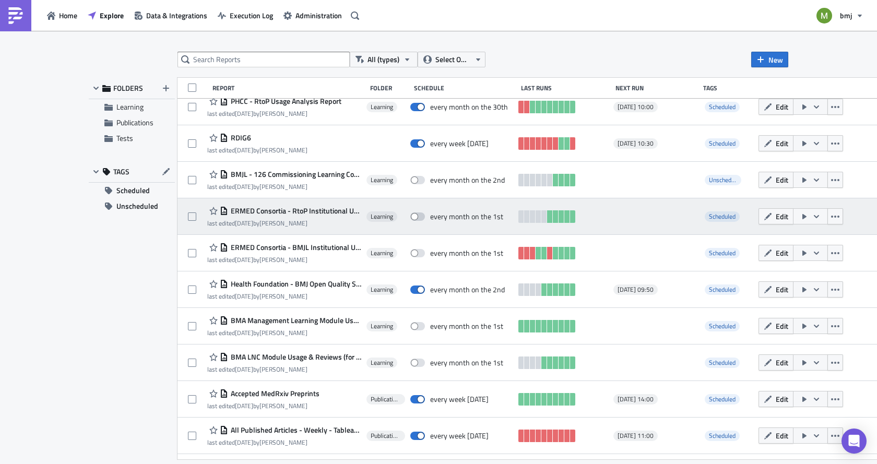
click at [414, 216] on span at bounding box center [417, 216] width 15 height 8
click at [414, 216] on input "checkbox" at bounding box center [415, 217] width 7 height 7
checkbox input "true"
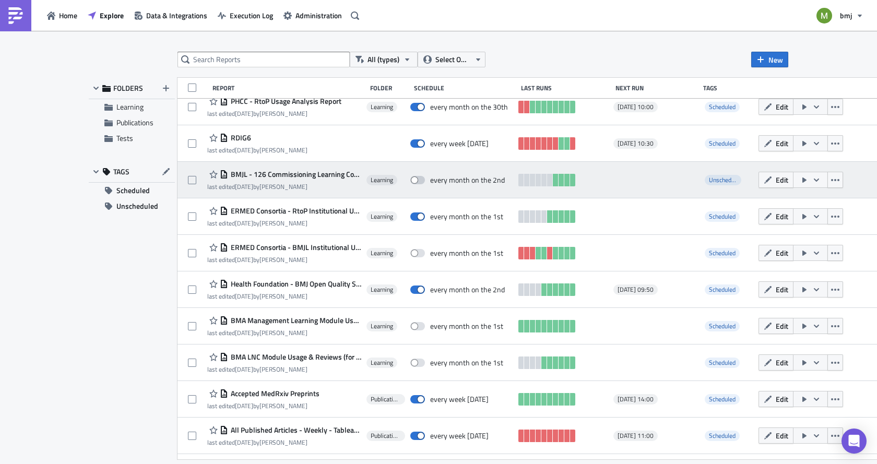
click at [412, 183] on span at bounding box center [417, 180] width 15 height 8
click at [412, 183] on input "checkbox" at bounding box center [415, 180] width 7 height 7
checkbox input "true"
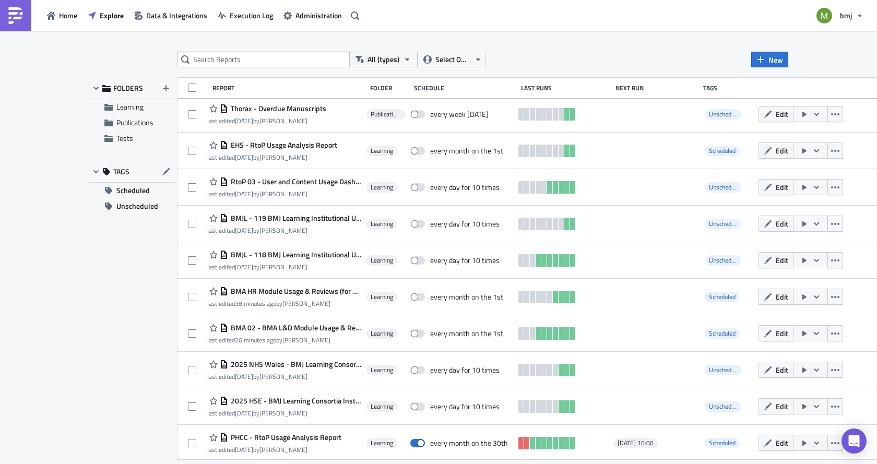
scroll to position [0, 0]
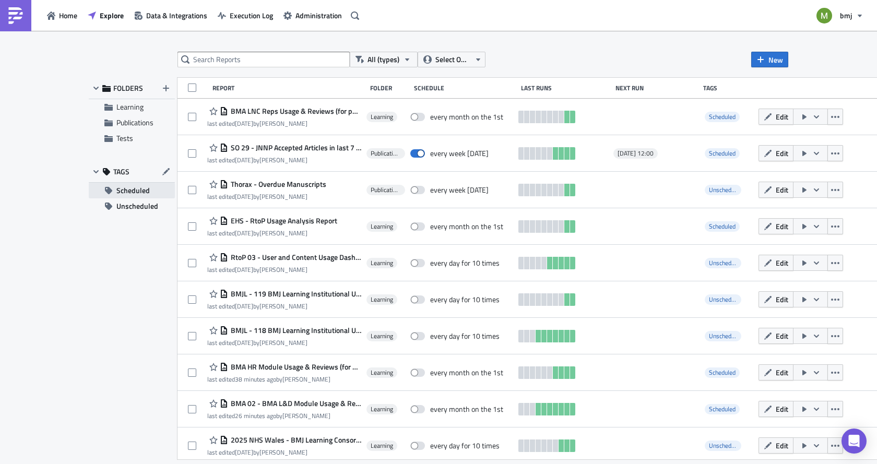
click at [121, 193] on span "Scheduled" at bounding box center [132, 191] width 33 height 16
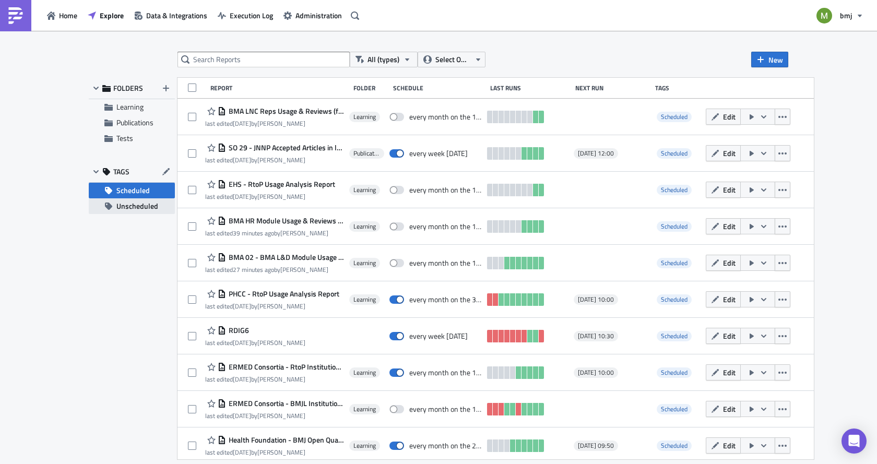
click at [138, 204] on span "Unscheduled" at bounding box center [137, 206] width 42 height 16
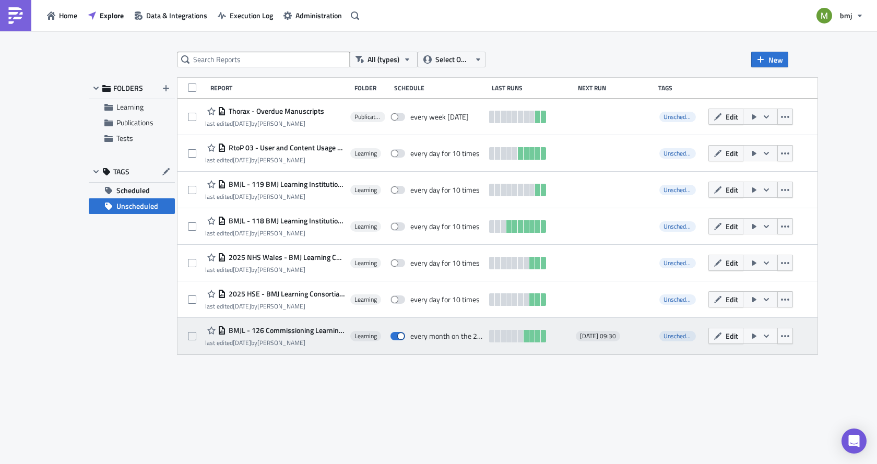
click at [295, 332] on span "BMJL - 126 Commissioning Learning Course Usage & Reviews" at bounding box center [285, 330] width 119 height 9
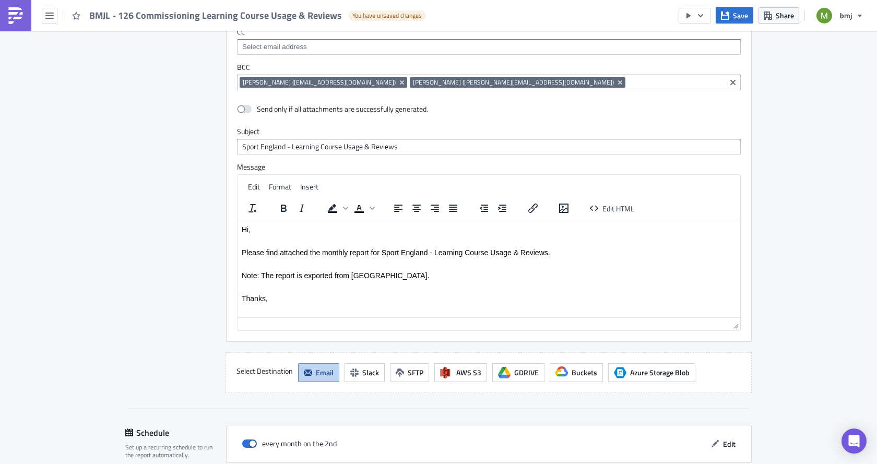
scroll to position [1096, 0]
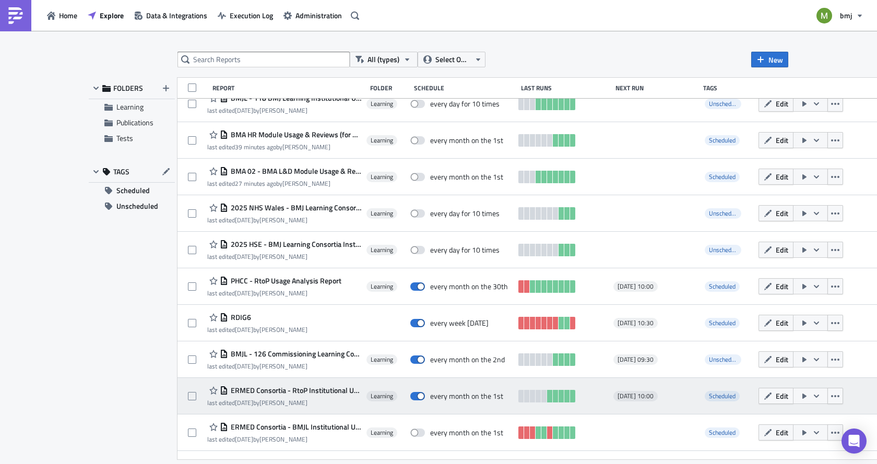
scroll to position [266, 0]
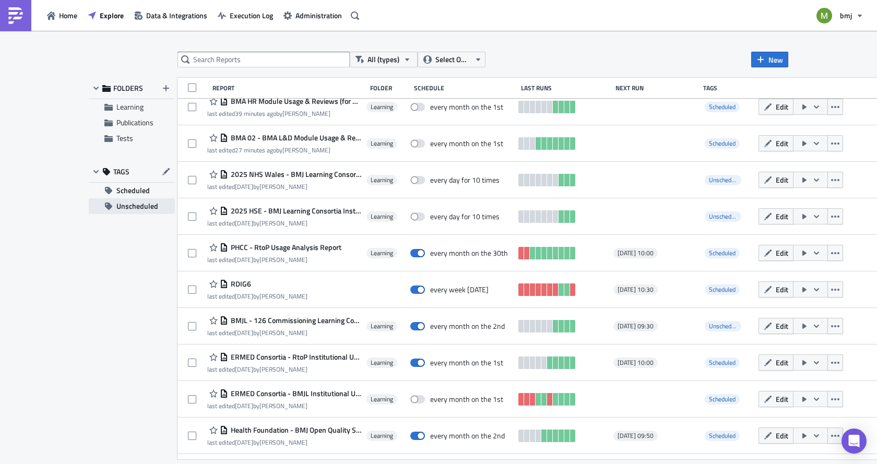
click at [124, 212] on span "Unscheduled" at bounding box center [137, 206] width 42 height 16
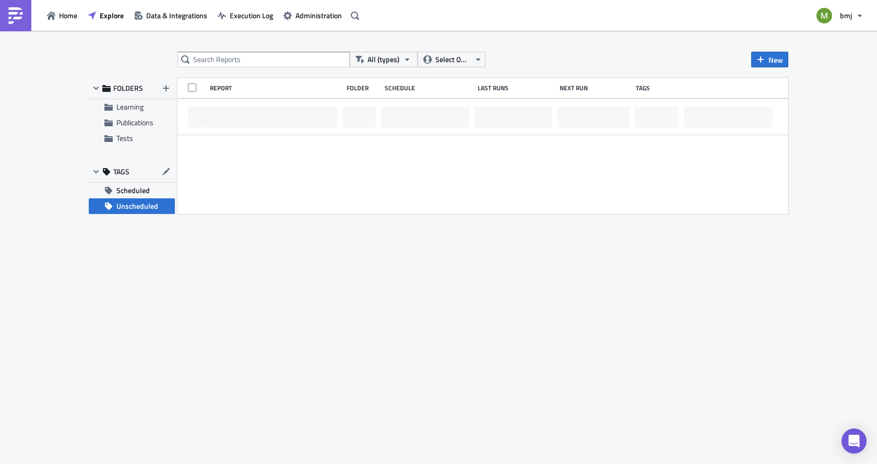
scroll to position [0, 0]
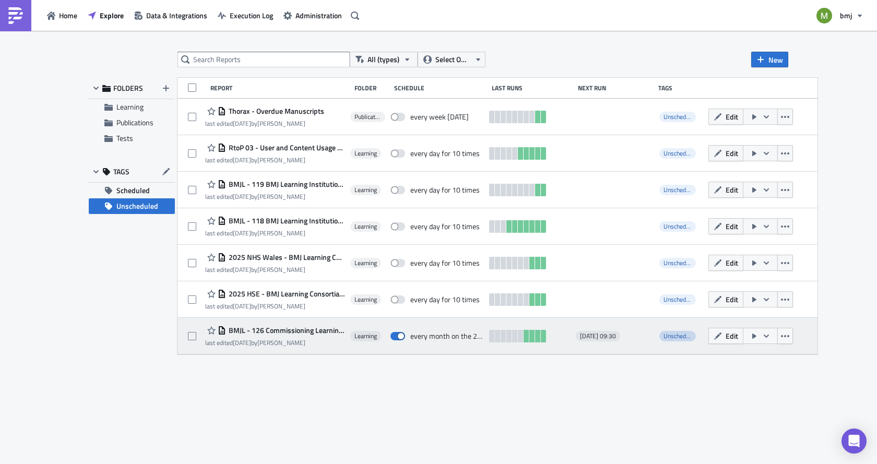
click at [678, 337] on span "Unscheduled" at bounding box center [679, 336] width 33 height 10
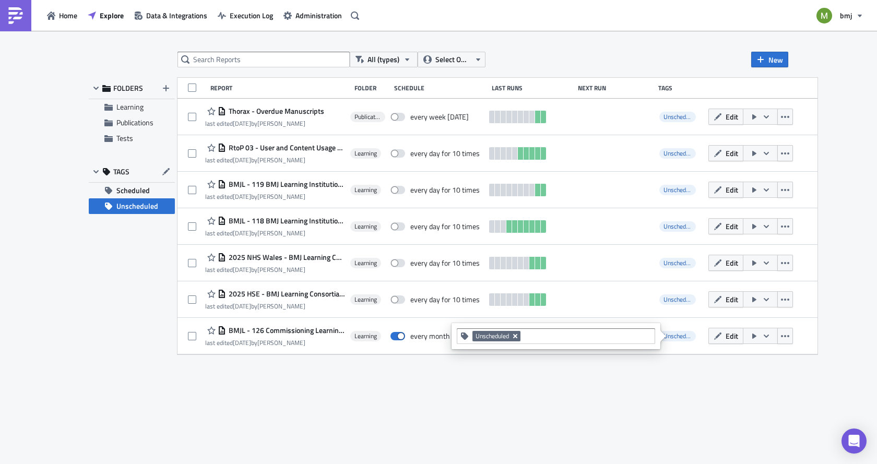
click at [519, 336] on icon "Remove Tag" at bounding box center [515, 336] width 8 height 8
click at [519, 336] on input at bounding box center [561, 336] width 179 height 10
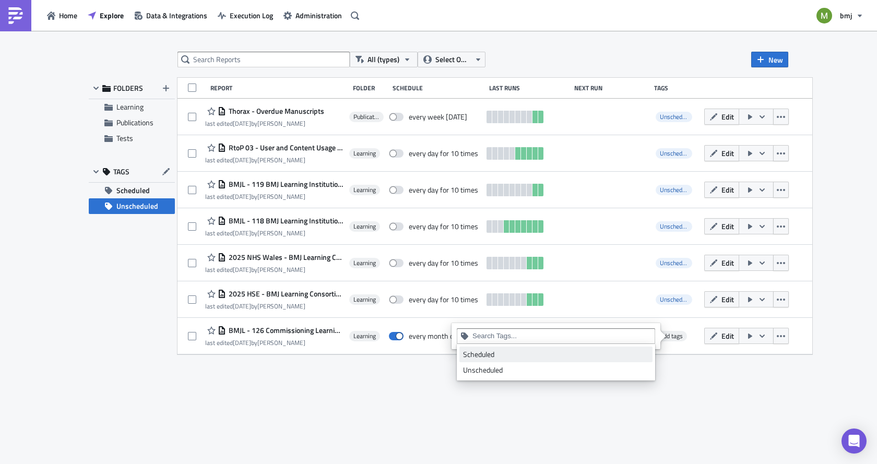
click at [490, 357] on div "Scheduled" at bounding box center [556, 354] width 186 height 10
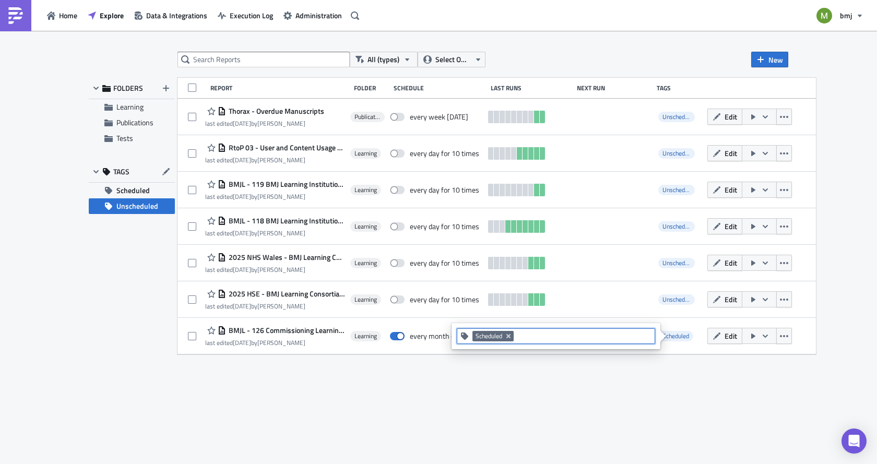
click at [456, 399] on div "All (types) Select Owner New FOLDERS Learning Publications Tests TAGS Scheduled…" at bounding box center [439, 248] width 710 height 393
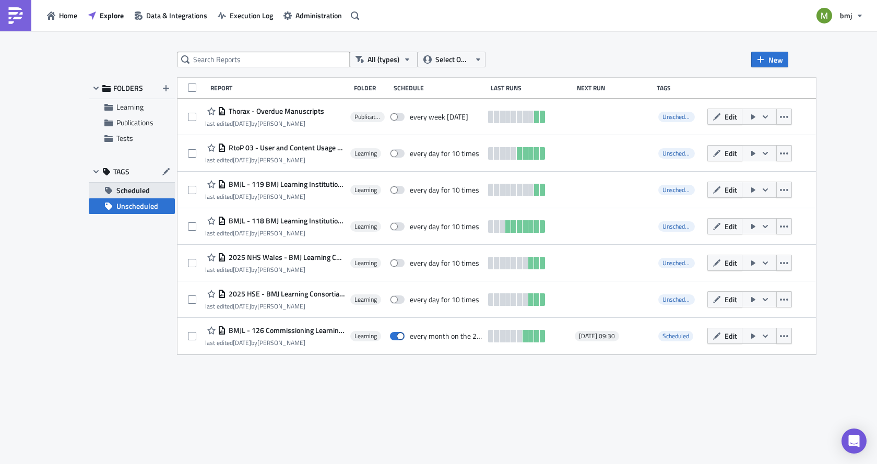
click at [125, 189] on span "Scheduled" at bounding box center [132, 191] width 33 height 16
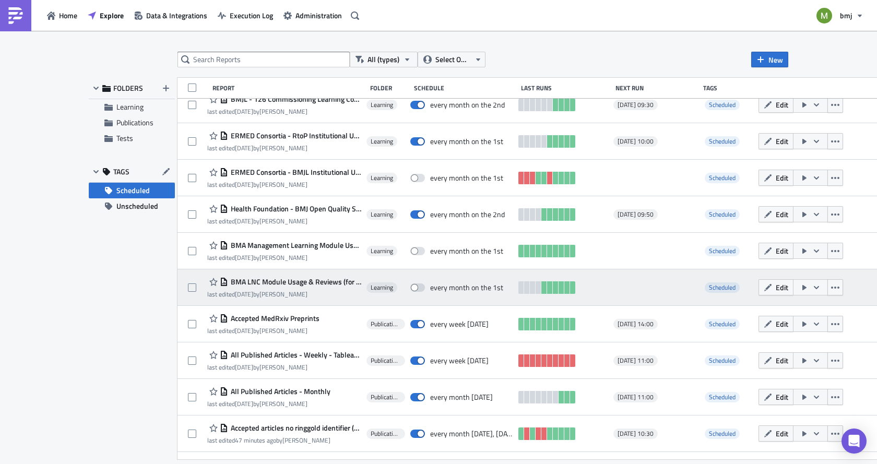
scroll to position [297, 0]
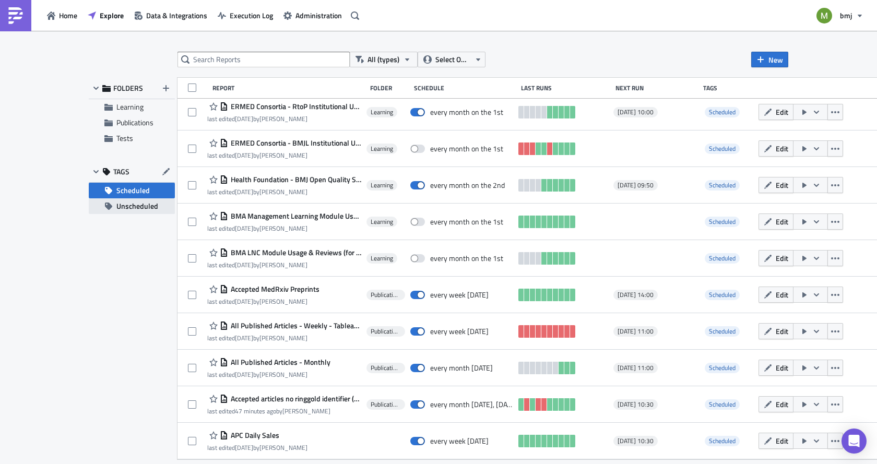
click at [133, 206] on span "Unscheduled" at bounding box center [137, 206] width 42 height 16
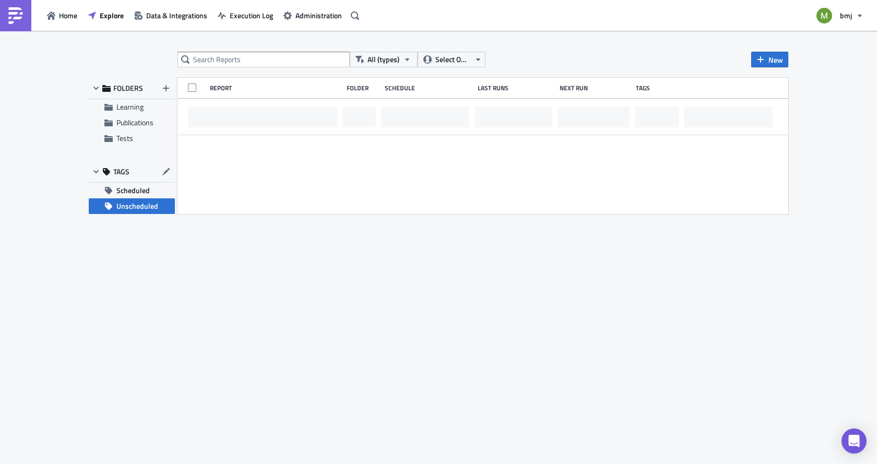
scroll to position [0, 0]
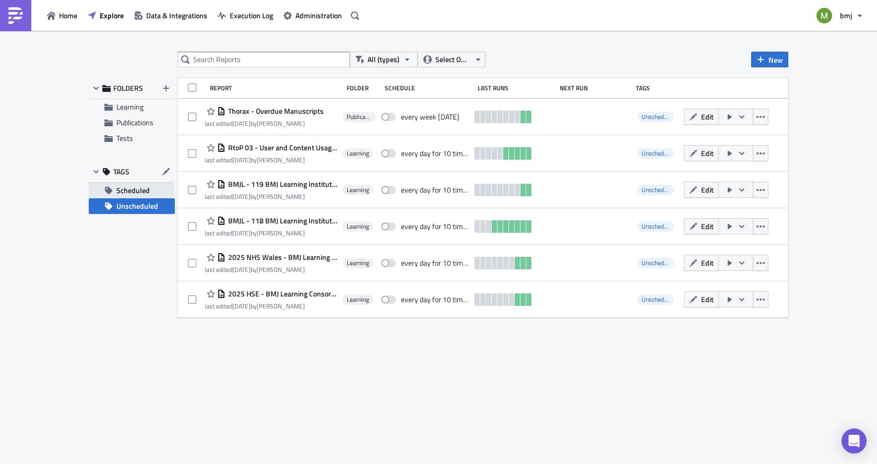
click at [126, 191] on span "Scheduled" at bounding box center [132, 191] width 33 height 16
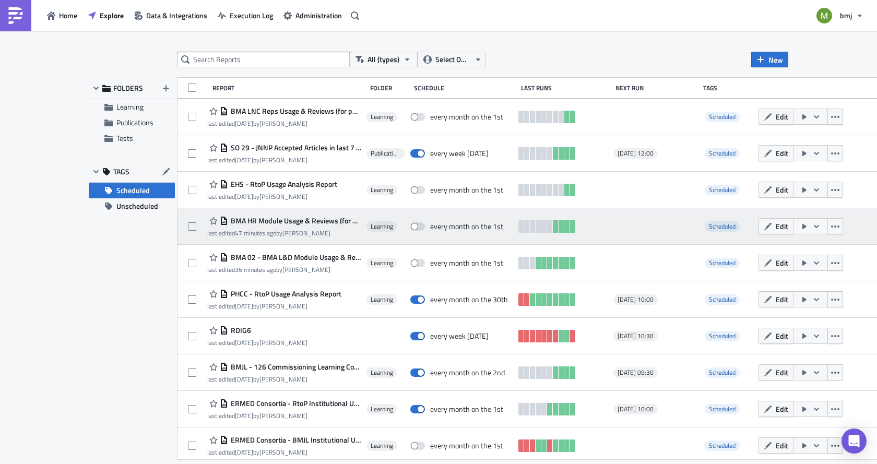
click at [812, 222] on icon "button" at bounding box center [816, 226] width 8 height 8
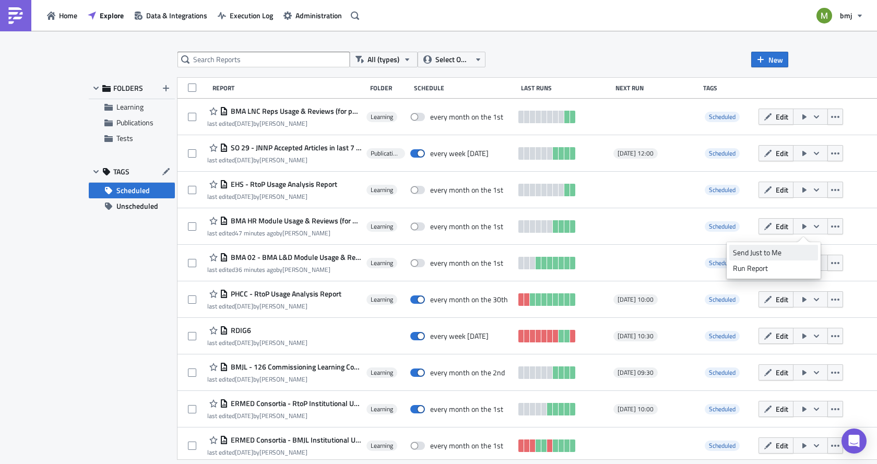
click at [780, 253] on div "Send Just to Me" at bounding box center [773, 252] width 81 height 10
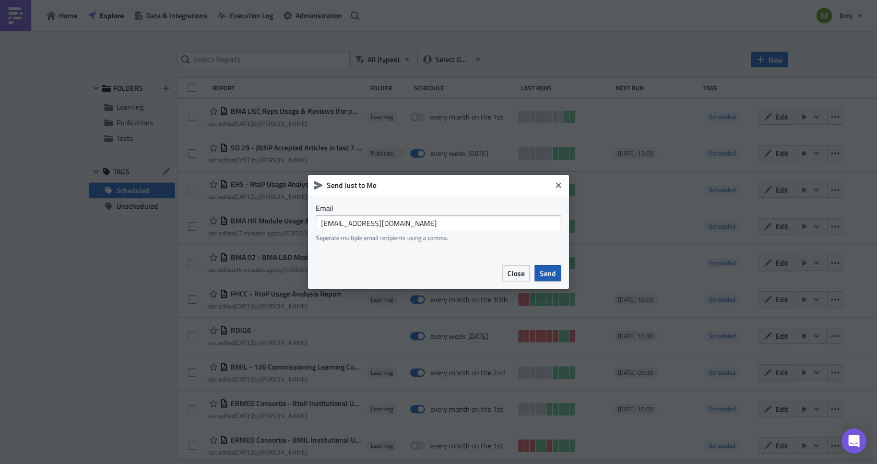
click at [539, 271] on button "Send" at bounding box center [548, 273] width 27 height 16
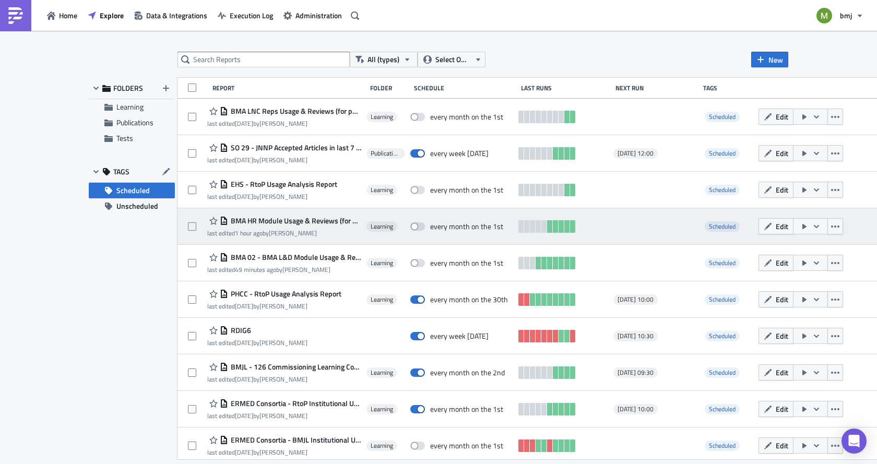
click at [288, 219] on span "BMA HR Module Usage & Reviews (for publication)" at bounding box center [294, 220] width 133 height 9
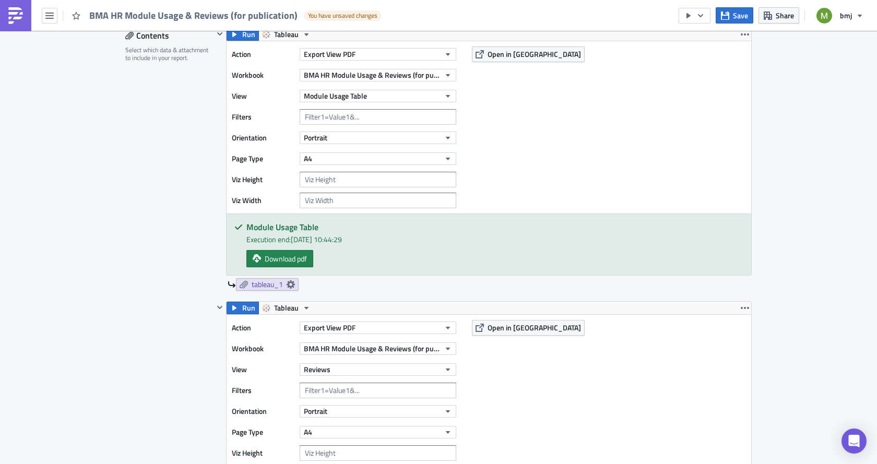
scroll to position [313, 0]
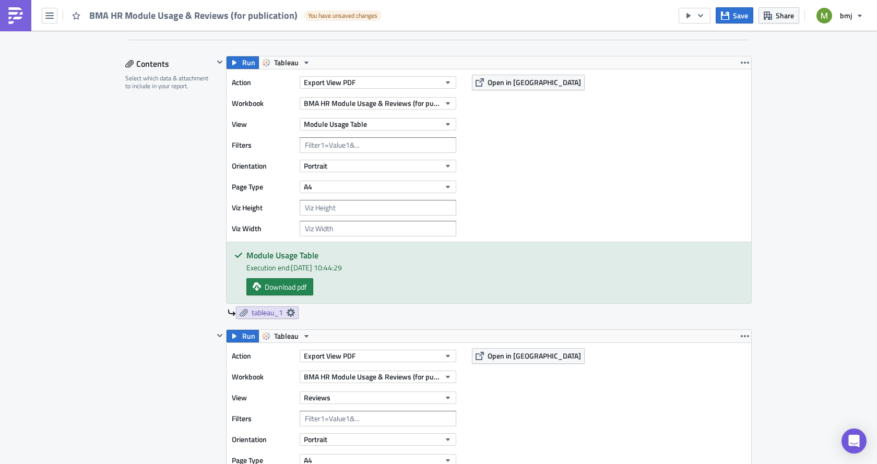
click at [244, 56] on div "Run Tableau Action Export View PDF Workbook BMA HR Module Usage & Reviews (for …" at bounding box center [489, 180] width 526 height 248
click at [243, 61] on span "Run" at bounding box center [248, 62] width 13 height 13
click at [283, 283] on span "Download pdf" at bounding box center [286, 286] width 42 height 11
click at [322, 169] on span "Portrait" at bounding box center [315, 165] width 23 height 11
click at [325, 198] on div "Landscape" at bounding box center [345, 198] width 87 height 10
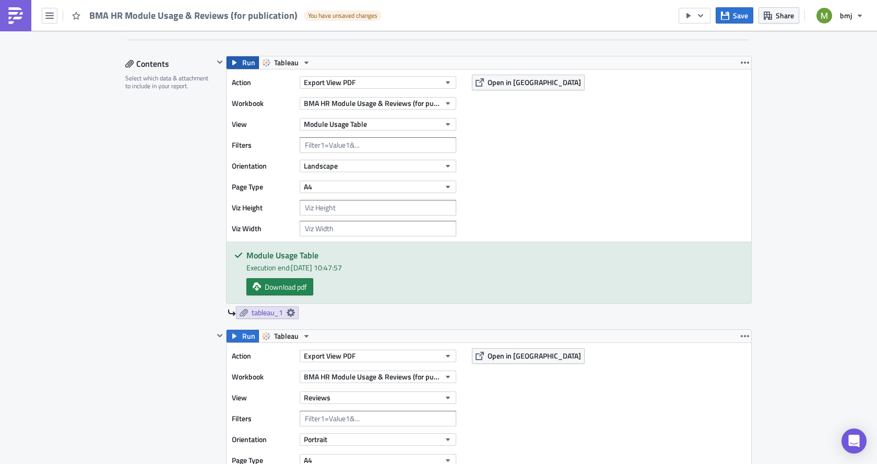
click at [242, 62] on span "Run" at bounding box center [248, 62] width 13 height 13
click at [278, 289] on span "Download pdf" at bounding box center [286, 286] width 42 height 11
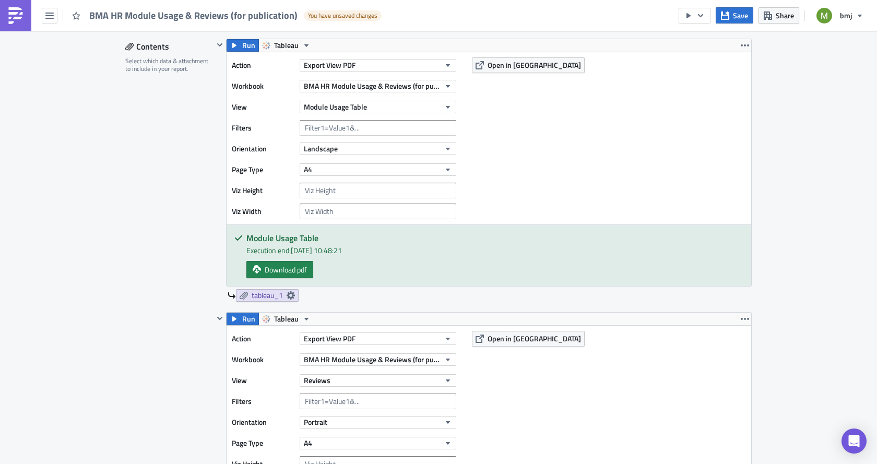
scroll to position [261, 0]
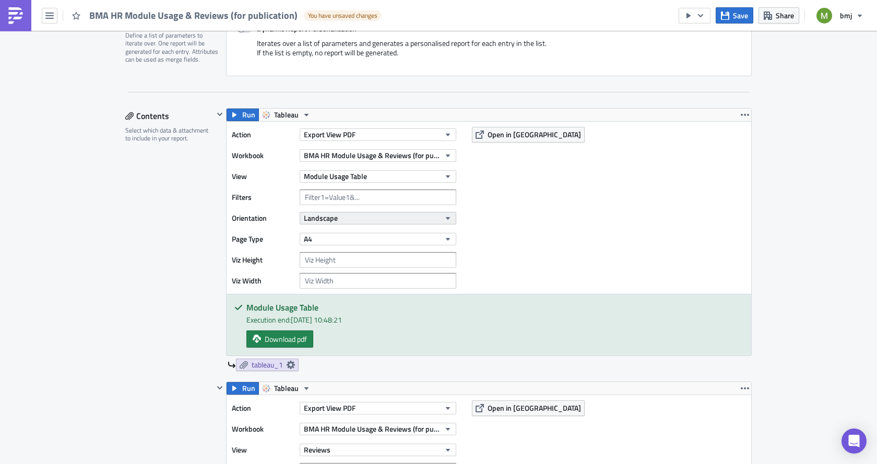
click at [318, 220] on span "Landscape" at bounding box center [321, 217] width 34 height 11
click at [318, 234] on div "Portrait" at bounding box center [345, 235] width 87 height 10
click at [318, 238] on button "A4" at bounding box center [378, 239] width 157 height 13
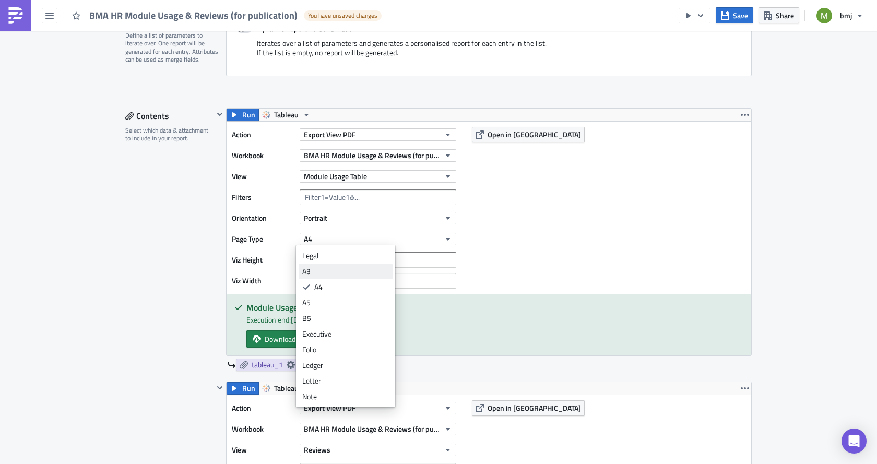
click at [321, 273] on div "A3" at bounding box center [345, 271] width 87 height 10
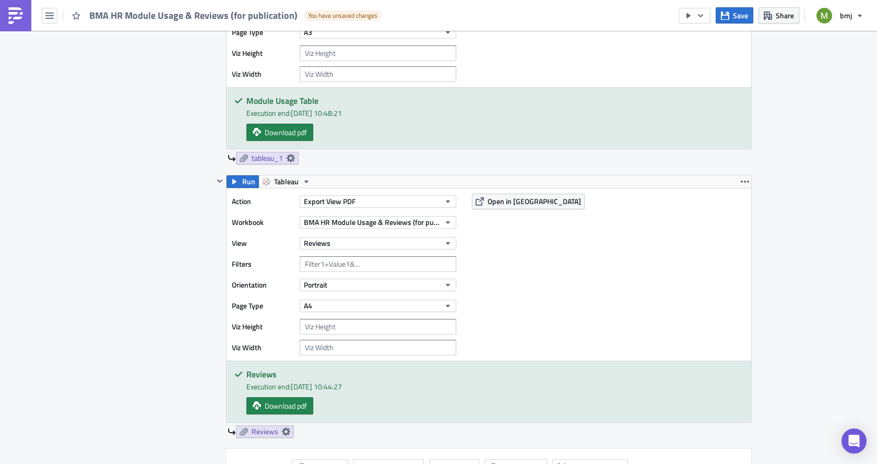
scroll to position [470, 0]
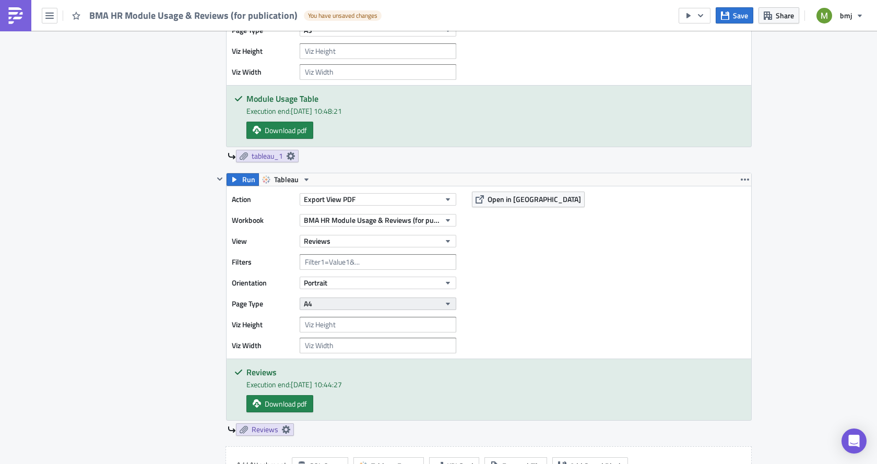
click at [325, 299] on button "A4" at bounding box center [378, 304] width 157 height 13
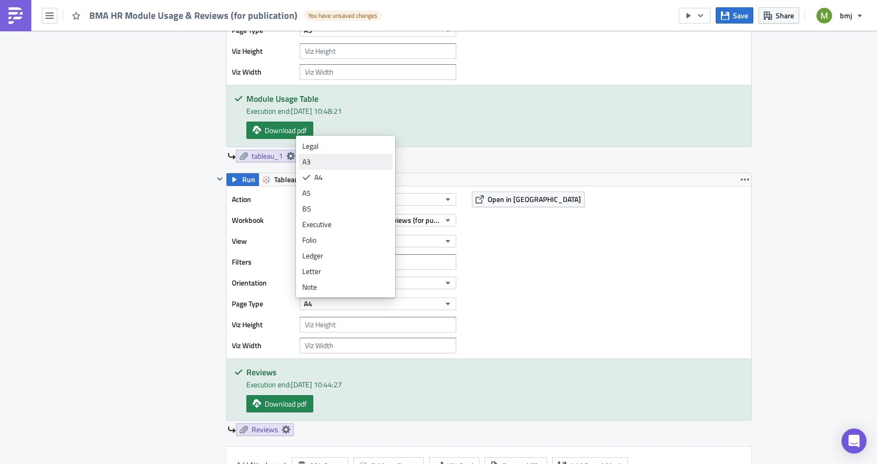
click at [318, 167] on div "A3" at bounding box center [345, 162] width 87 height 10
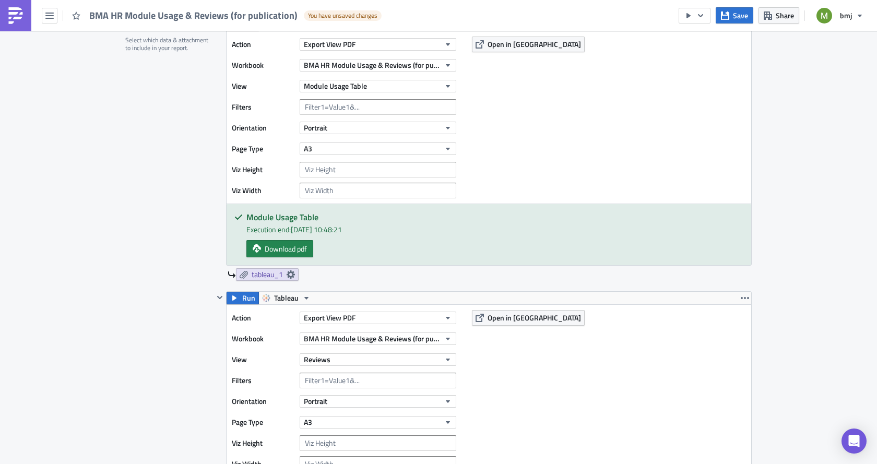
scroll to position [313, 0]
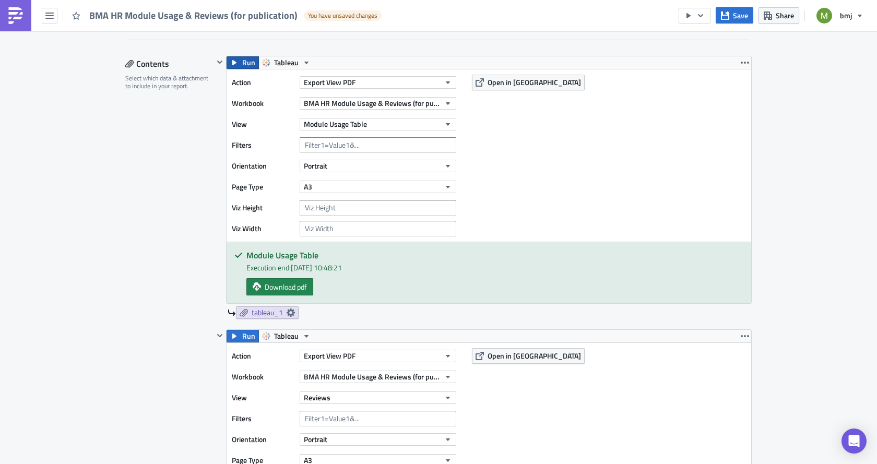
click at [242, 65] on span "Run" at bounding box center [248, 62] width 13 height 13
click at [277, 284] on span "Download pdf" at bounding box center [286, 286] width 42 height 11
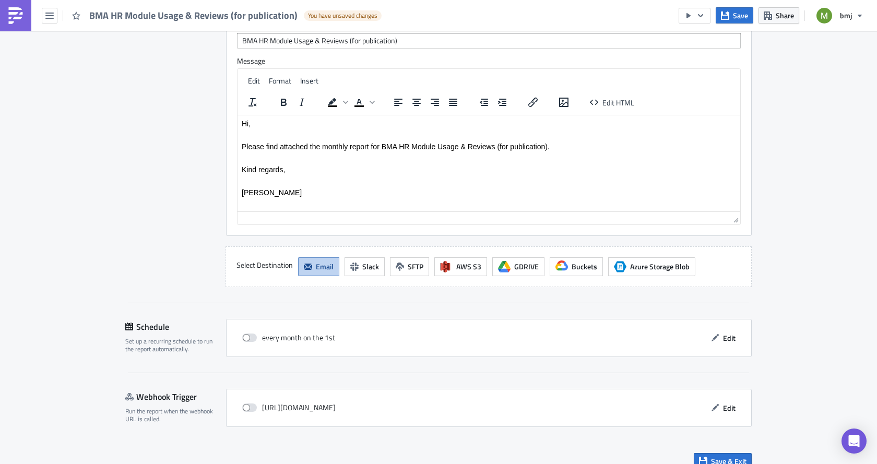
scroll to position [1263, 0]
click at [713, 455] on span "Save & Exit" at bounding box center [728, 460] width 35 height 11
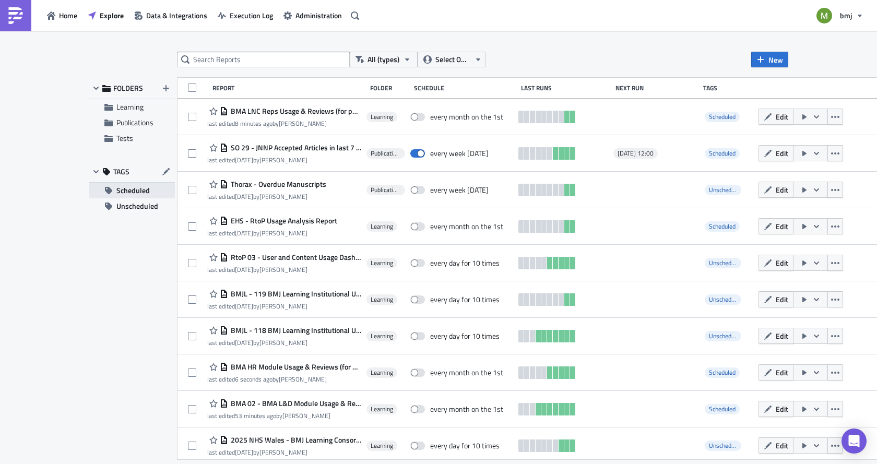
click at [134, 189] on span "Scheduled" at bounding box center [132, 191] width 33 height 16
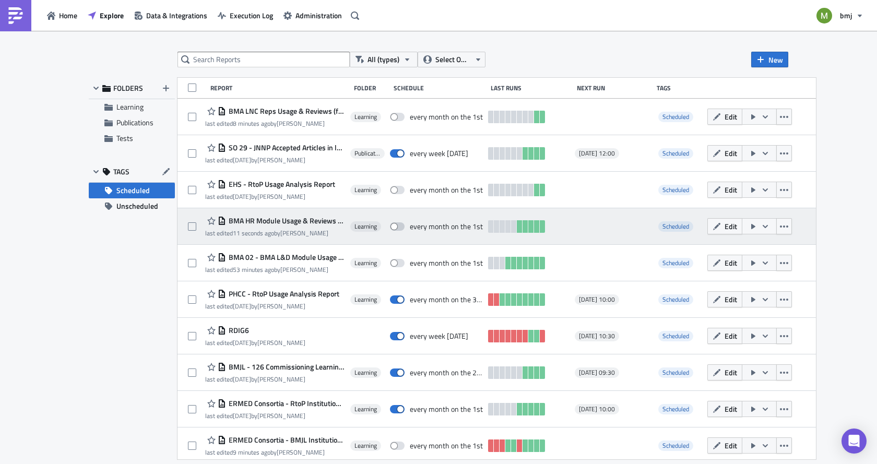
click at [404, 229] on span at bounding box center [397, 226] width 15 height 8
click at [399, 229] on input "checkbox" at bounding box center [395, 226] width 7 height 7
checkbox input "true"
click at [769, 225] on icon "button" at bounding box center [765, 226] width 8 height 8
click at [303, 221] on span "BMA HR Module Usage & Reviews (for publication)" at bounding box center [285, 220] width 118 height 9
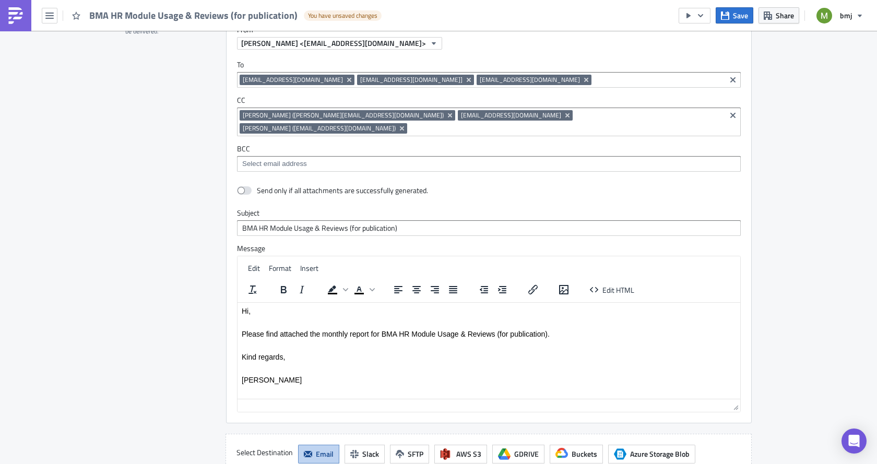
scroll to position [1096, 0]
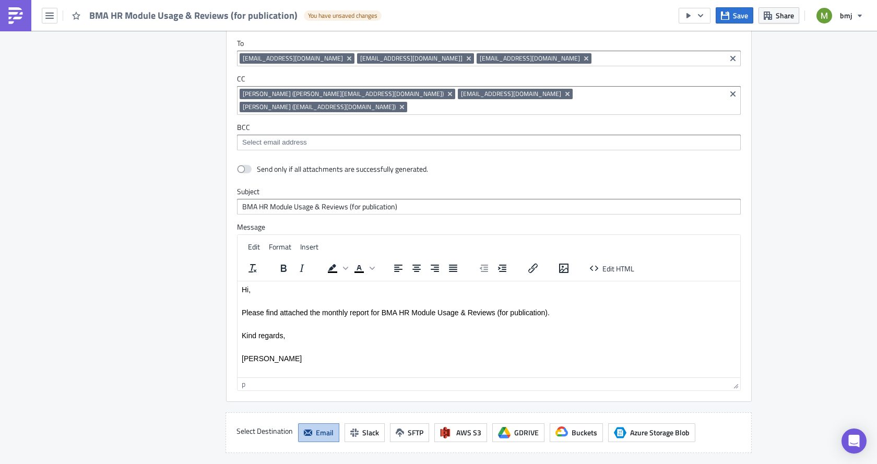
click at [557, 311] on p "Please find attached the monthly report for BMA HR Module Usage & Reviews (for …" at bounding box center [489, 312] width 494 height 8
copy p "Apologies for the previous version that showed incorrect data"
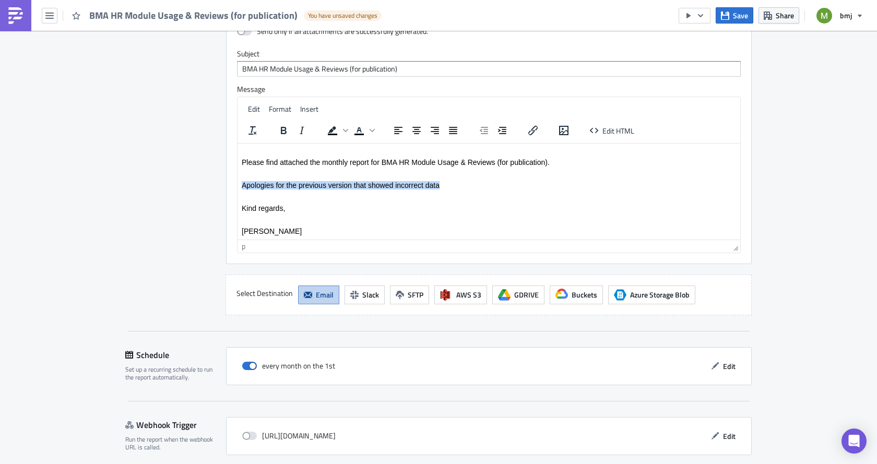
scroll to position [1253, 0]
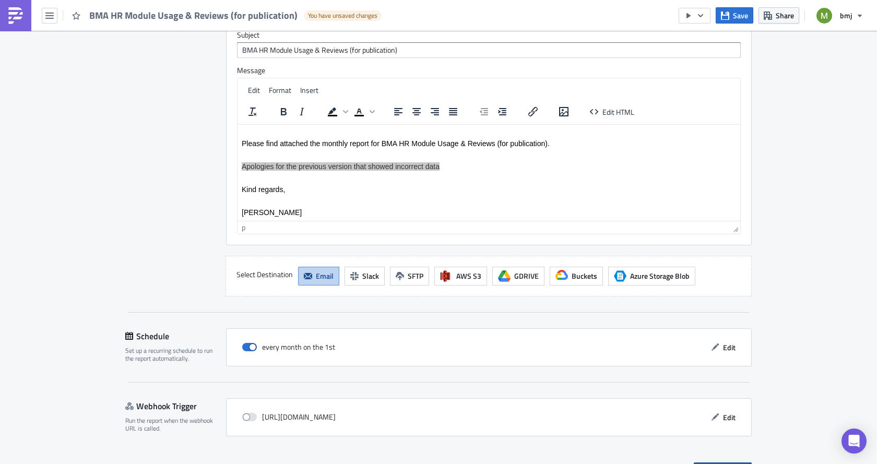
click at [716, 464] on span "Save & Exit" at bounding box center [728, 470] width 35 height 11
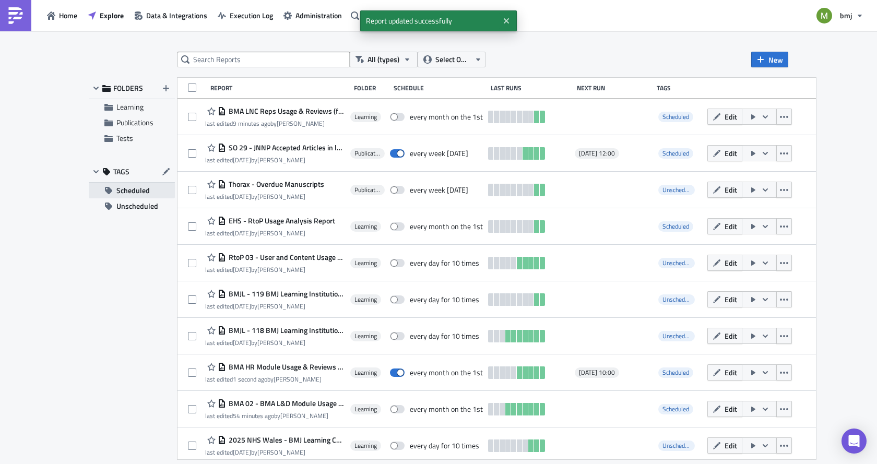
click at [120, 191] on span "Scheduled" at bounding box center [132, 191] width 33 height 16
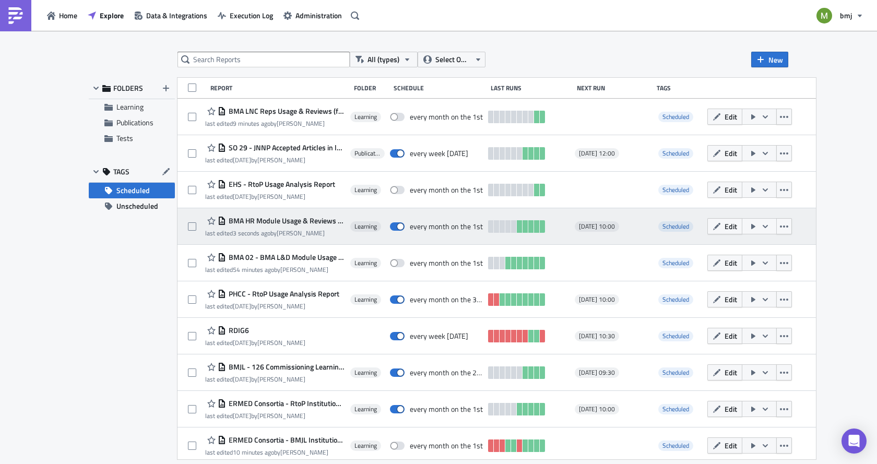
click at [769, 224] on icon "button" at bounding box center [765, 226] width 8 height 8
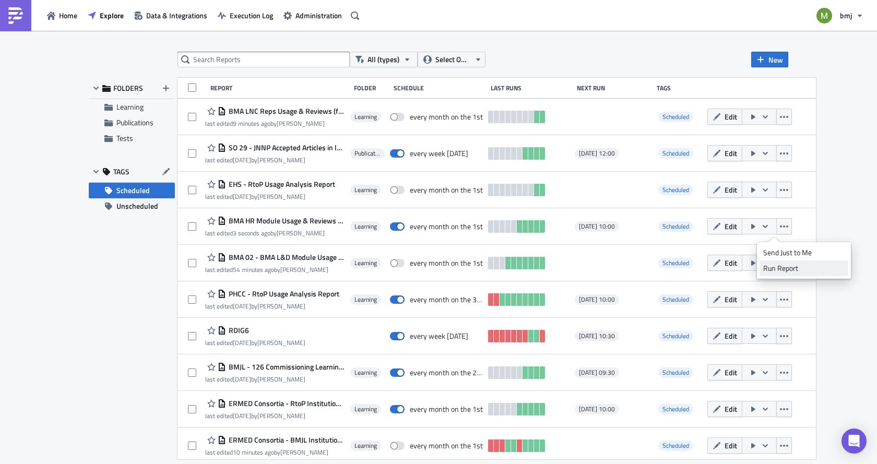
click at [791, 268] on div "Run Report" at bounding box center [803, 268] width 81 height 10
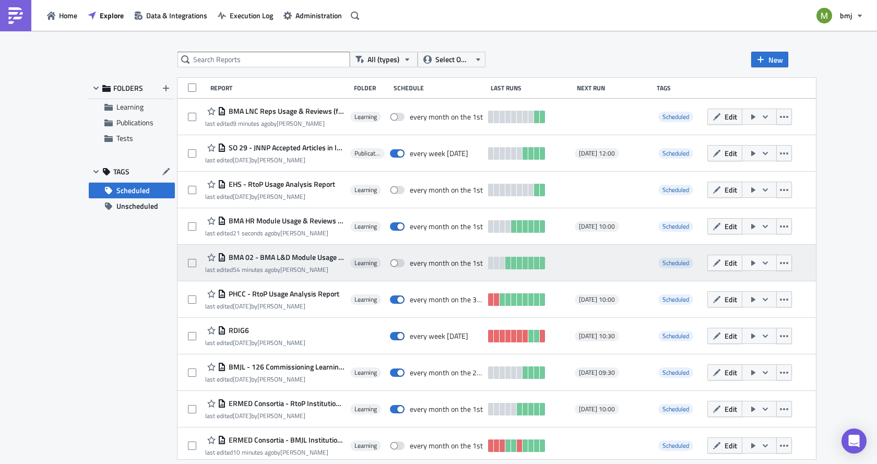
click at [769, 262] on icon "button" at bounding box center [765, 263] width 8 height 8
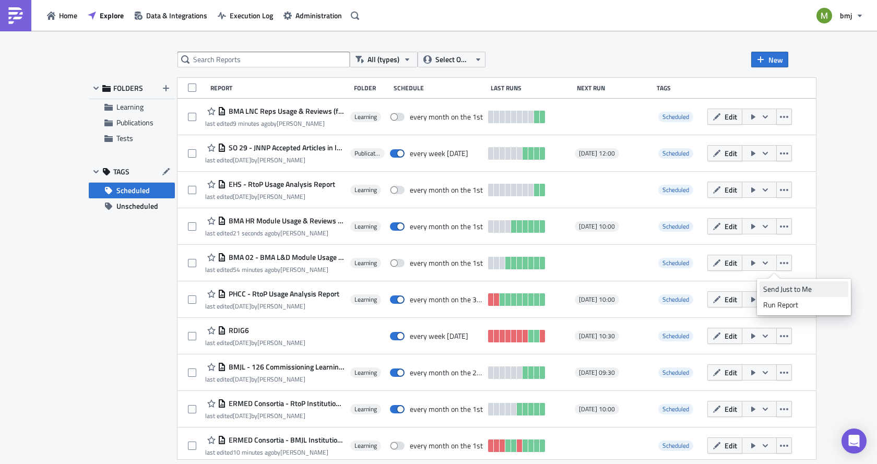
click at [788, 287] on div "Send Just to Me" at bounding box center [803, 289] width 81 height 10
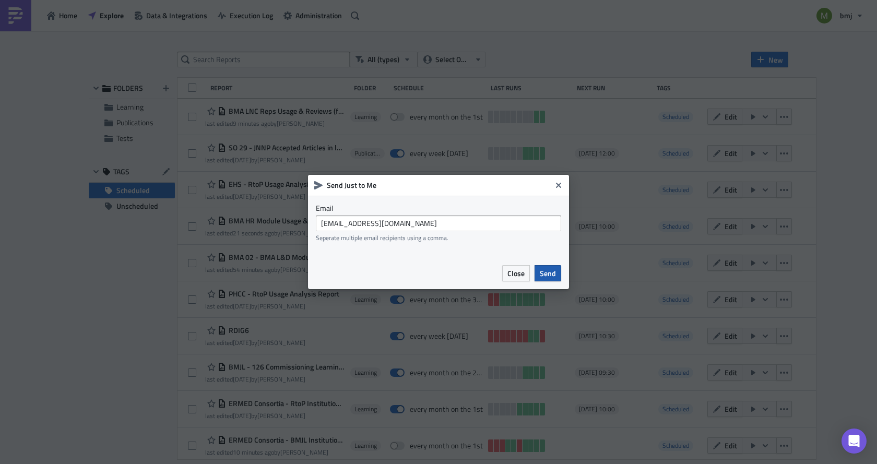
click at [550, 273] on span "Send" at bounding box center [548, 273] width 16 height 11
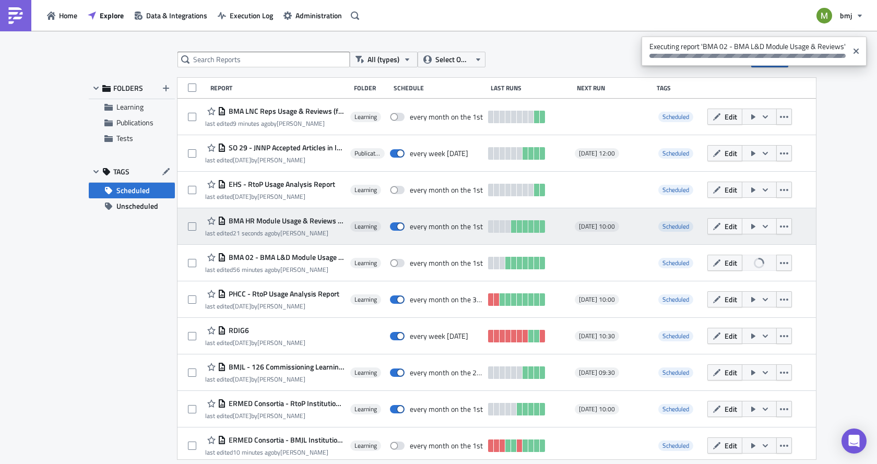
click at [288, 219] on span "BMA HR Module Usage & Reviews (for publication)" at bounding box center [285, 220] width 118 height 9
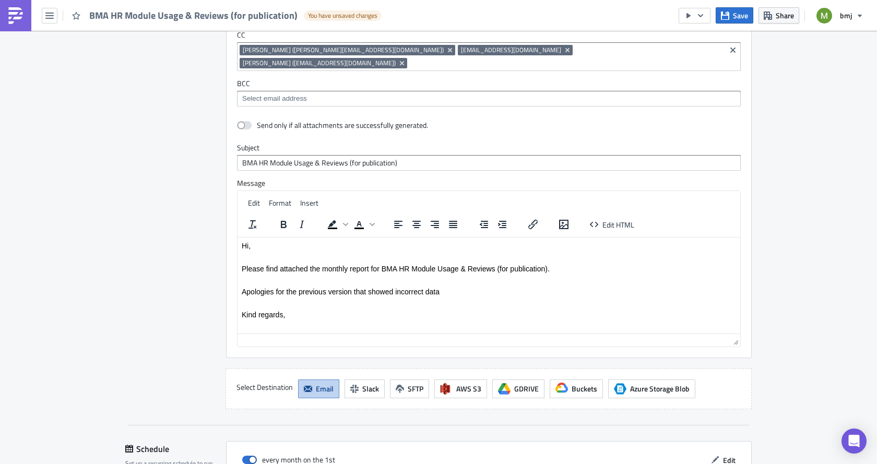
scroll to position [1263, 0]
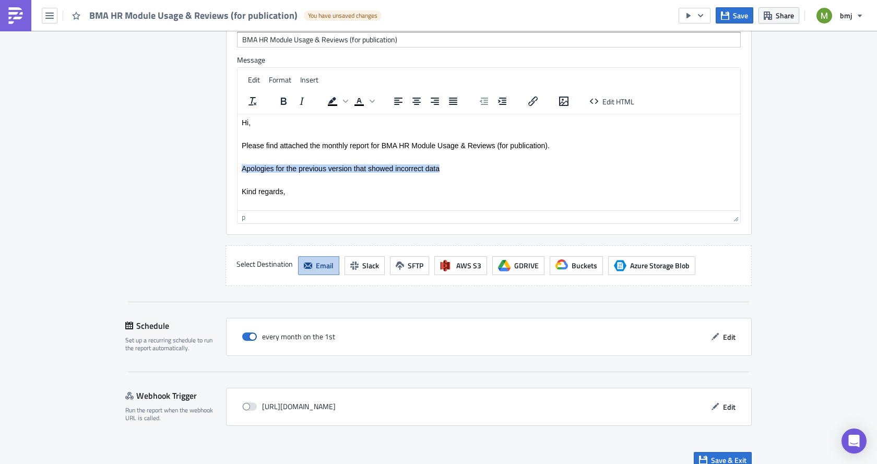
drag, startPoint x: 450, startPoint y: 170, endPoint x: 148, endPoint y: 164, distance: 301.8
click at [238, 164] on html "Hi, Please find attached the monthly report for BMA HR Module Usage & Reviews (…" at bounding box center [489, 168] width 503 height 109
click at [717, 456] on div "Save & Exit" at bounding box center [438, 460] width 626 height 37
click at [716, 455] on span "Save & Exit" at bounding box center [728, 460] width 35 height 11
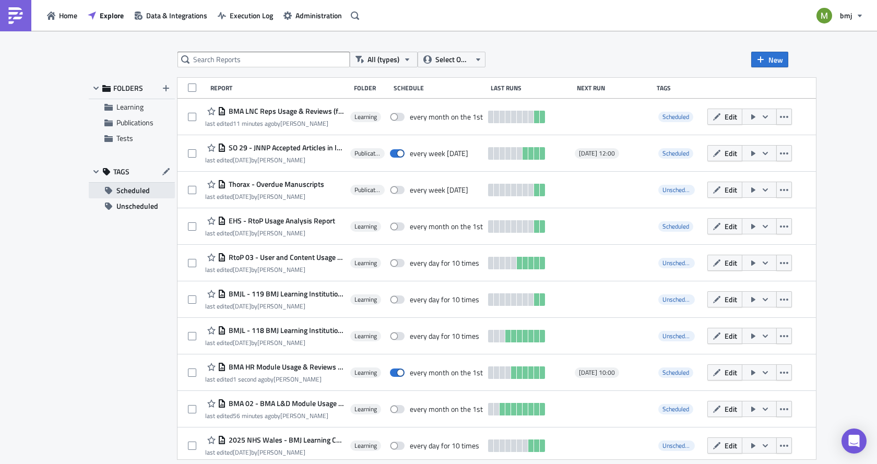
click at [148, 184] on span "Scheduled" at bounding box center [132, 191] width 33 height 16
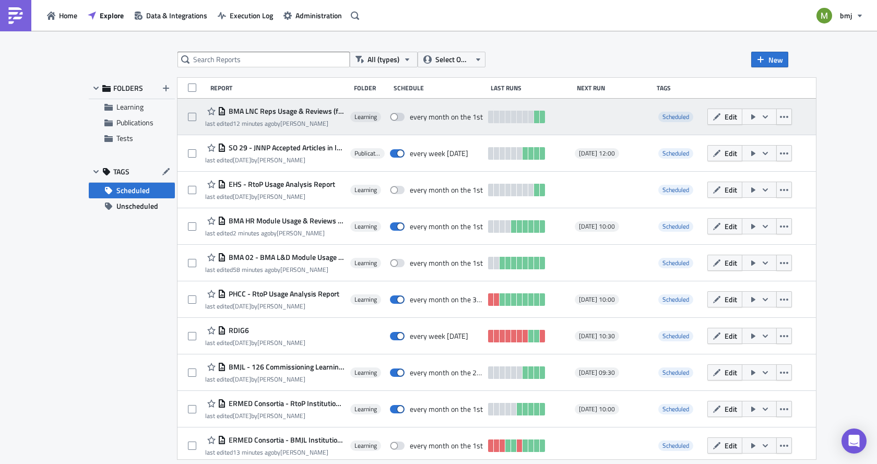
click at [310, 114] on span "BMA LNC Reps Usage & Reviews (for publication) - Monthly" at bounding box center [285, 110] width 118 height 9
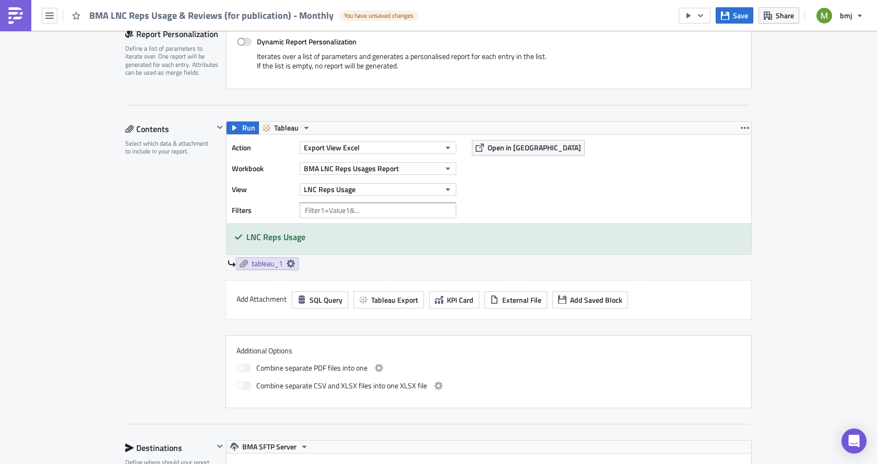
scroll to position [261, 0]
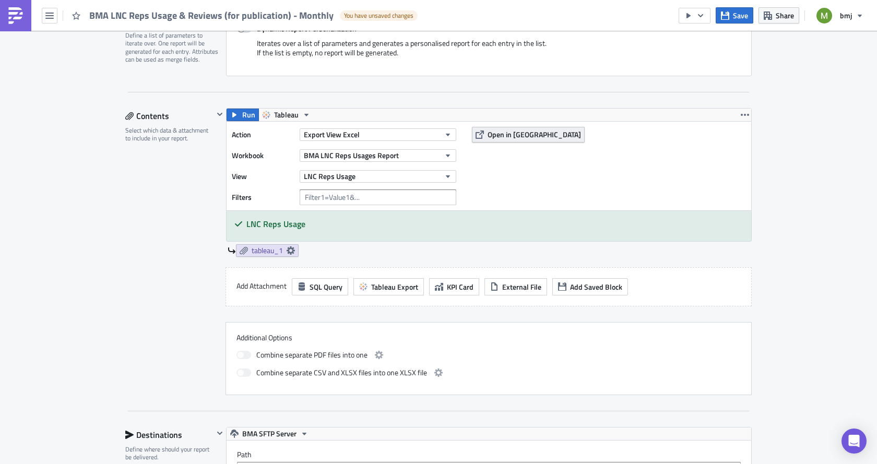
click at [480, 140] on button "Open in [GEOGRAPHIC_DATA]" at bounding box center [528, 135] width 113 height 16
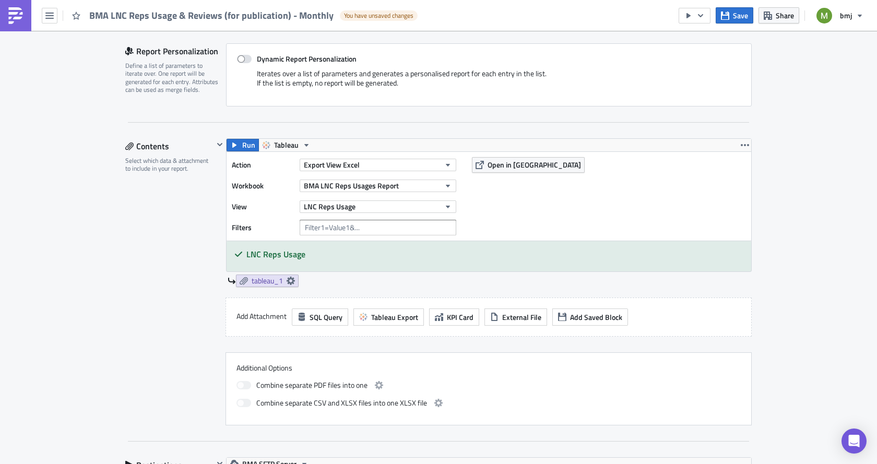
scroll to position [209, 0]
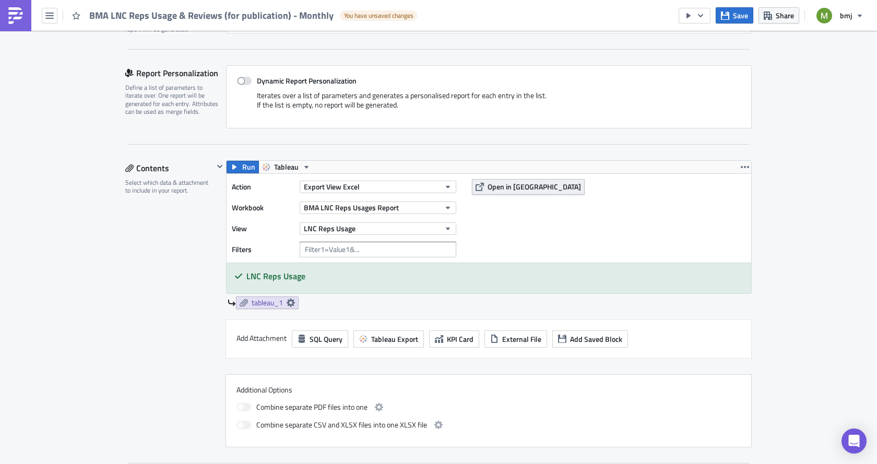
click at [516, 187] on span "Open in [GEOGRAPHIC_DATA]" at bounding box center [534, 186] width 93 height 11
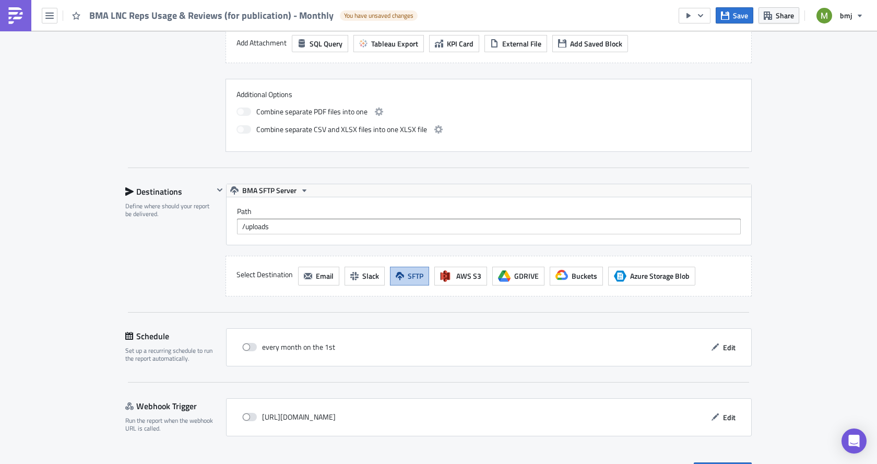
scroll to position [528, 0]
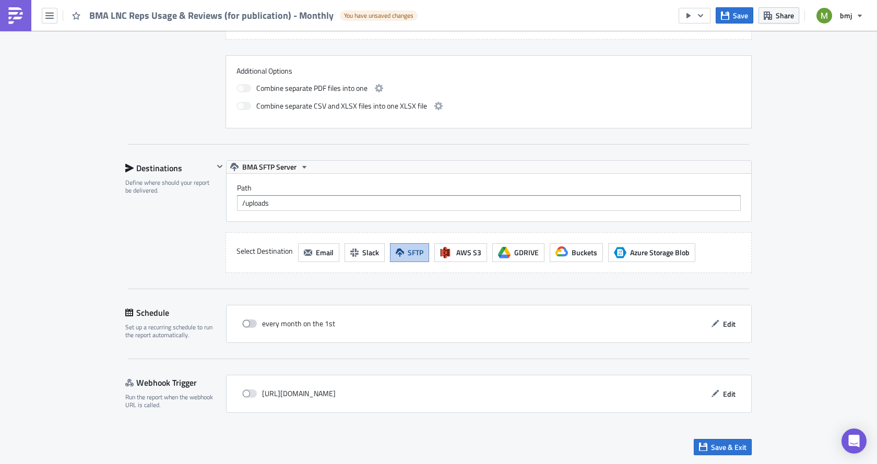
click at [249, 321] on span at bounding box center [249, 323] width 15 height 8
click at [249, 321] on input "checkbox" at bounding box center [247, 324] width 7 height 7
checkbox input "true"
click at [726, 324] on span "Edit" at bounding box center [729, 323] width 13 height 11
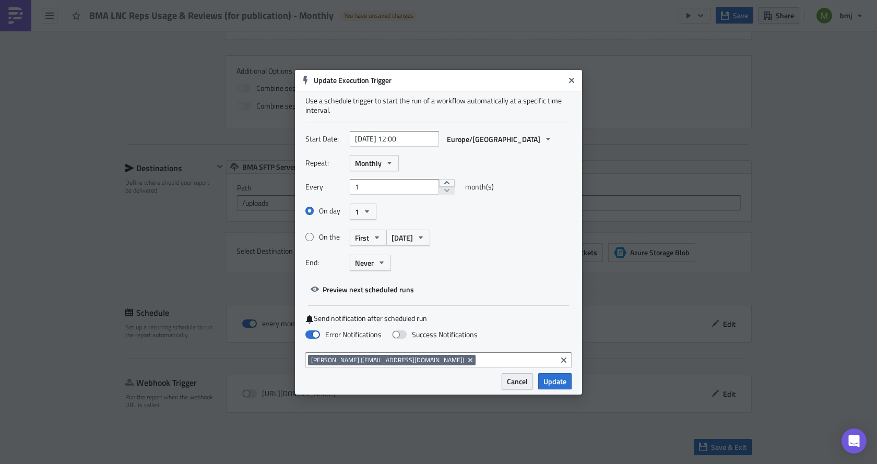
click at [516, 383] on span "Cancel" at bounding box center [517, 381] width 21 height 11
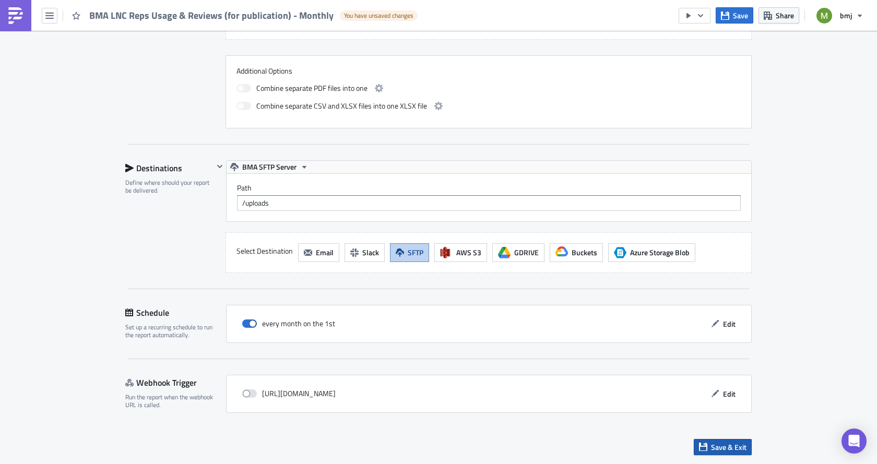
click at [728, 448] on span "Save & Exit" at bounding box center [728, 447] width 35 height 11
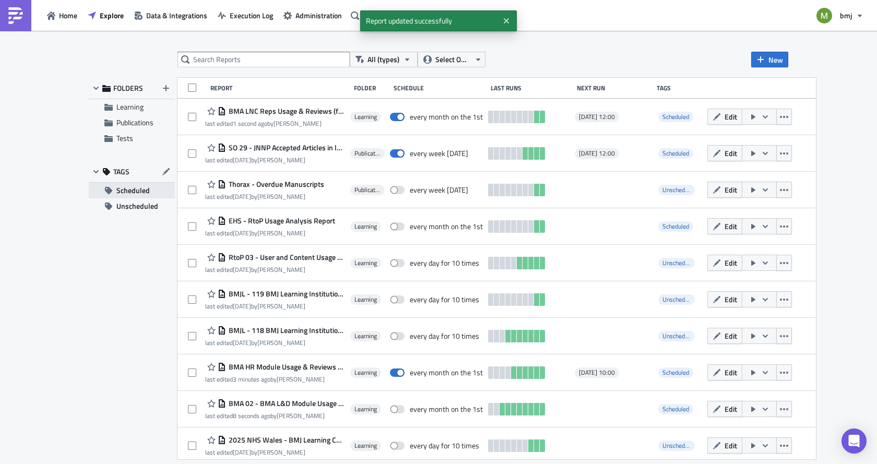
click at [129, 193] on span "Scheduled" at bounding box center [132, 191] width 33 height 16
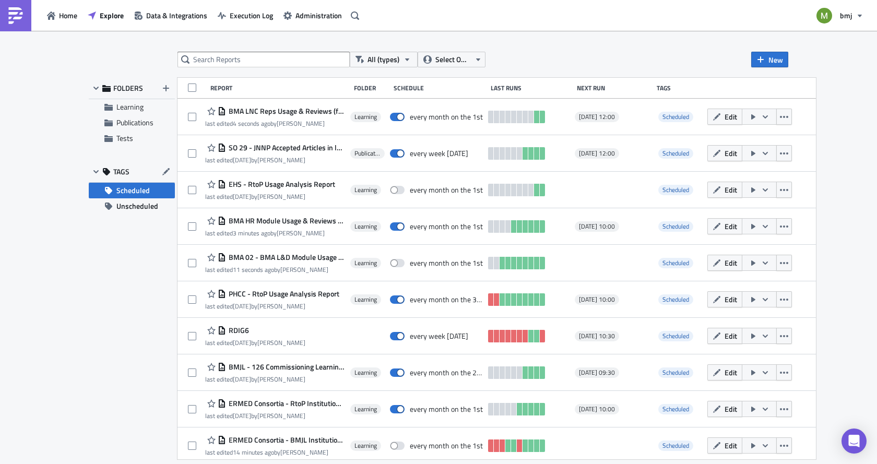
click at [109, 191] on icon "button" at bounding box center [108, 190] width 7 height 7
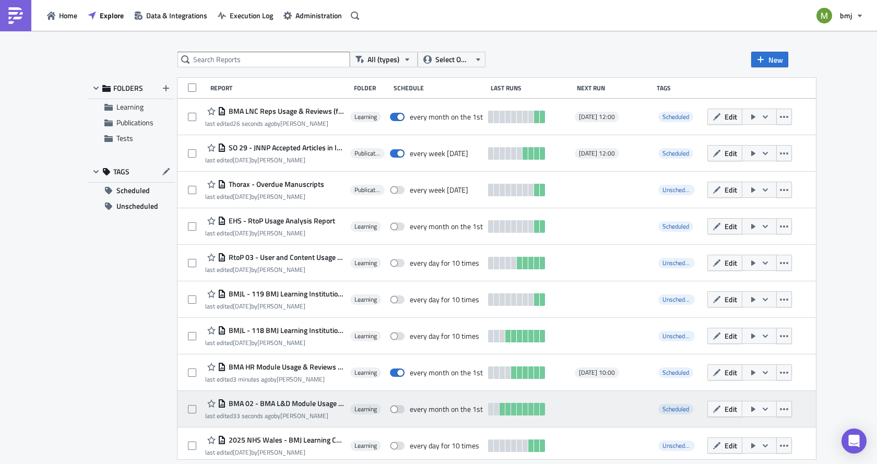
click at [297, 401] on span "BMA 02 - BMA L&D Module Usage & Reviews" at bounding box center [285, 403] width 118 height 9
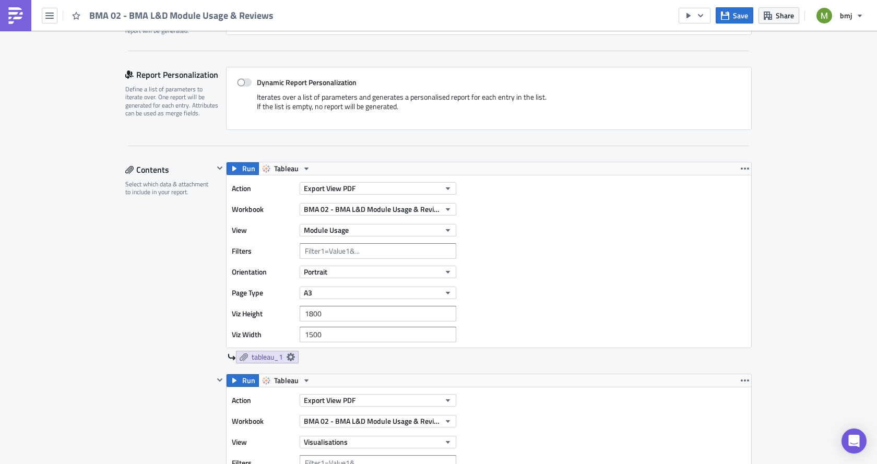
scroll to position [209, 0]
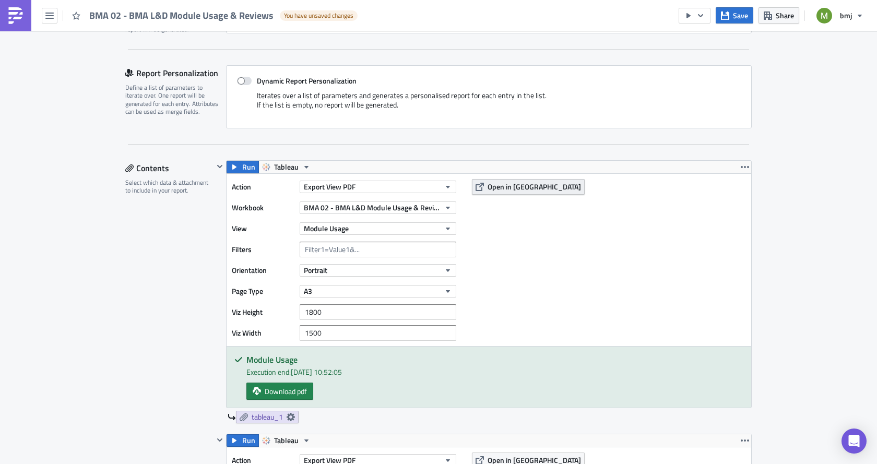
click at [488, 186] on span "Open in [GEOGRAPHIC_DATA]" at bounding box center [534, 186] width 93 height 11
click at [50, 14] on icon "button" at bounding box center [49, 15] width 8 height 8
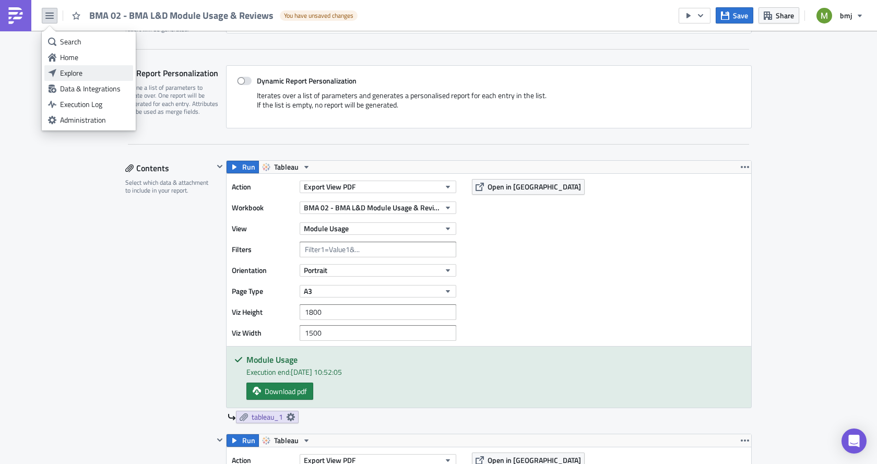
click at [83, 69] on div "Explore" at bounding box center [94, 73] width 69 height 10
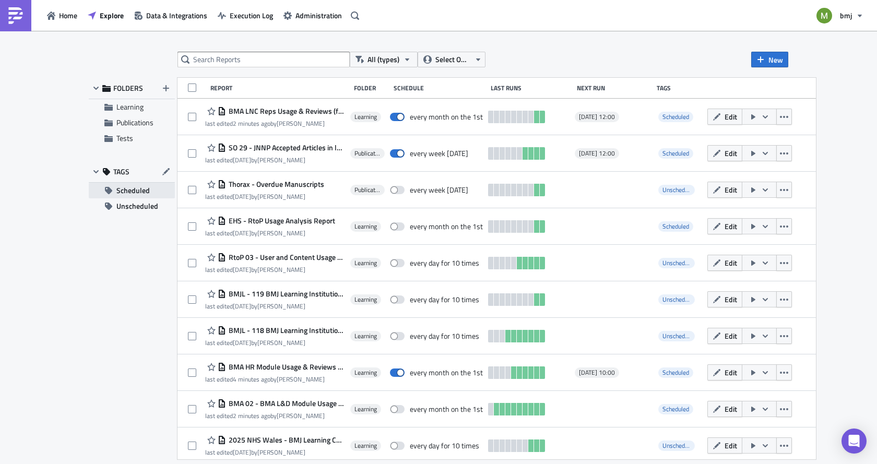
click at [135, 185] on span "Scheduled" at bounding box center [132, 191] width 33 height 16
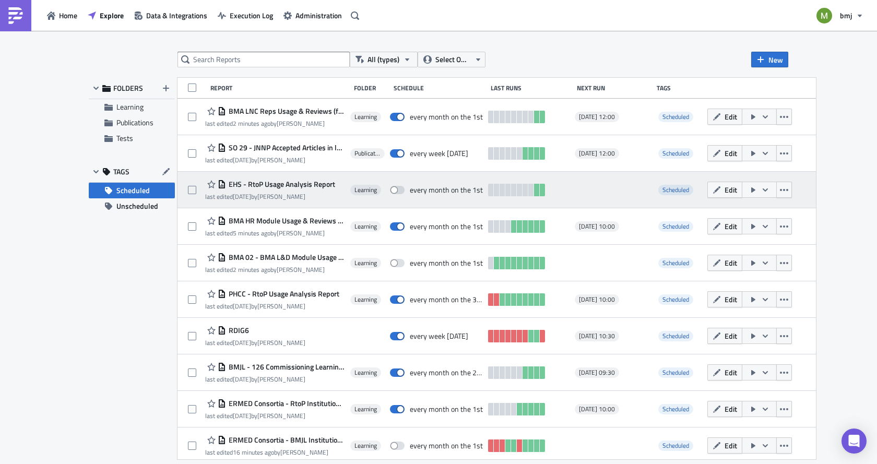
click at [769, 190] on icon "button" at bounding box center [765, 190] width 8 height 8
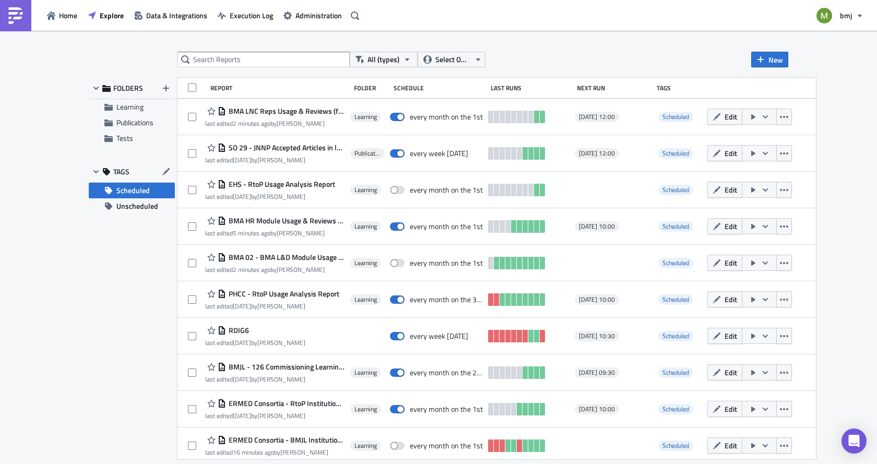
click at [87, 368] on div "All (types) Select Owner New FOLDERS Learning Publications Tests TAGS Scheduled…" at bounding box center [439, 248] width 710 height 393
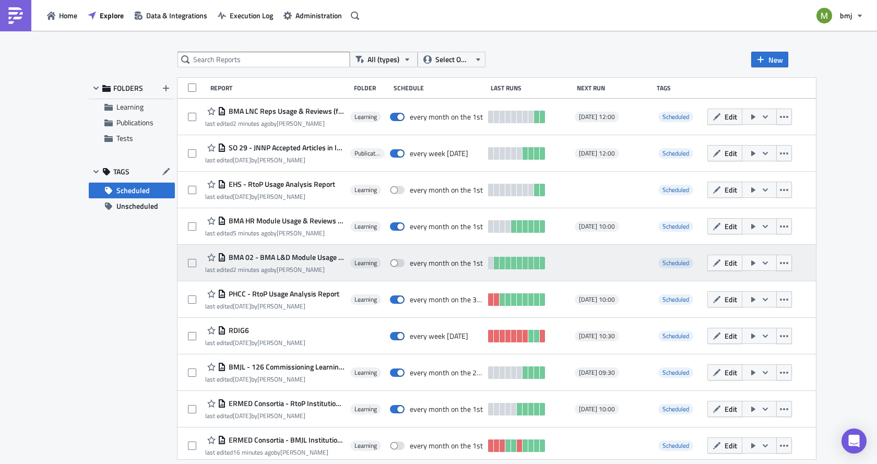
click at [280, 259] on span "BMA 02 - BMA L&D Module Usage & Reviews" at bounding box center [285, 257] width 118 height 9
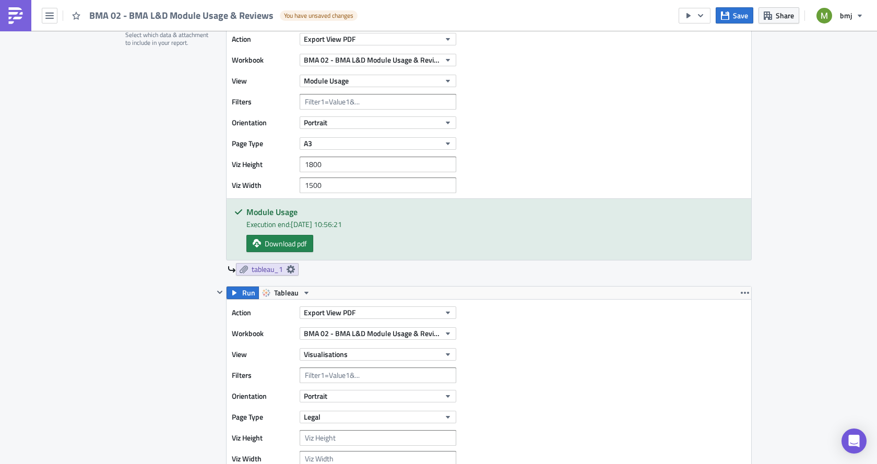
scroll to position [365, 0]
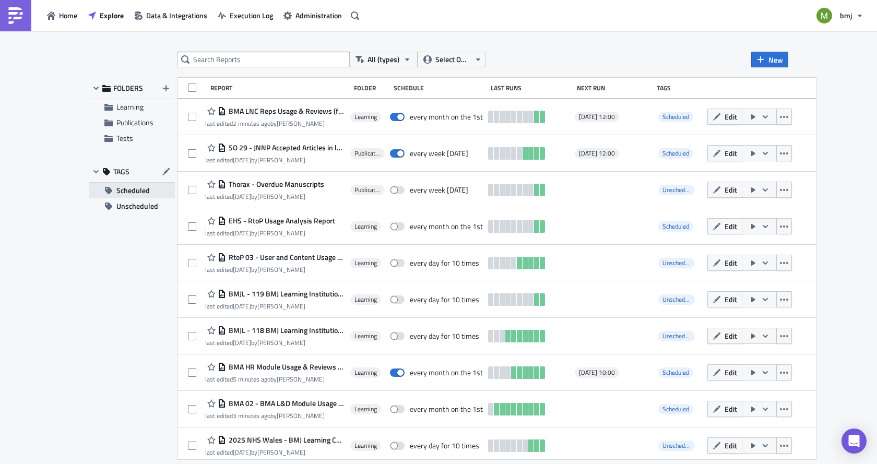
click at [125, 187] on span "Scheduled" at bounding box center [132, 191] width 33 height 16
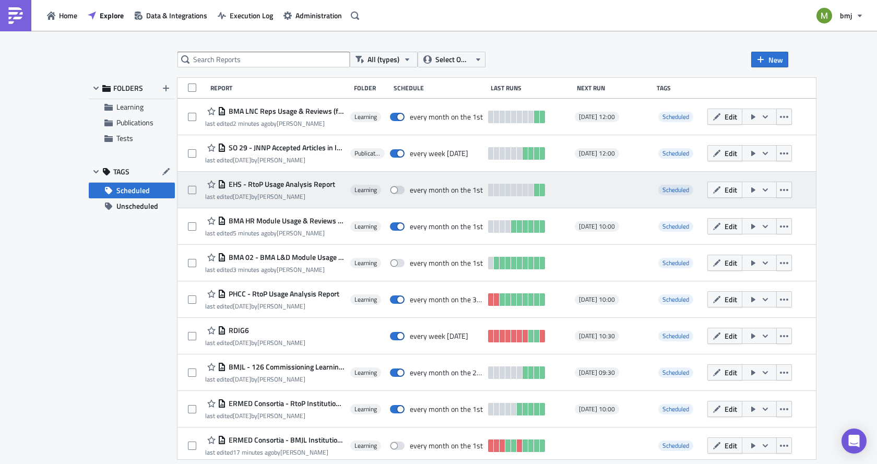
click at [292, 185] on span "EHS - RtoP Usage Analysis Report" at bounding box center [280, 184] width 109 height 9
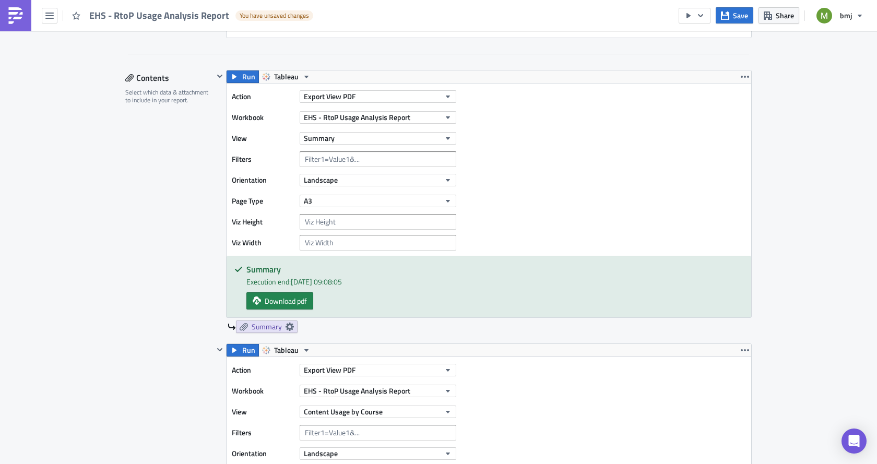
scroll to position [313, 0]
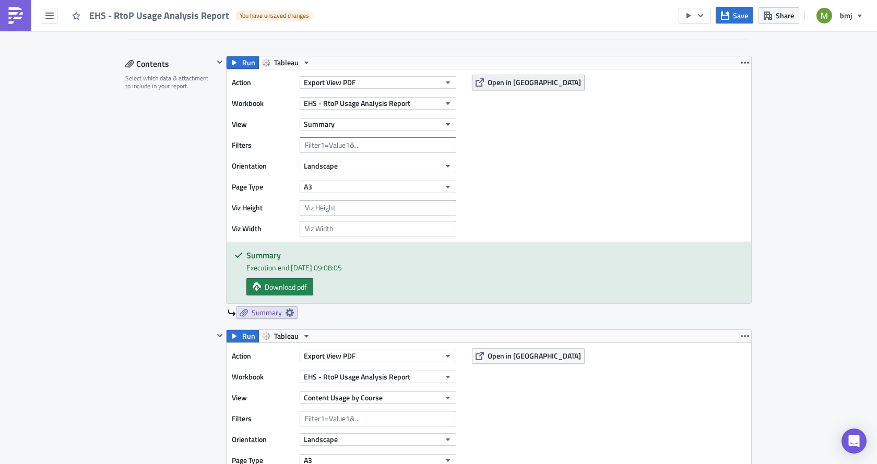
click at [499, 81] on span "Open in [GEOGRAPHIC_DATA]" at bounding box center [534, 82] width 93 height 11
click at [58, 17] on div "EHS - RtoP Usage Analysis Report You have unsaved changes" at bounding box center [159, 15] width 318 height 31
click at [52, 17] on icon "button" at bounding box center [49, 15] width 8 height 8
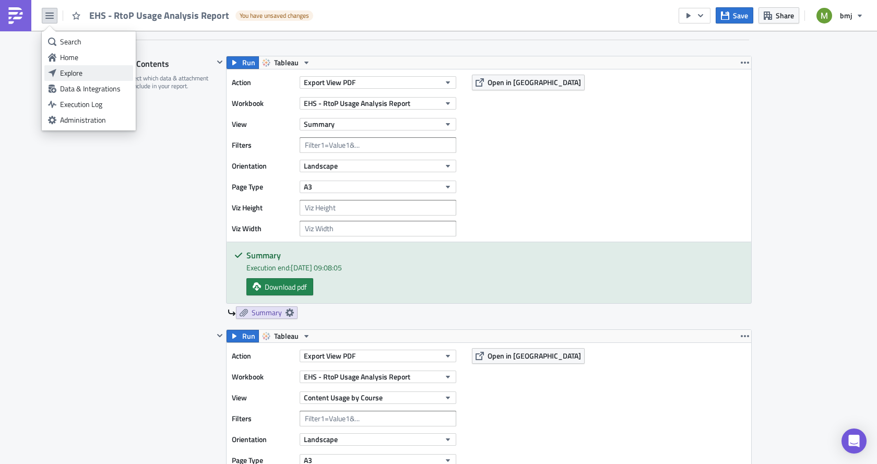
click at [69, 70] on div "Explore" at bounding box center [94, 73] width 69 height 10
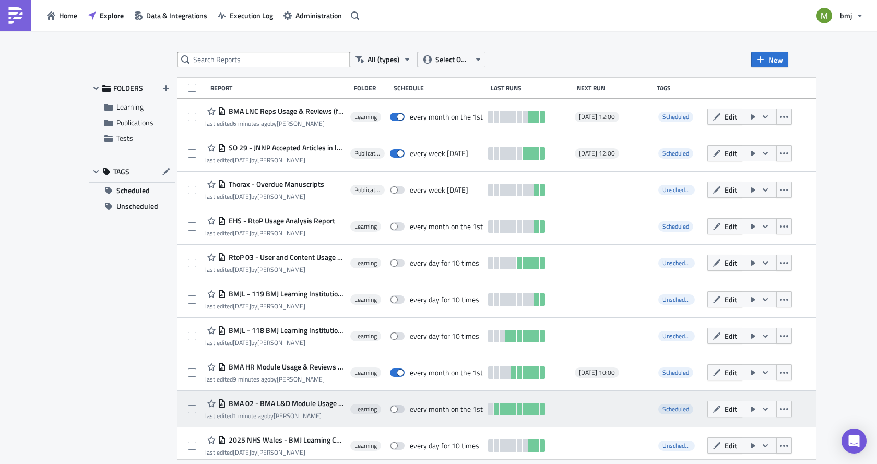
click at [300, 402] on span "BMA 02 - BMA L&D Module Usage & Reviews" at bounding box center [285, 403] width 118 height 9
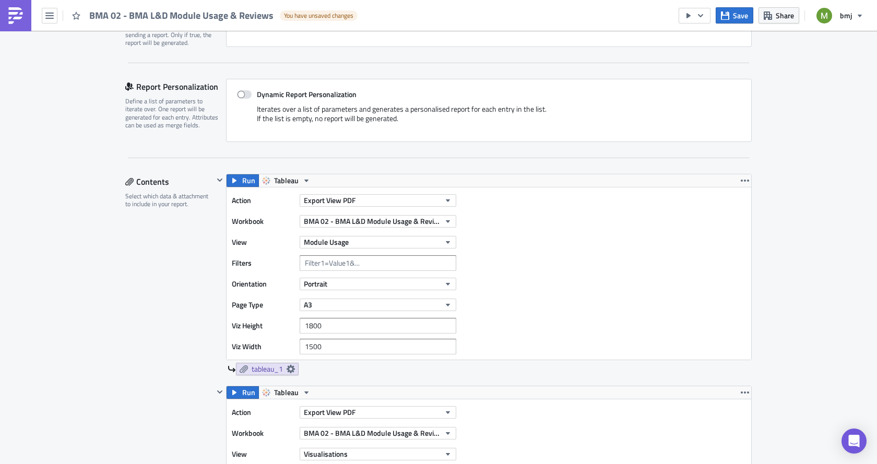
scroll to position [313, 0]
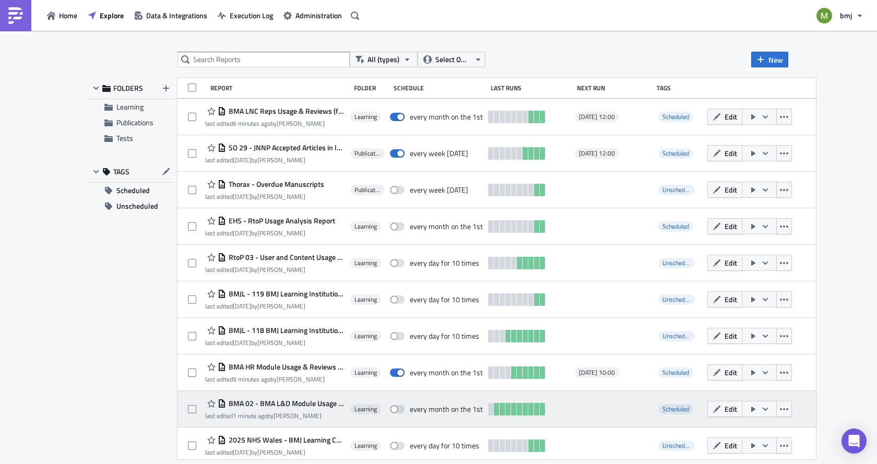
click at [769, 406] on icon "button" at bounding box center [765, 409] width 8 height 8
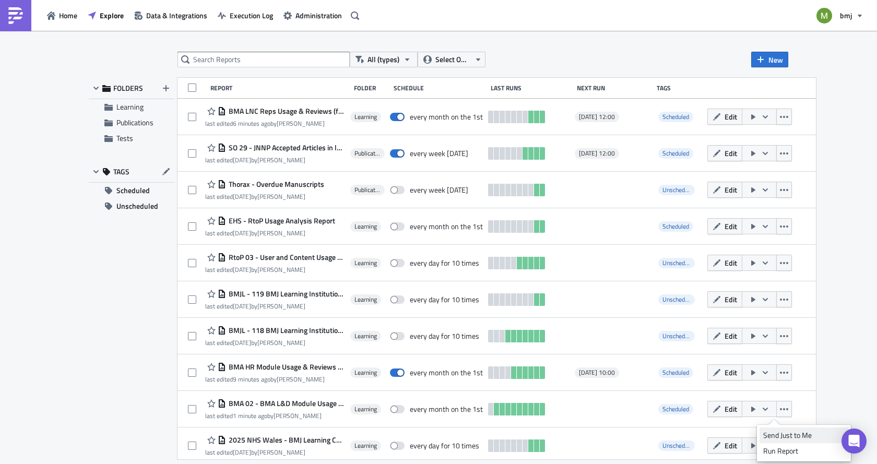
click at [779, 435] on div "Send Just to Me" at bounding box center [803, 435] width 81 height 10
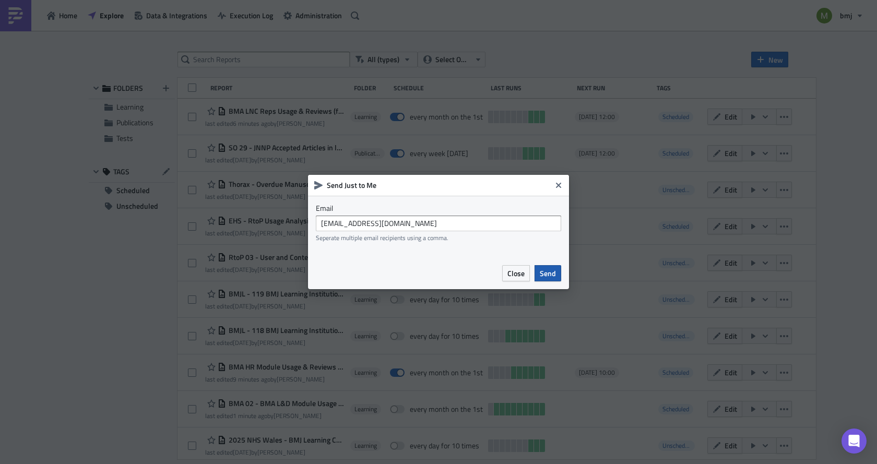
click at [538, 266] on button "Send" at bounding box center [548, 273] width 27 height 16
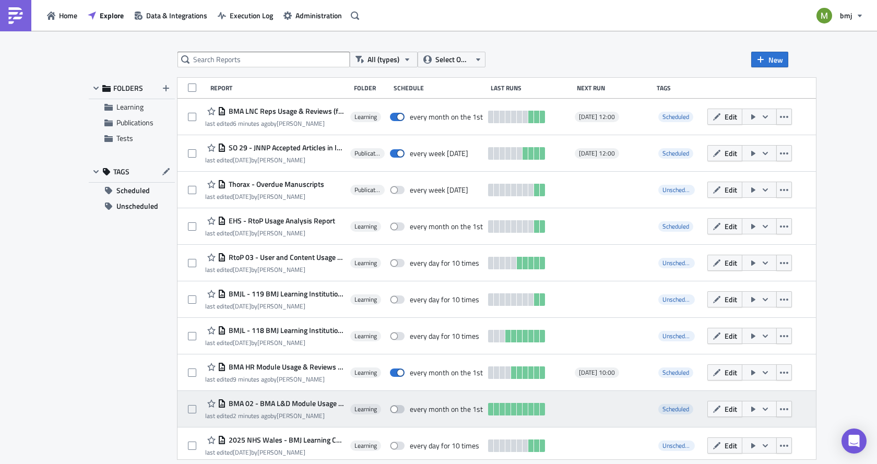
click at [402, 409] on span at bounding box center [397, 409] width 15 height 8
click at [399, 409] on input "checkbox" at bounding box center [395, 409] width 7 height 7
checkbox input "true"
click at [737, 409] on span "Edit" at bounding box center [731, 409] width 13 height 11
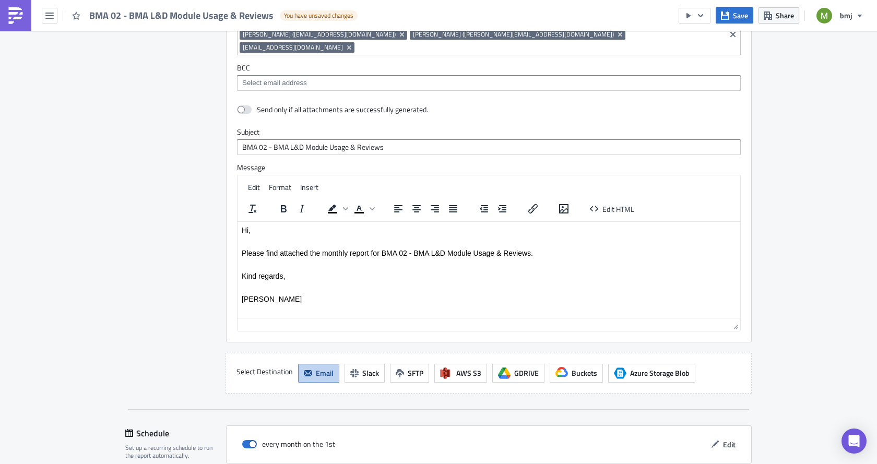
scroll to position [1357, 0]
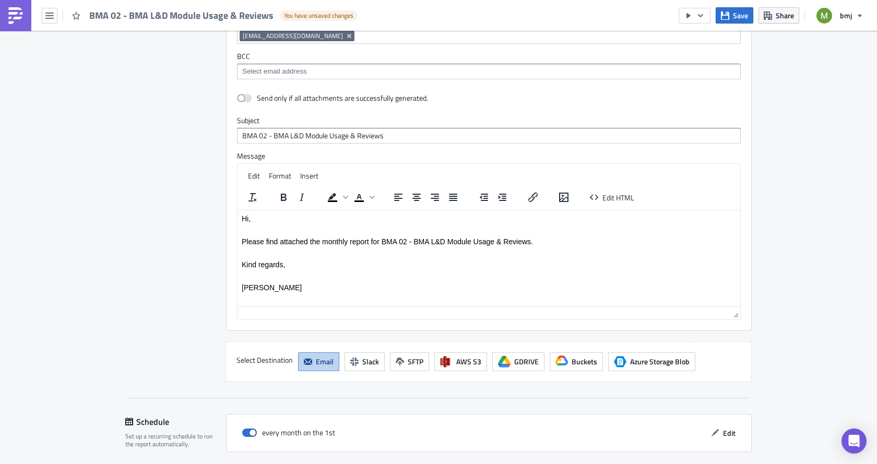
click at [285, 252] on p "Rich Text Area. Press ALT-0 for help." at bounding box center [489, 252] width 494 height 8
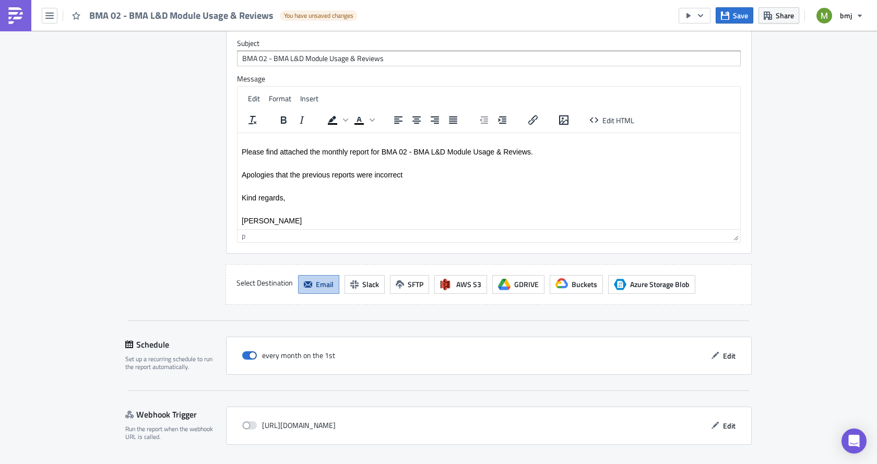
scroll to position [1453, 0]
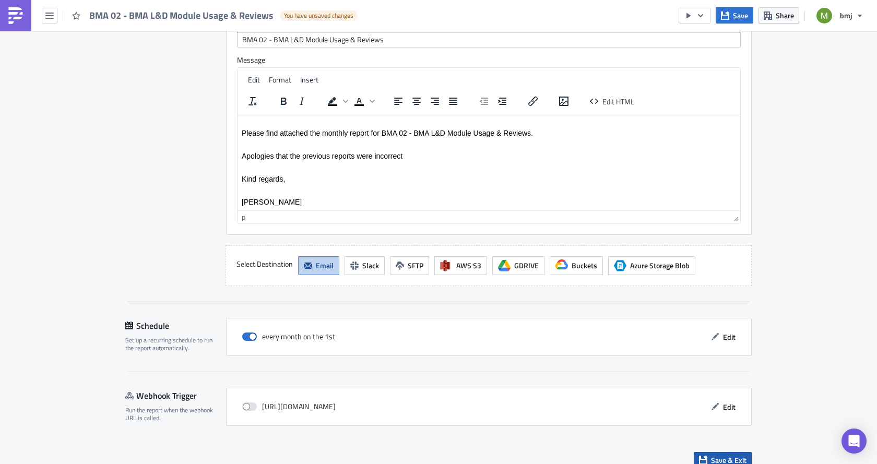
click at [719, 455] on span "Save & Exit" at bounding box center [728, 460] width 35 height 11
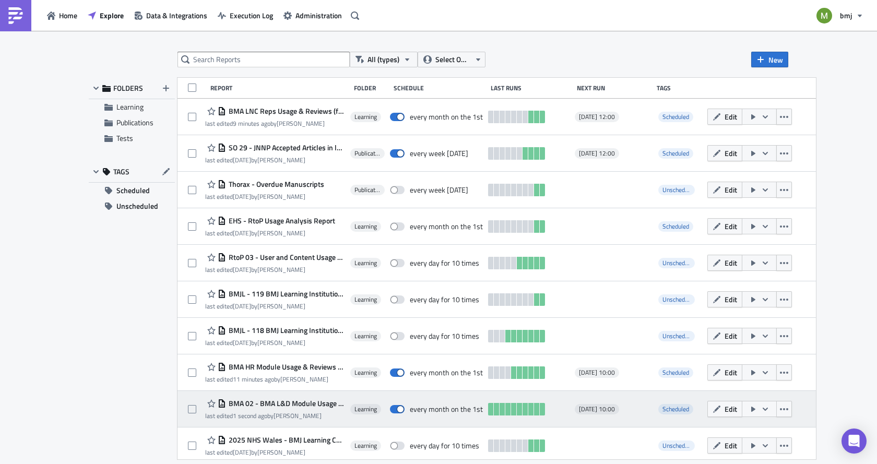
click at [769, 408] on icon "button" at bounding box center [765, 409] width 8 height 8
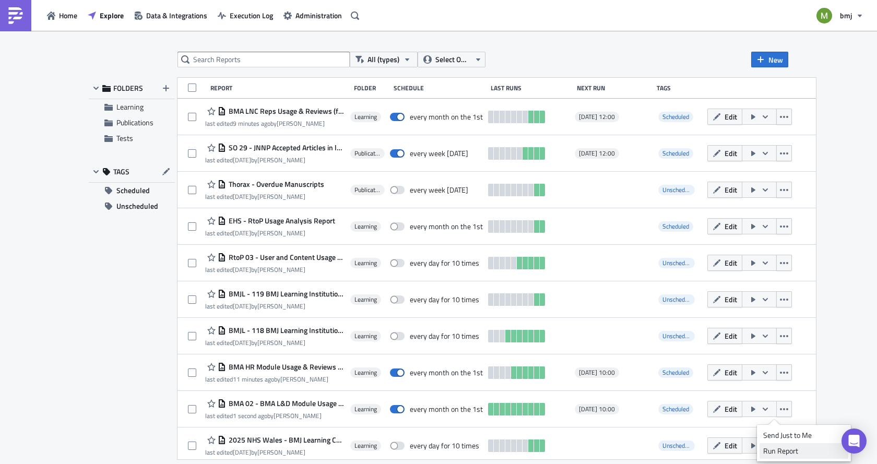
click at [780, 451] on div "Run Report" at bounding box center [803, 451] width 81 height 10
click at [152, 188] on button "Scheduled" at bounding box center [132, 191] width 86 height 16
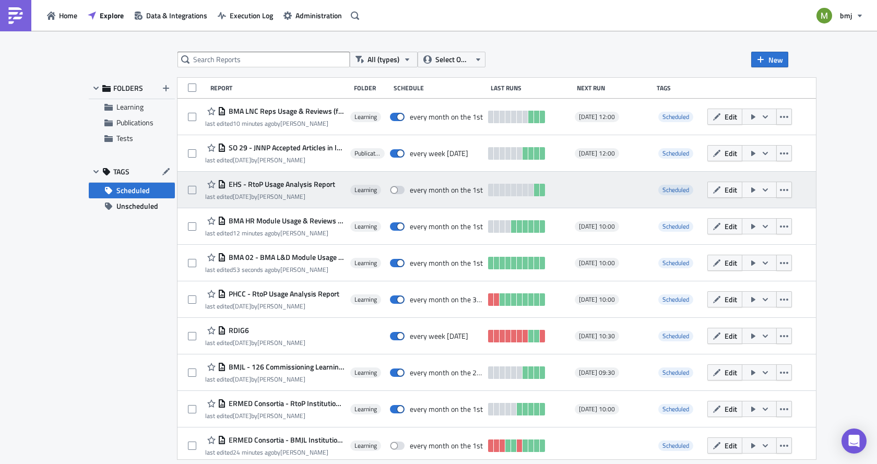
click at [321, 182] on span "EHS - RtoP Usage Analysis Report" at bounding box center [280, 184] width 109 height 9
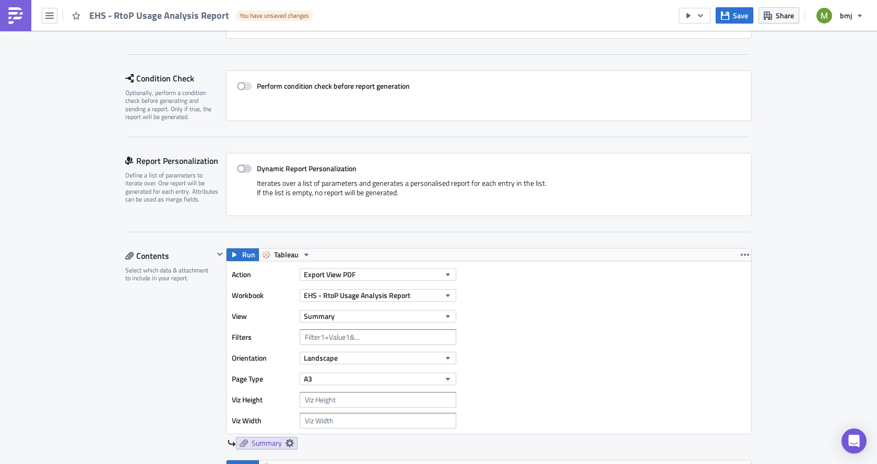
scroll to position [209, 0]
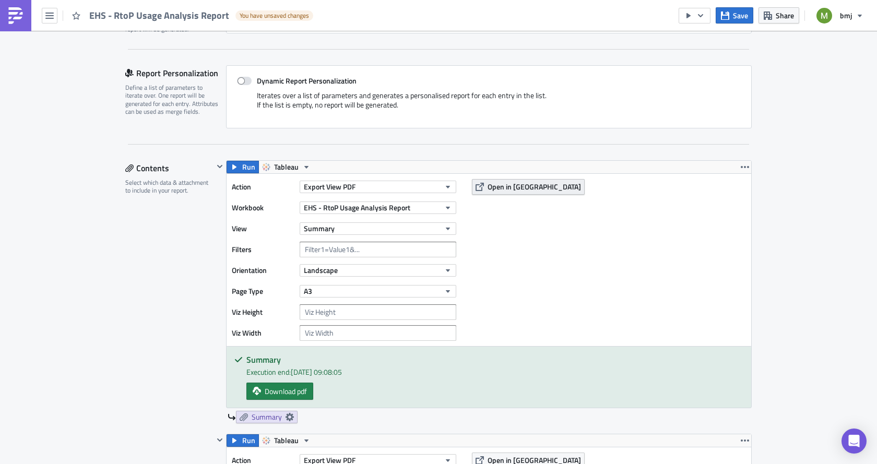
click at [482, 189] on button "Open in [GEOGRAPHIC_DATA]" at bounding box center [528, 187] width 113 height 16
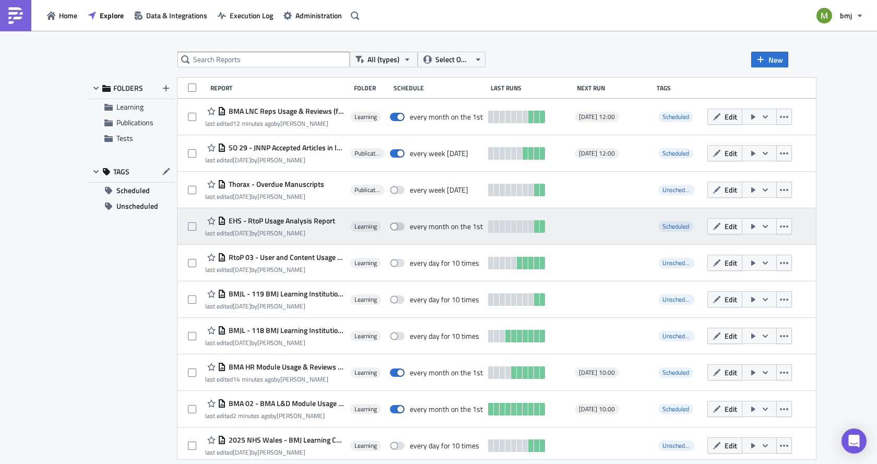
click at [401, 227] on span at bounding box center [397, 226] width 15 height 8
click at [399, 227] on input "checkbox" at bounding box center [395, 226] width 7 height 7
checkbox input "true"
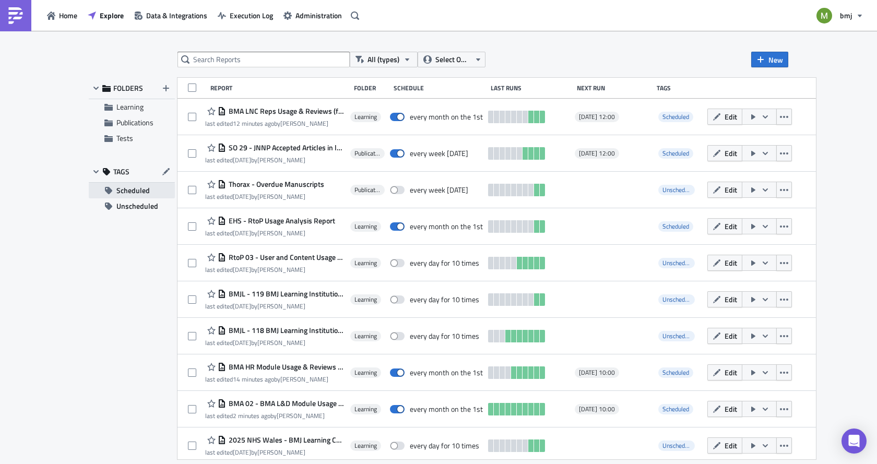
click at [128, 189] on span "Scheduled" at bounding box center [132, 191] width 33 height 16
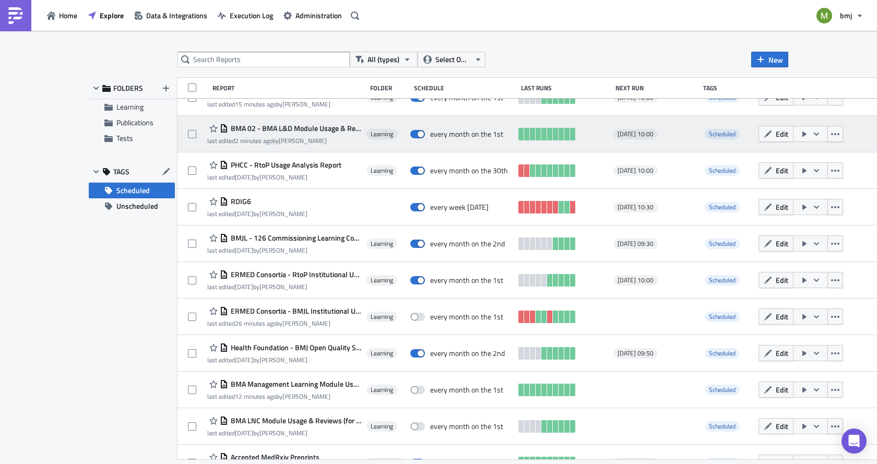
scroll to position [157, 0]
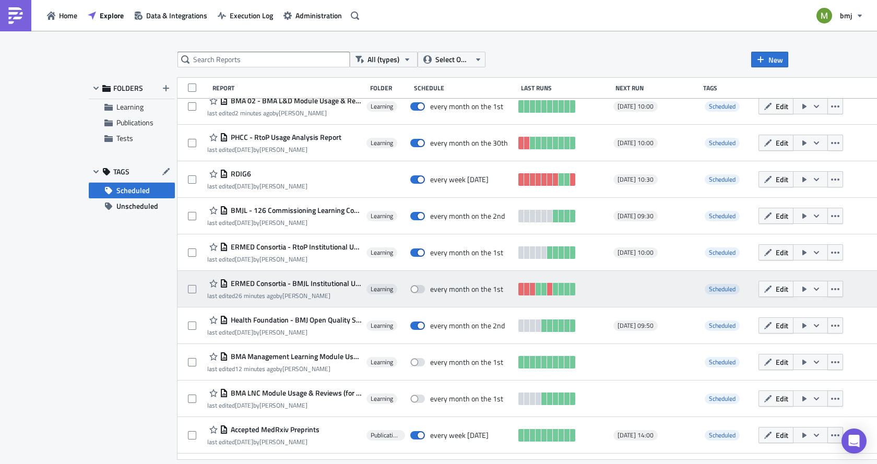
click at [293, 286] on span "ERMED Consortia - BMJL Institutional Usage" at bounding box center [294, 283] width 133 height 9
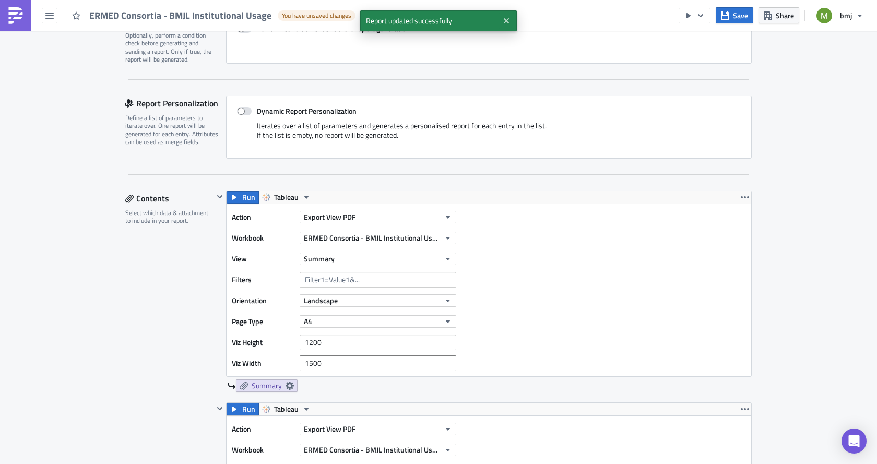
scroll to position [209, 0]
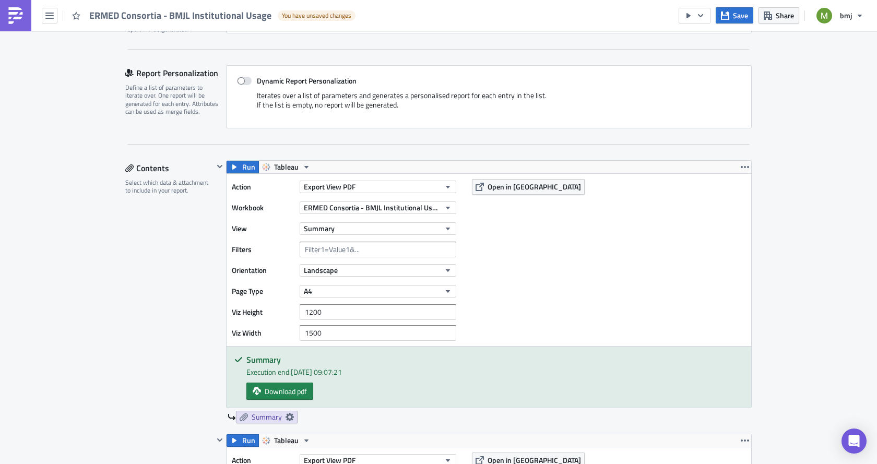
click at [488, 189] on span "Open in [GEOGRAPHIC_DATA]" at bounding box center [534, 186] width 93 height 11
click at [701, 18] on icon "button" at bounding box center [700, 15] width 8 height 8
click at [699, 41] on div "Send Just to Me" at bounding box center [725, 42] width 81 height 10
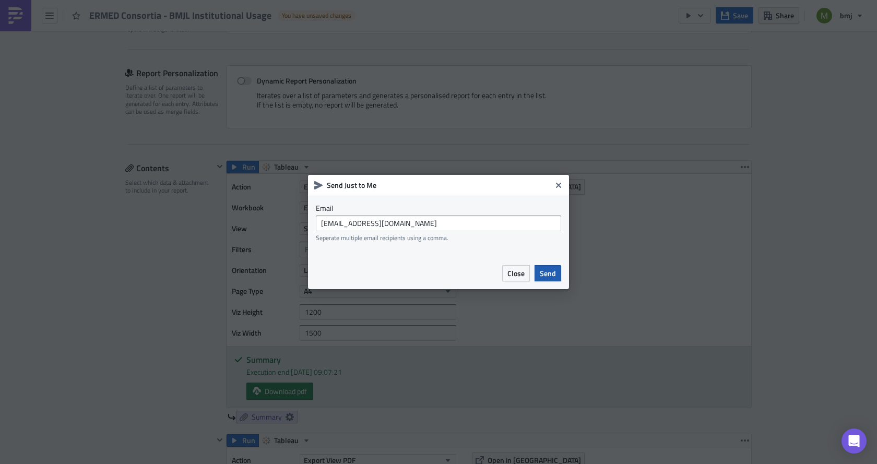
click at [545, 268] on span "Send" at bounding box center [548, 273] width 16 height 11
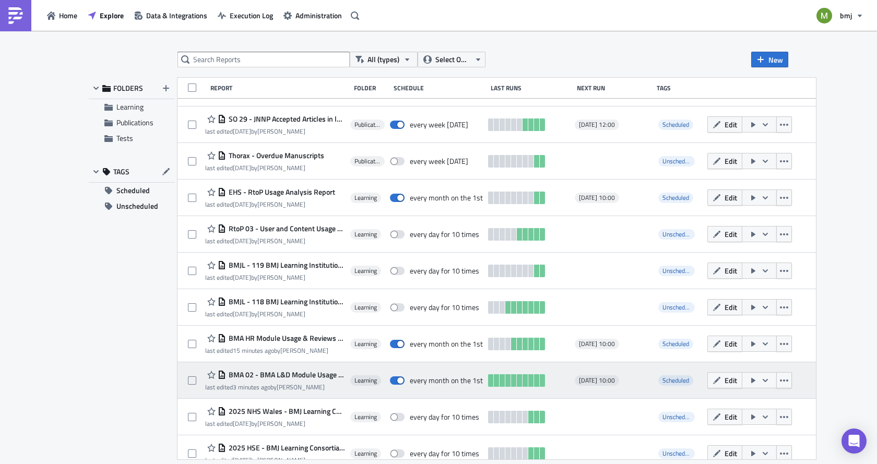
scroll to position [52, 0]
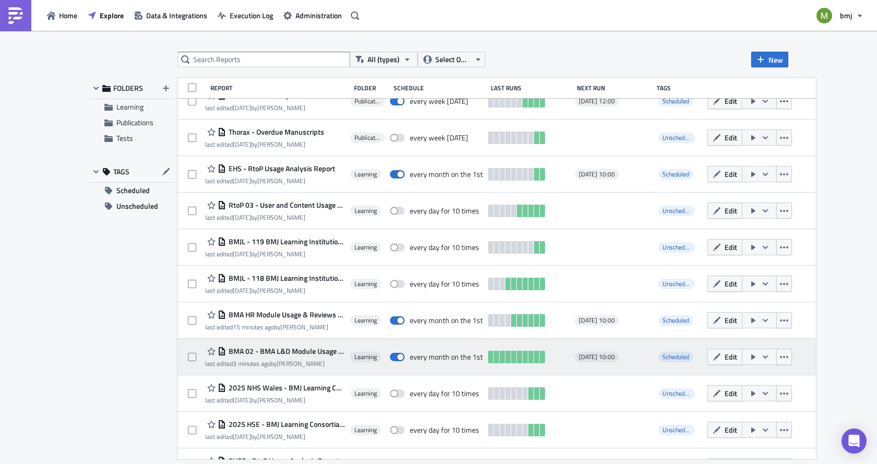
click at [282, 352] on span "BMA 02 - BMA L&D Module Usage & Reviews" at bounding box center [285, 351] width 118 height 9
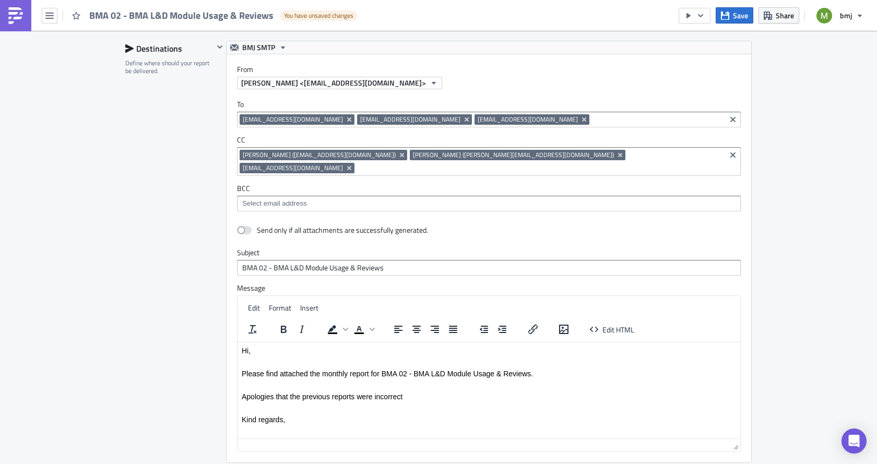
scroll to position [1253, 0]
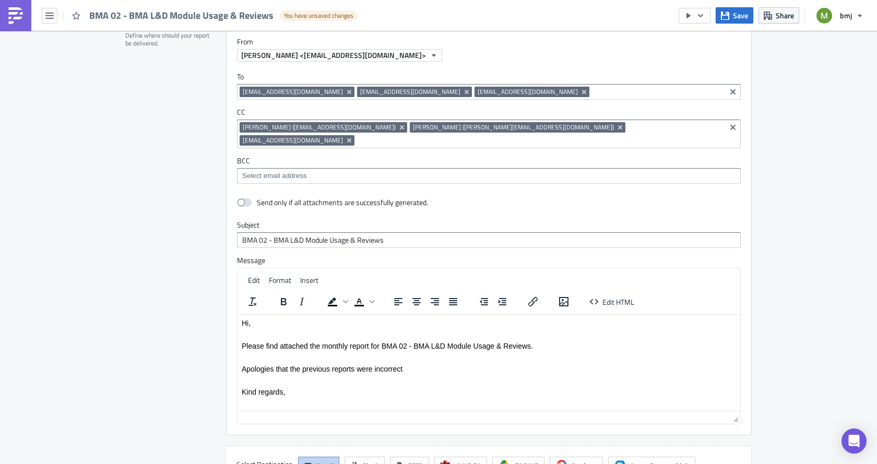
click at [415, 368] on p "Apologies that the previous reports were incorrect" at bounding box center [489, 368] width 494 height 8
drag, startPoint x: 344, startPoint y: 370, endPoint x: 207, endPoint y: 366, distance: 137.3
click at [238, 366] on html "Hi, Please find attached the monthly report for BMA 02 - BMA L&D Module Usage &…" at bounding box center [489, 368] width 503 height 109
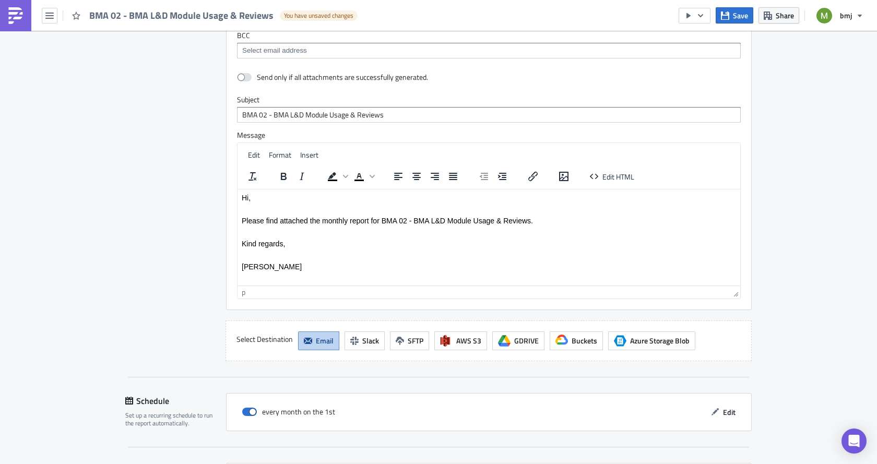
scroll to position [1453, 0]
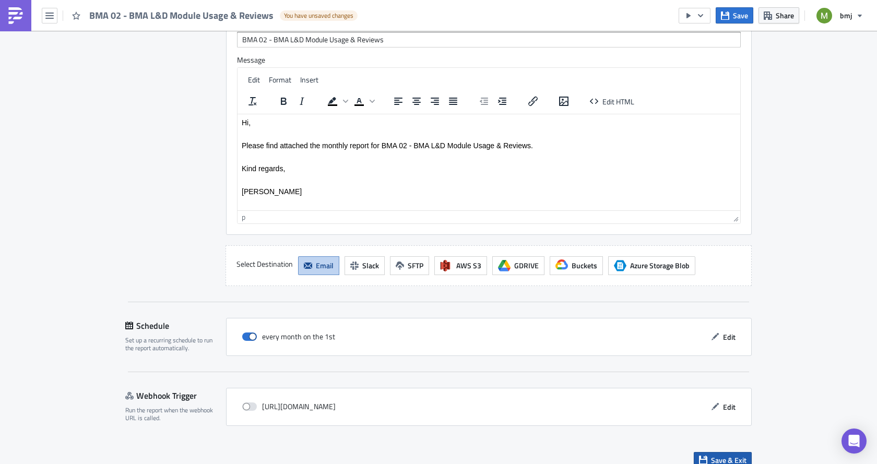
click at [729, 442] on div "Save & Exit" at bounding box center [438, 460] width 626 height 37
click at [744, 452] on button "Save & Exit" at bounding box center [723, 460] width 58 height 16
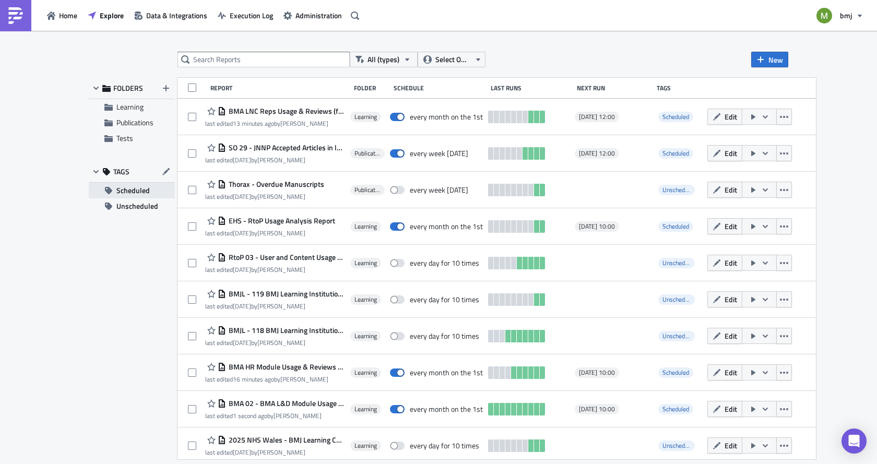
click at [126, 188] on span "Scheduled" at bounding box center [132, 191] width 33 height 16
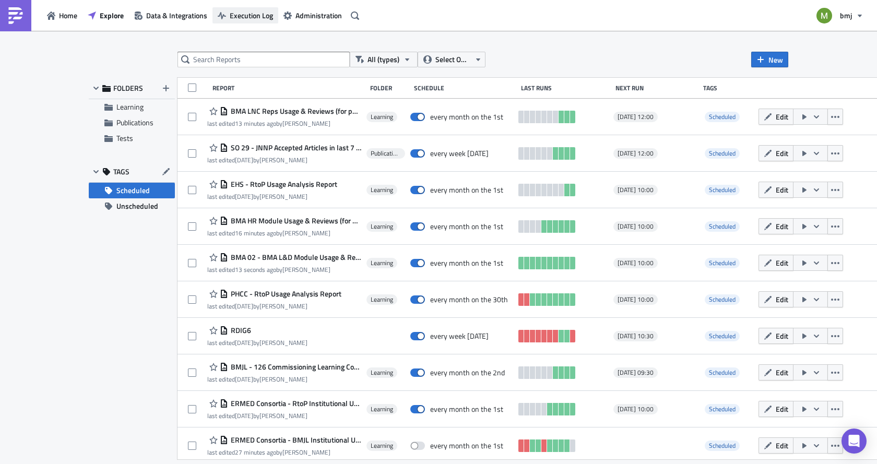
click at [239, 17] on span "Execution Log" at bounding box center [251, 15] width 43 height 11
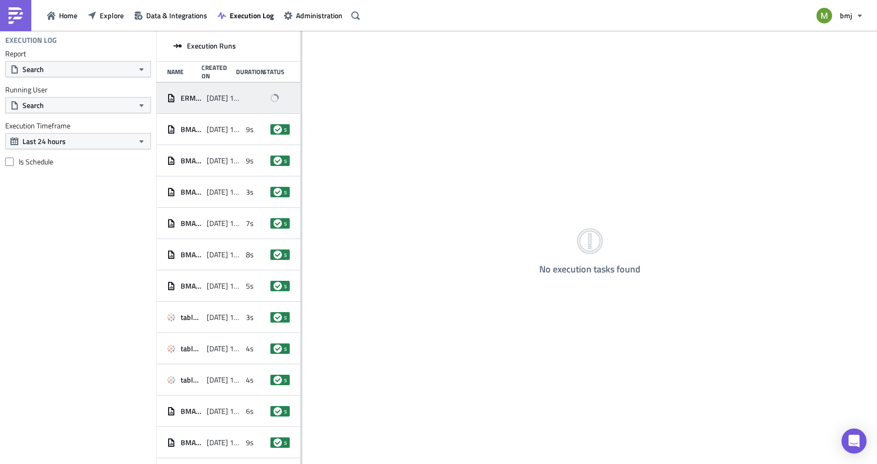
click at [222, 96] on span "[DATE] 12:07" at bounding box center [224, 97] width 34 height 9
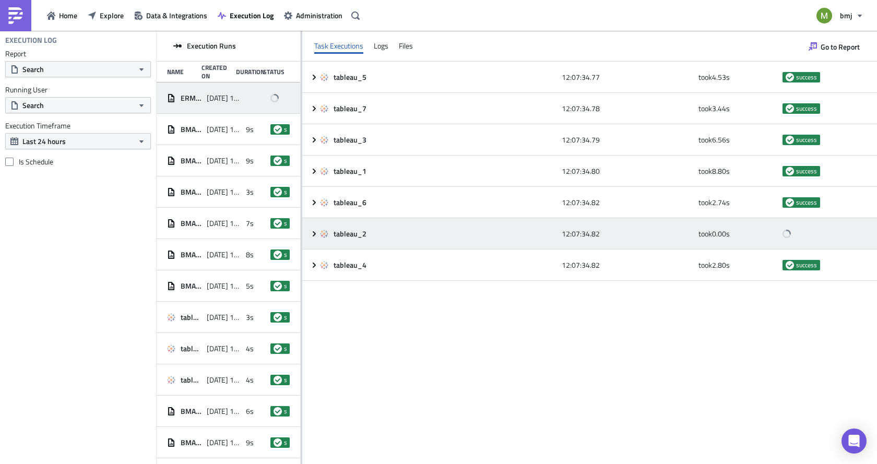
click at [315, 235] on icon at bounding box center [314, 234] width 8 height 8
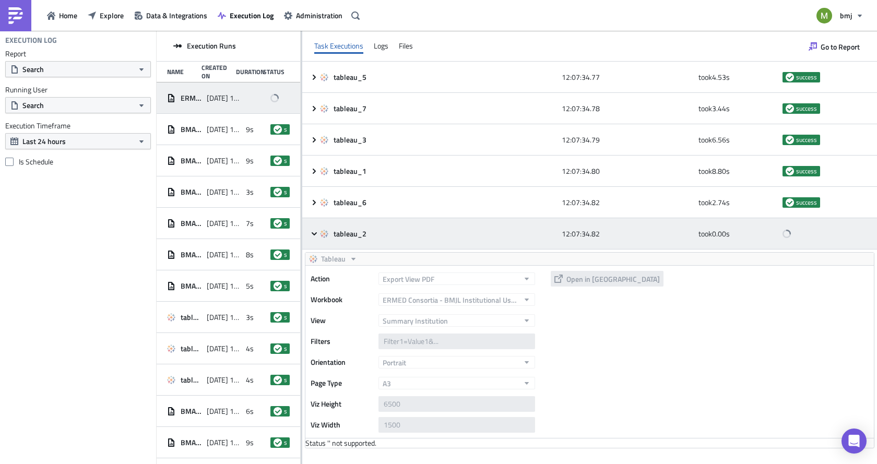
scroll to position [27, 0]
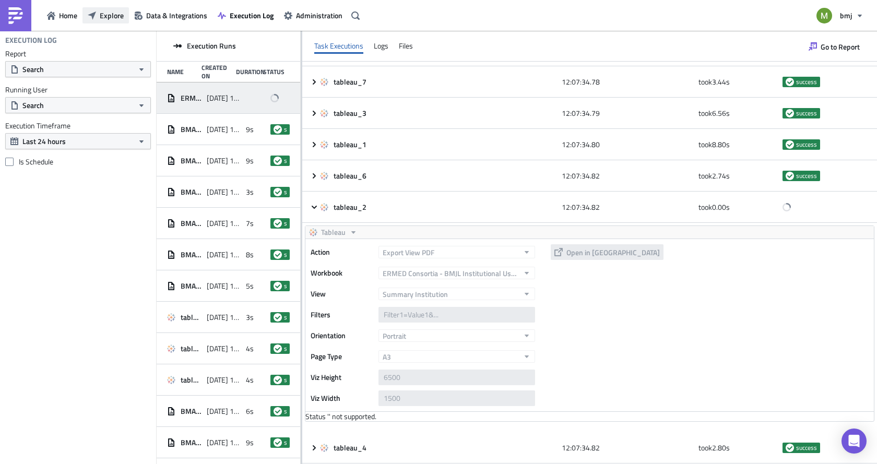
click at [110, 15] on span "Explore" at bounding box center [112, 15] width 24 height 11
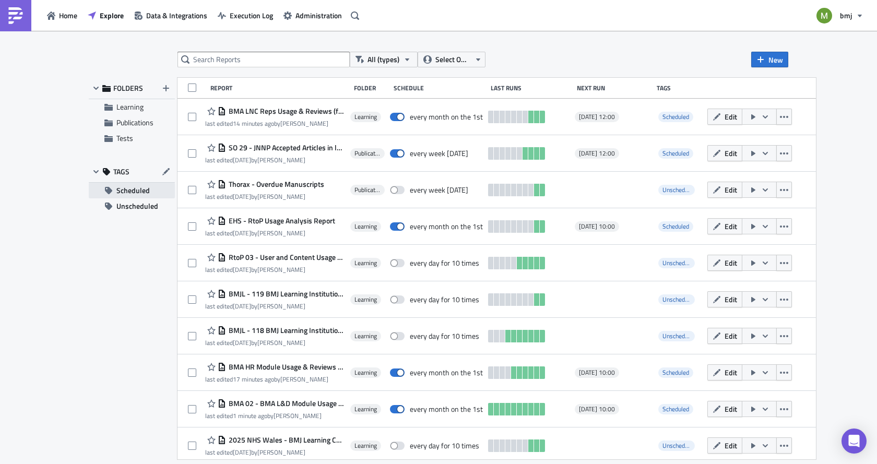
click at [133, 194] on span "Scheduled" at bounding box center [132, 191] width 33 height 16
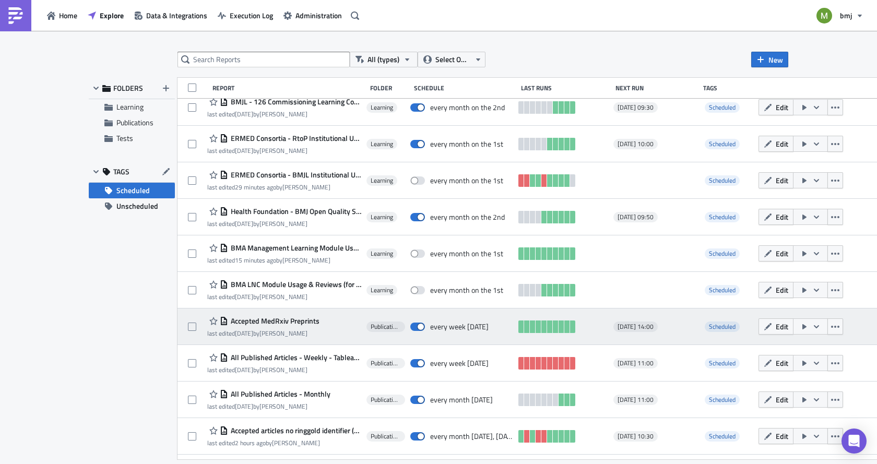
scroll to position [266, 0]
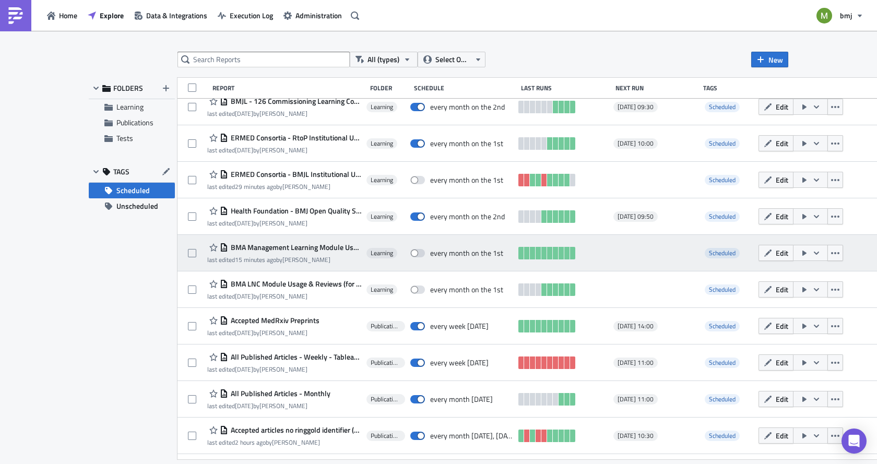
click at [299, 246] on span "BMA Management Learning Module Usage & Reviews (for publication)" at bounding box center [294, 247] width 133 height 9
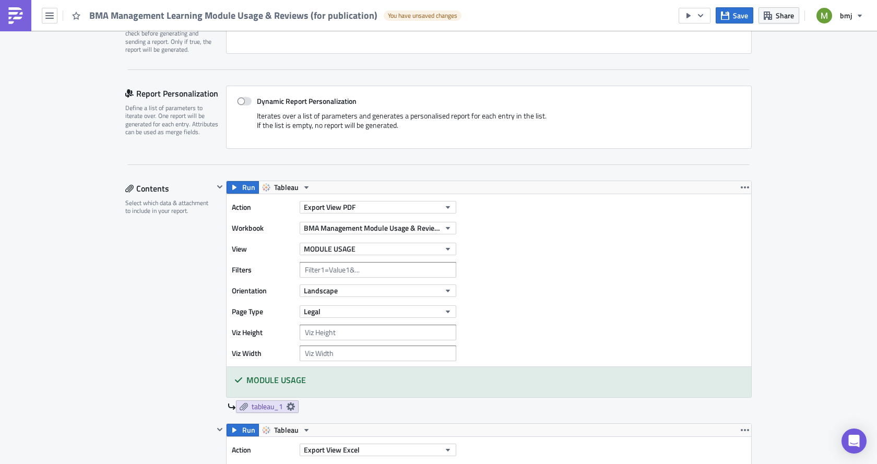
scroll to position [209, 0]
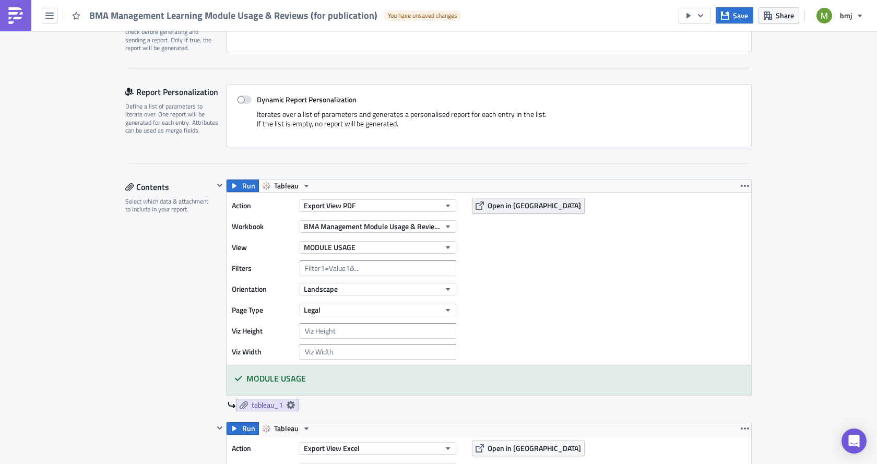
click at [497, 206] on span "Open in [GEOGRAPHIC_DATA]" at bounding box center [534, 205] width 93 height 11
click at [696, 15] on button "button" at bounding box center [695, 16] width 32 height 16
click at [702, 43] on div "Send Just to Me" at bounding box center [725, 42] width 81 height 10
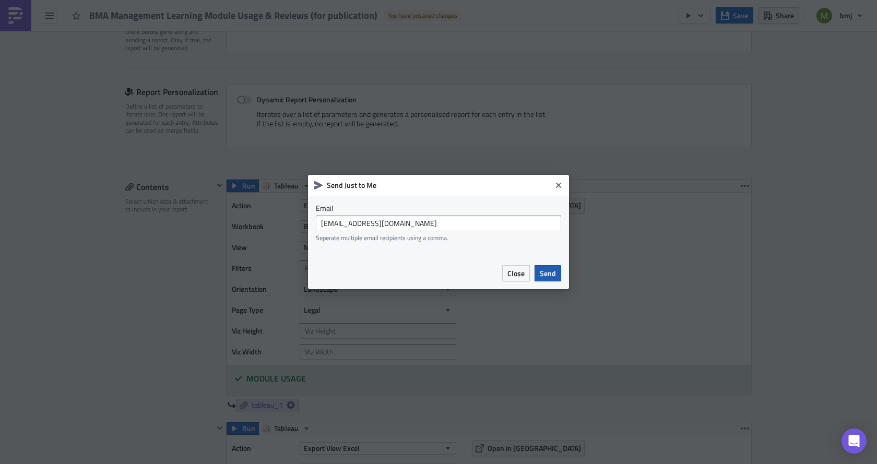
click at [547, 269] on span "Send" at bounding box center [548, 273] width 16 height 11
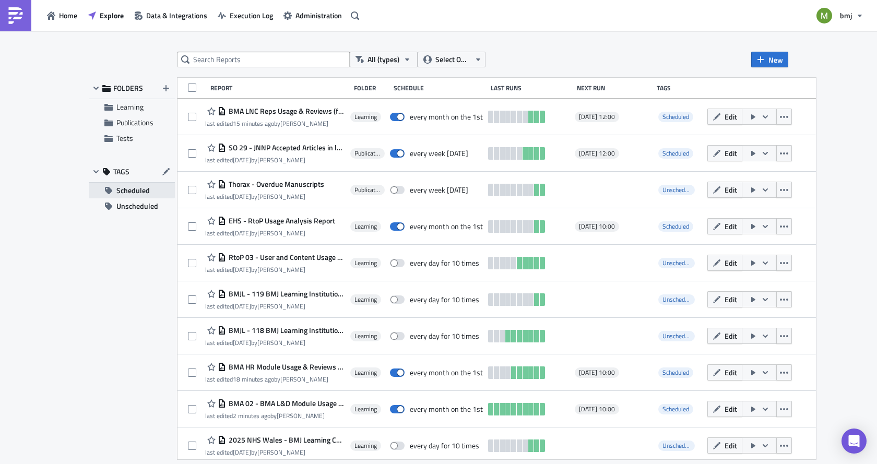
click at [138, 189] on span "Scheduled" at bounding box center [132, 191] width 33 height 16
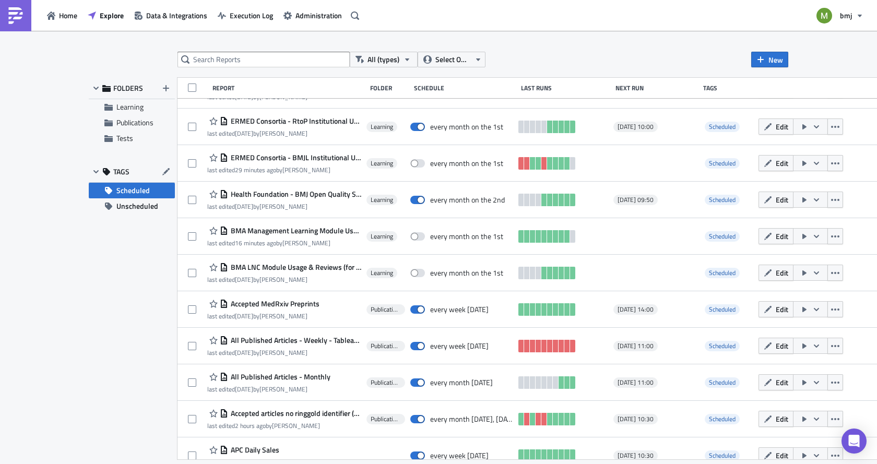
scroll to position [297, 0]
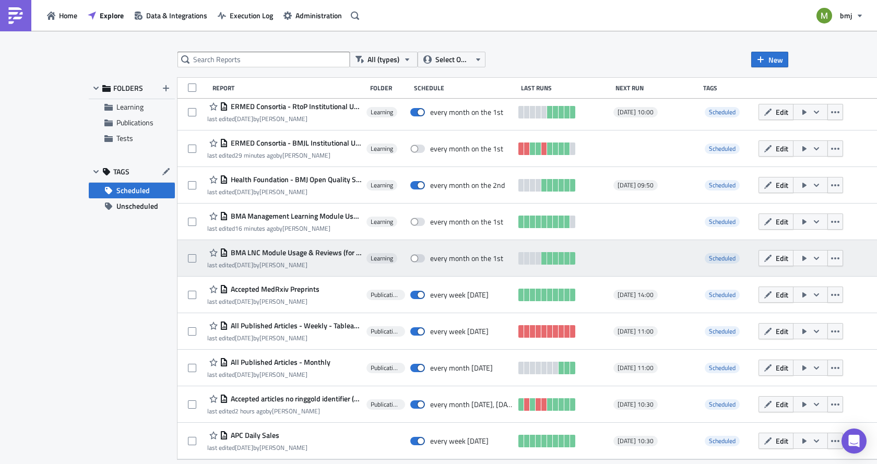
click at [272, 251] on span "BMA LNC Module Usage & Reviews (for publication) - Monthly" at bounding box center [294, 252] width 133 height 9
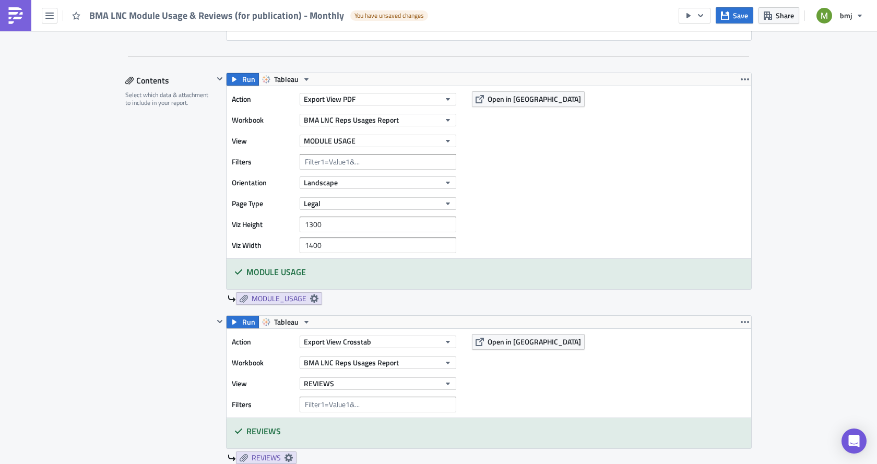
scroll to position [261, 0]
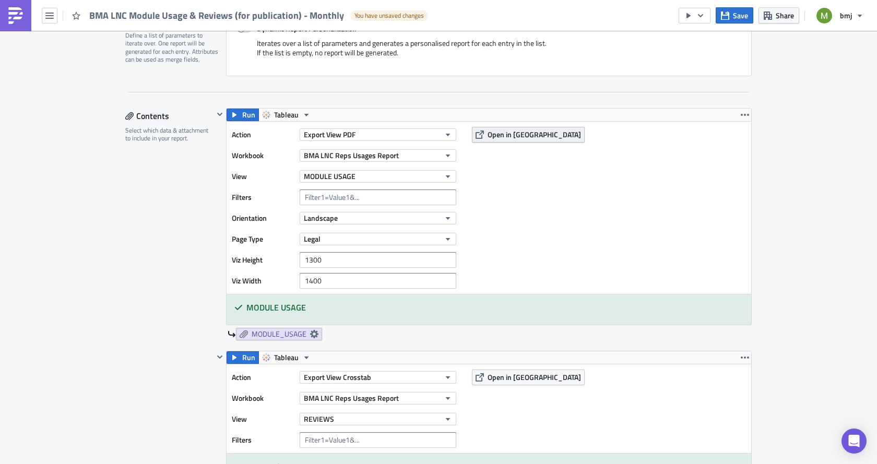
click at [505, 135] on span "Open in [GEOGRAPHIC_DATA]" at bounding box center [534, 134] width 93 height 11
click at [690, 15] on icon "button" at bounding box center [688, 15] width 4 height 5
click at [716, 41] on div "Send Just to Me" at bounding box center [725, 42] width 81 height 10
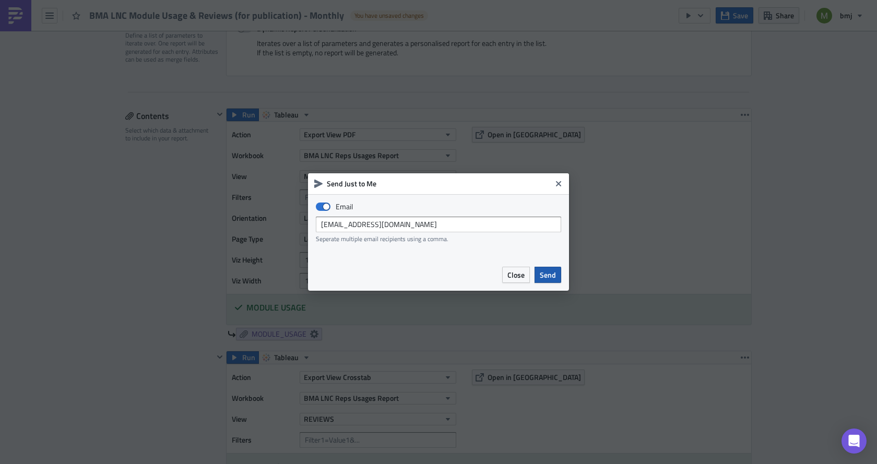
click at [547, 277] on span "Send" at bounding box center [548, 274] width 16 height 11
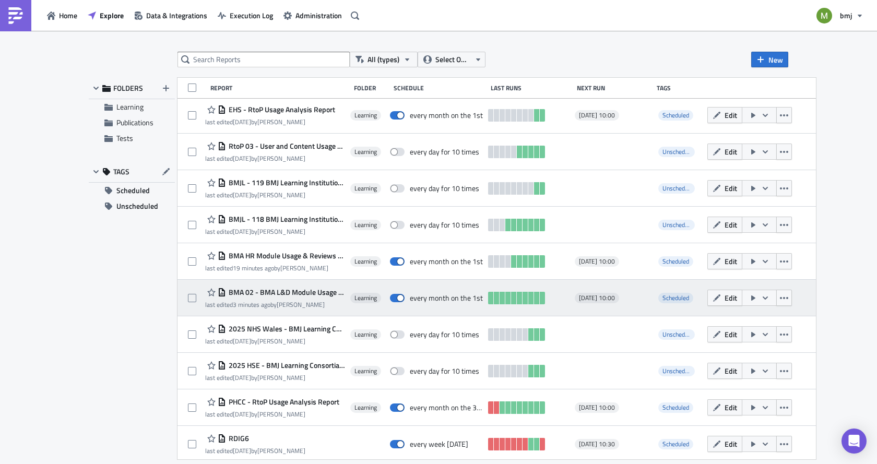
scroll to position [214, 0]
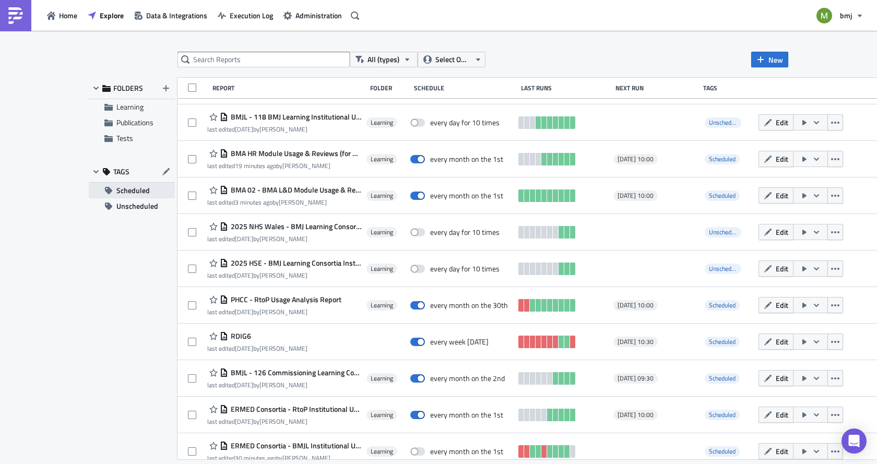
click at [157, 188] on button "Scheduled" at bounding box center [132, 191] width 86 height 16
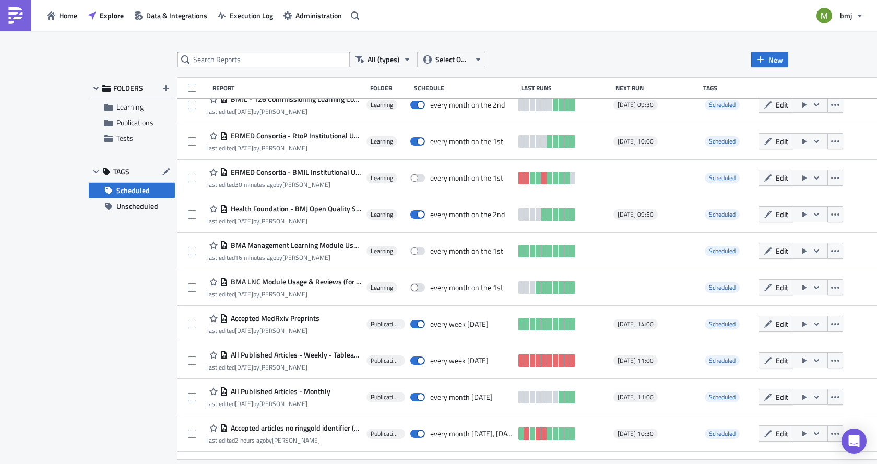
scroll to position [297, 0]
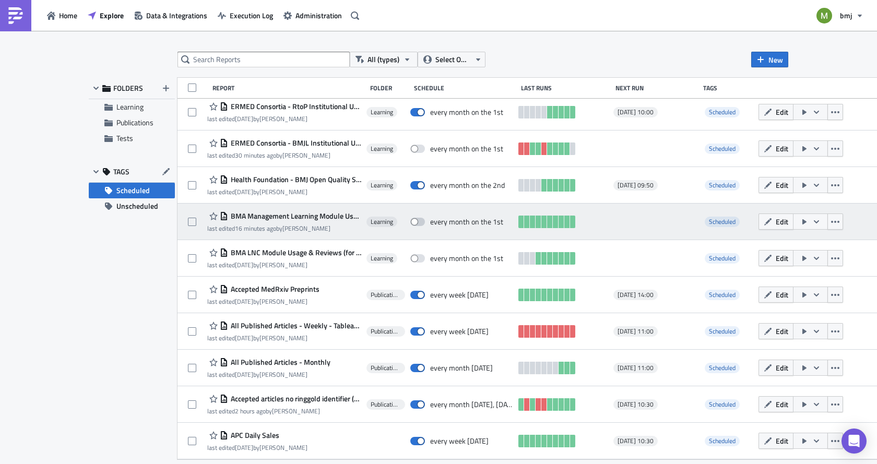
click at [417, 222] on span at bounding box center [417, 222] width 15 height 8
click at [417, 222] on input "checkbox" at bounding box center [415, 222] width 7 height 7
checkbox input "true"
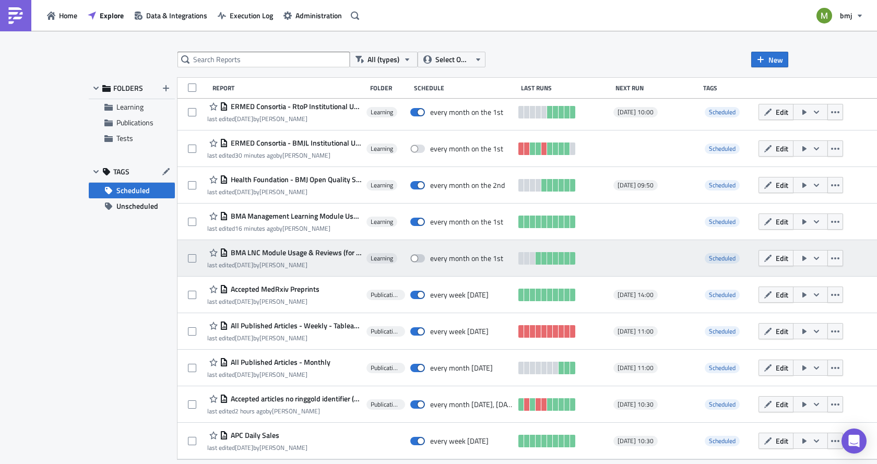
click at [416, 259] on span at bounding box center [417, 258] width 15 height 8
click at [416, 259] on input "checkbox" at bounding box center [415, 258] width 7 height 7
checkbox input "true"
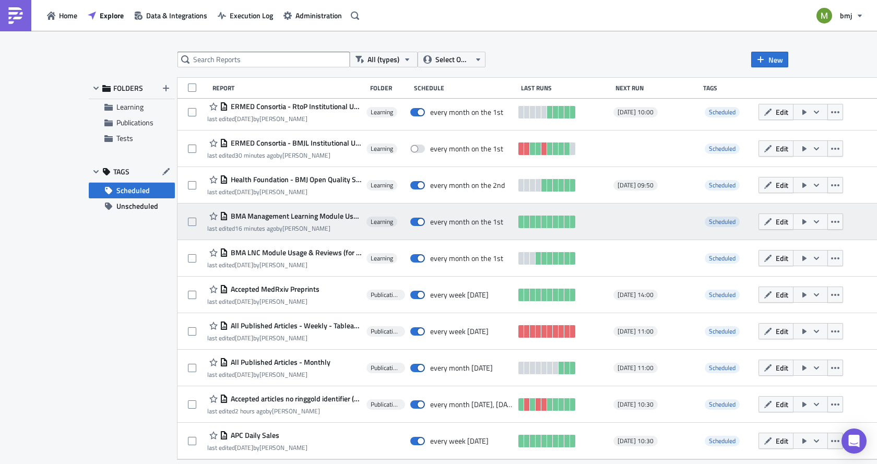
click at [278, 218] on span "BMA Management Learning Module Usage & Reviews (for publication)" at bounding box center [294, 215] width 133 height 9
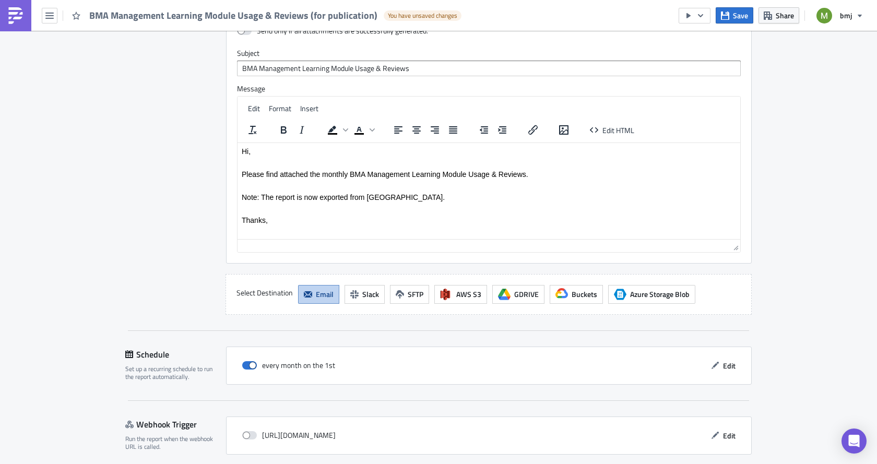
scroll to position [1741, 0]
click at [723, 359] on span "Edit" at bounding box center [729, 364] width 13 height 11
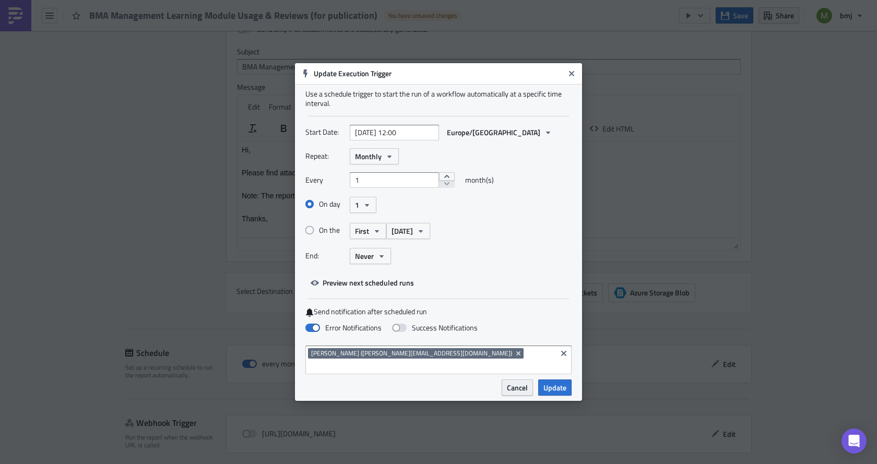
click at [522, 382] on span "Cancel" at bounding box center [517, 387] width 21 height 11
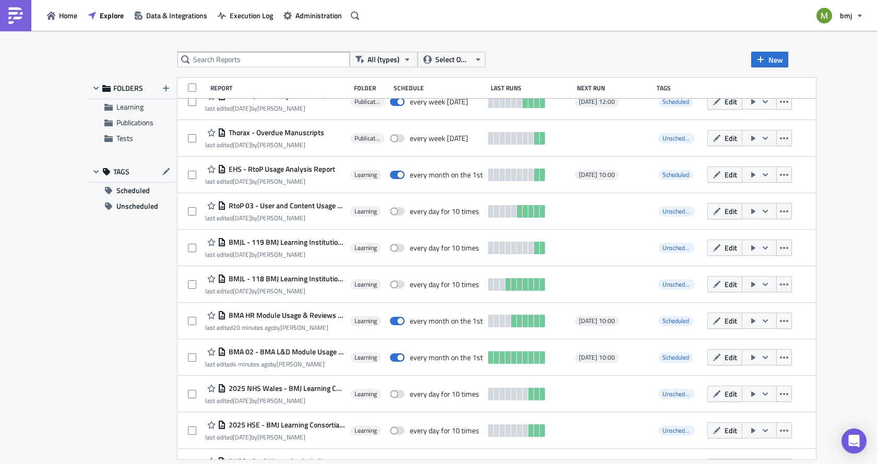
scroll to position [214, 0]
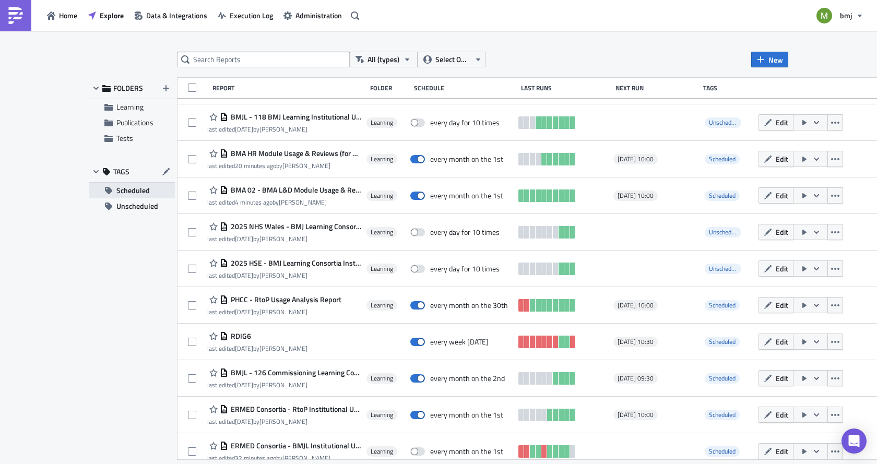
click at [149, 191] on button "Scheduled" at bounding box center [132, 191] width 86 height 16
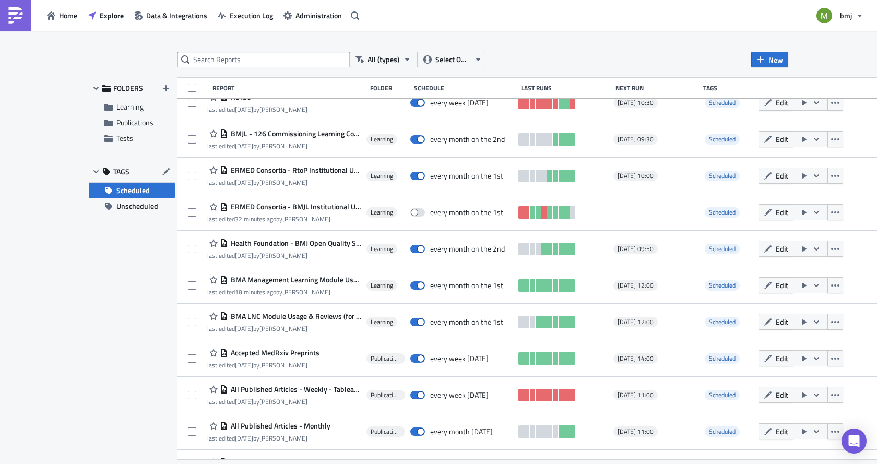
scroll to position [297, 0]
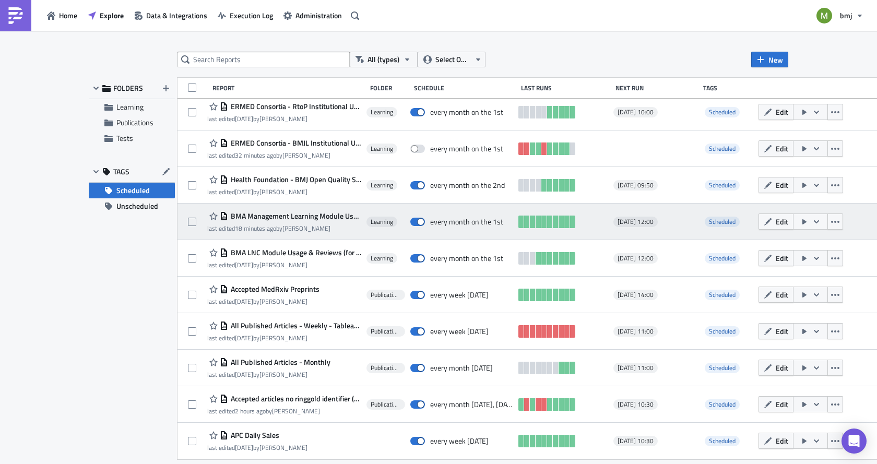
click at [285, 212] on span "BMA Management Learning Module Usage & Reviews (for publication)" at bounding box center [294, 215] width 133 height 9
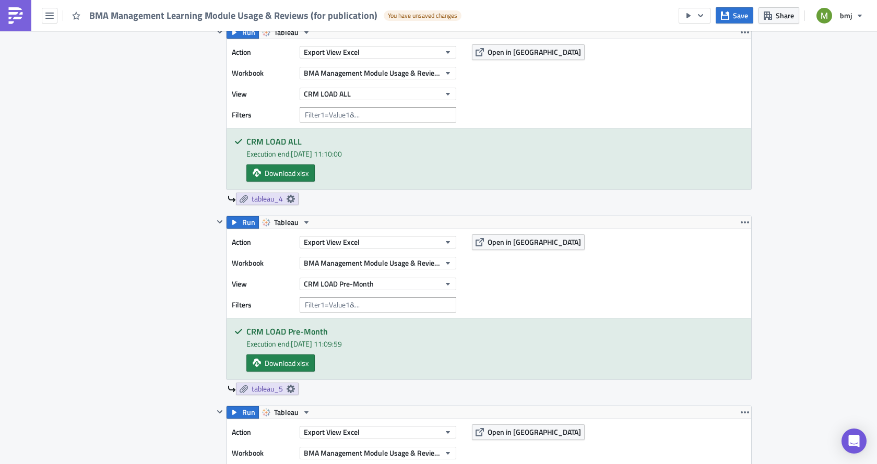
scroll to position [725, 0]
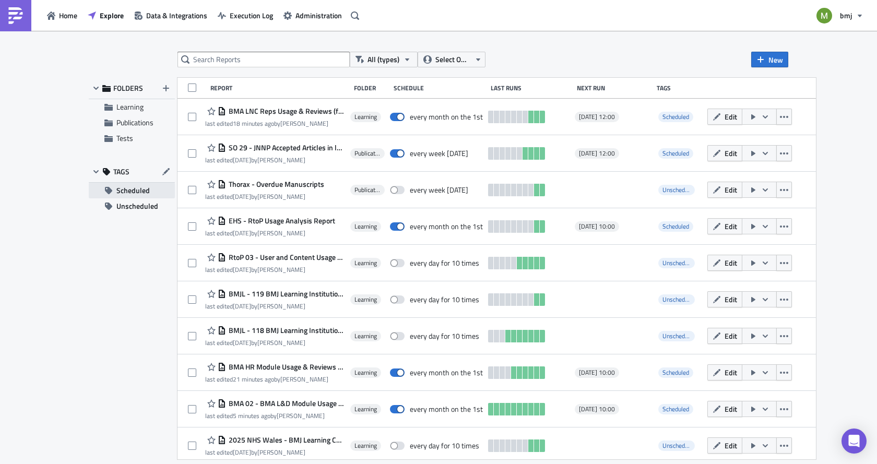
click at [130, 185] on span "Scheduled" at bounding box center [132, 191] width 33 height 16
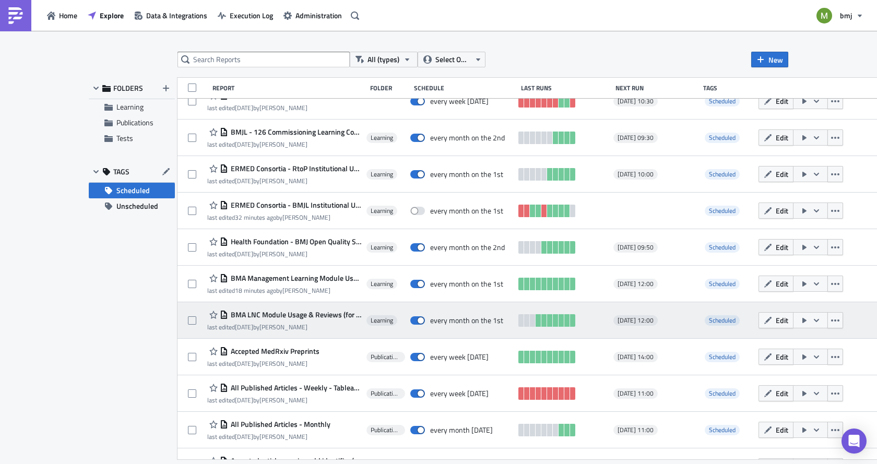
scroll to position [245, 0]
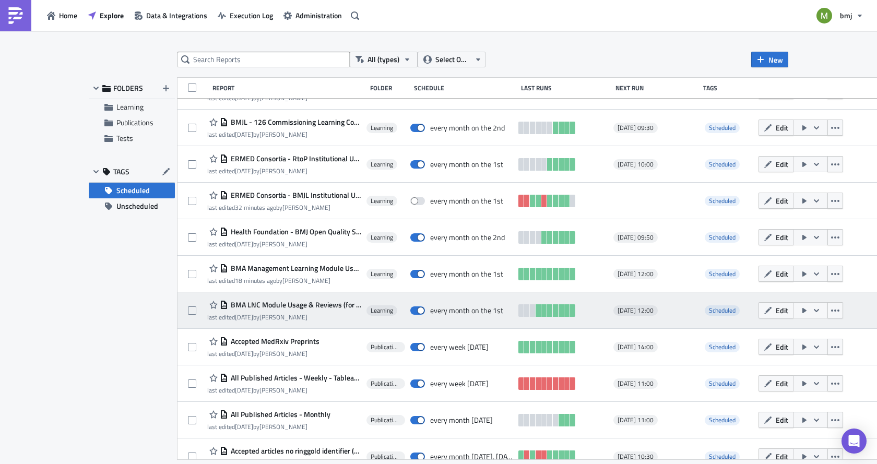
click at [325, 301] on span "BMA LNC Module Usage & Reviews (for publication) - Monthly" at bounding box center [294, 304] width 133 height 9
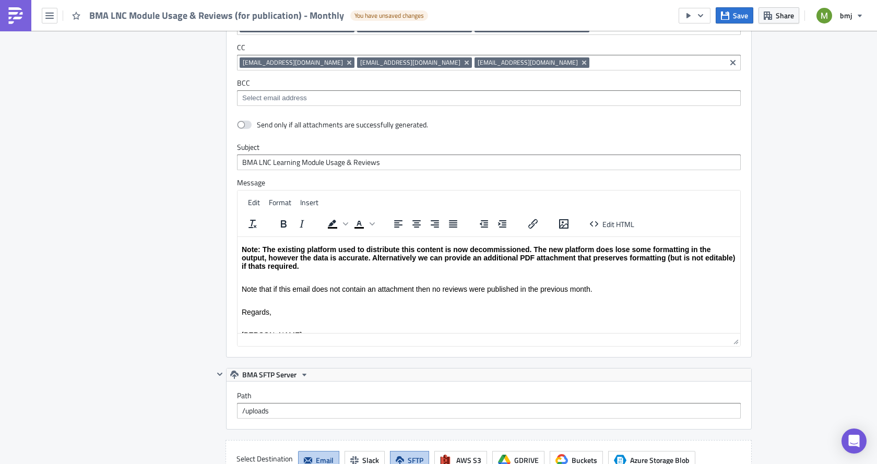
scroll to position [29, 0]
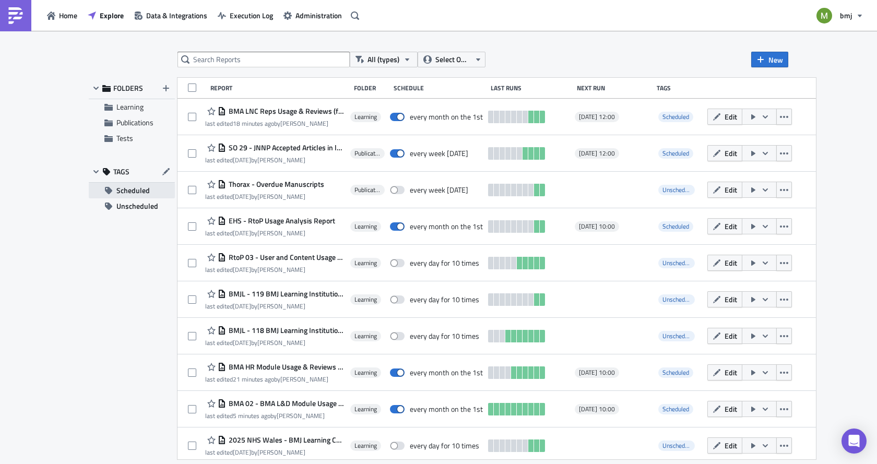
click at [133, 193] on span "Scheduled" at bounding box center [132, 191] width 33 height 16
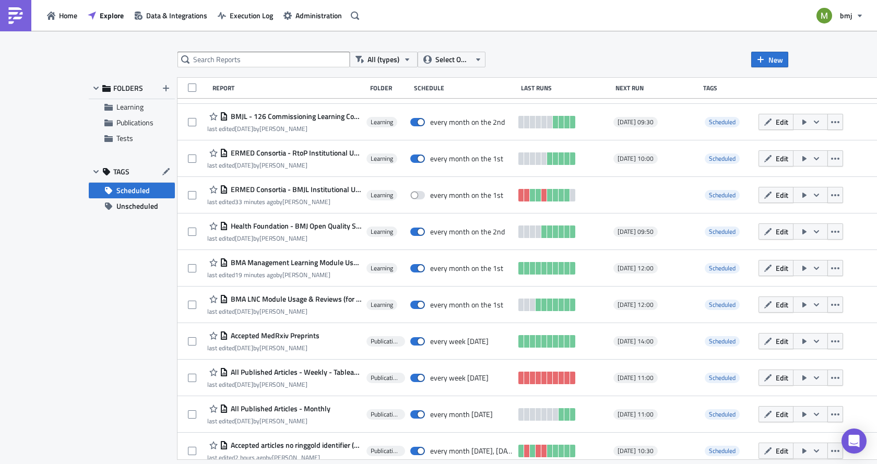
scroll to position [261, 0]
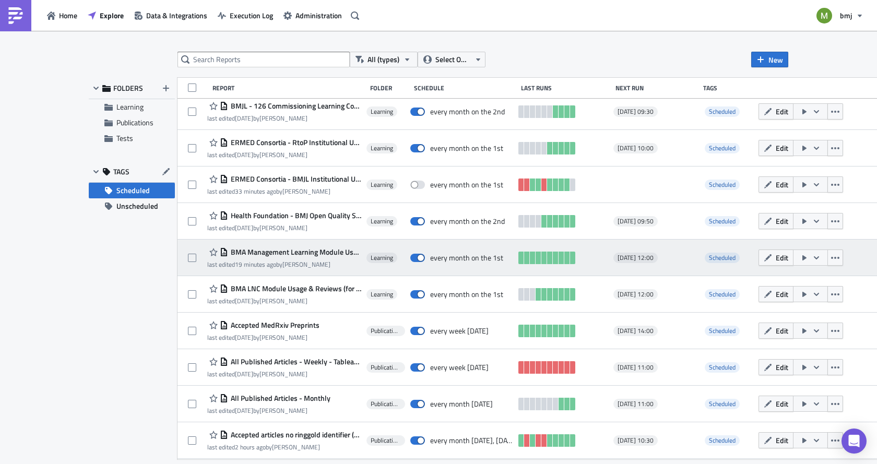
click at [812, 257] on icon "button" at bounding box center [816, 258] width 8 height 8
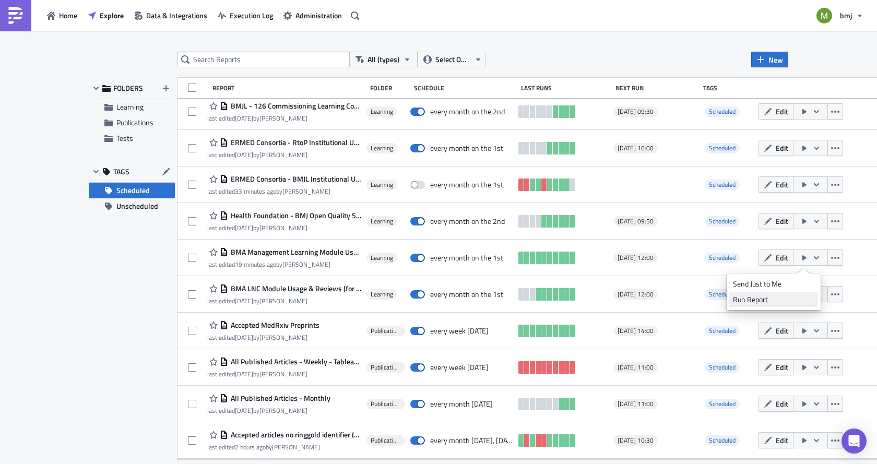
click at [796, 295] on div "Run Report" at bounding box center [773, 299] width 81 height 10
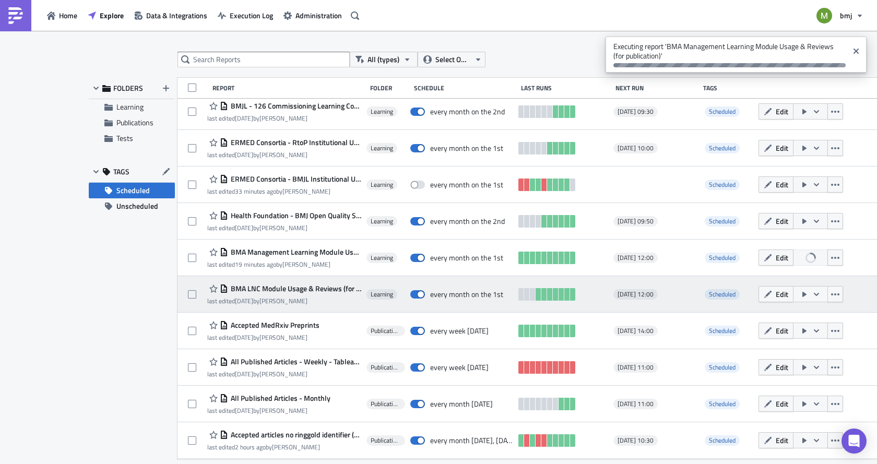
click at [814, 294] on icon "button" at bounding box center [816, 293] width 5 height 3
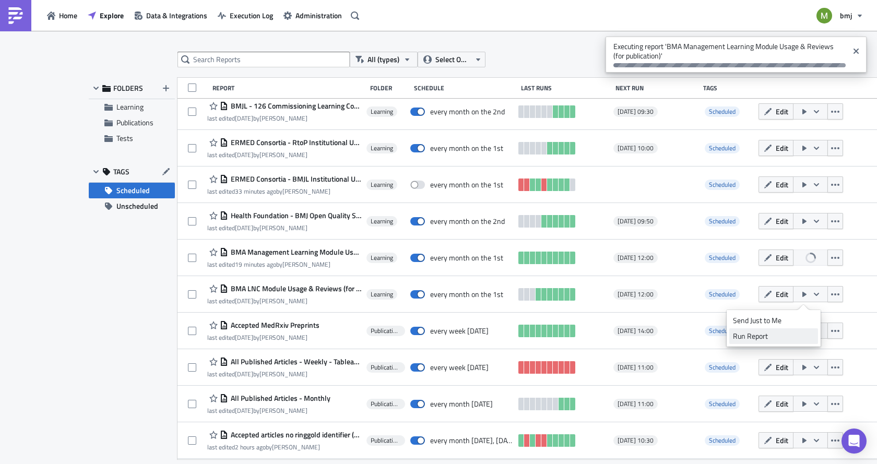
click at [789, 336] on div "Run Report" at bounding box center [773, 336] width 81 height 10
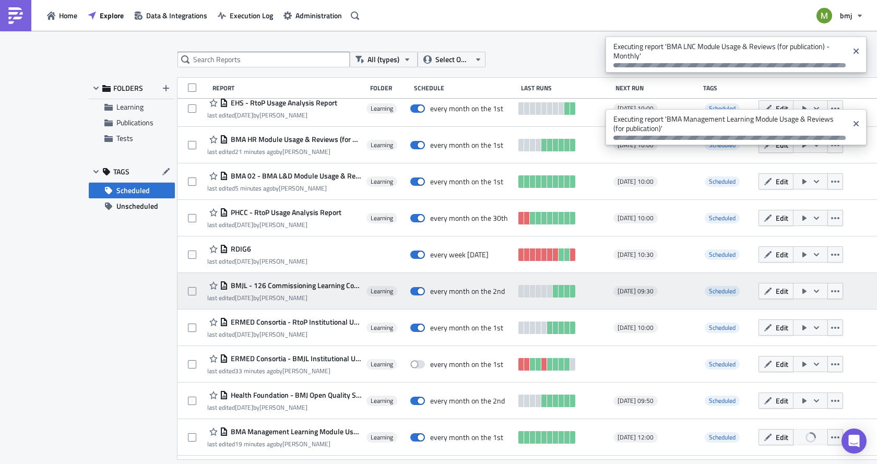
scroll to position [157, 0]
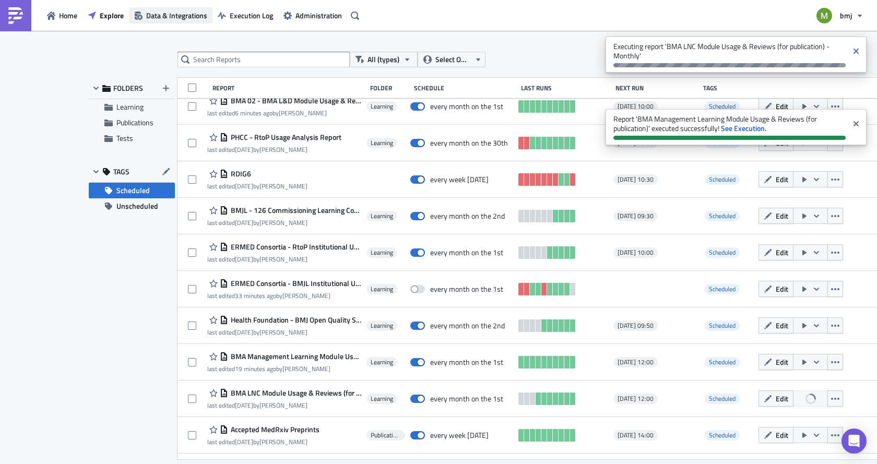
click at [167, 13] on span "Data & Integrations" at bounding box center [176, 15] width 61 height 11
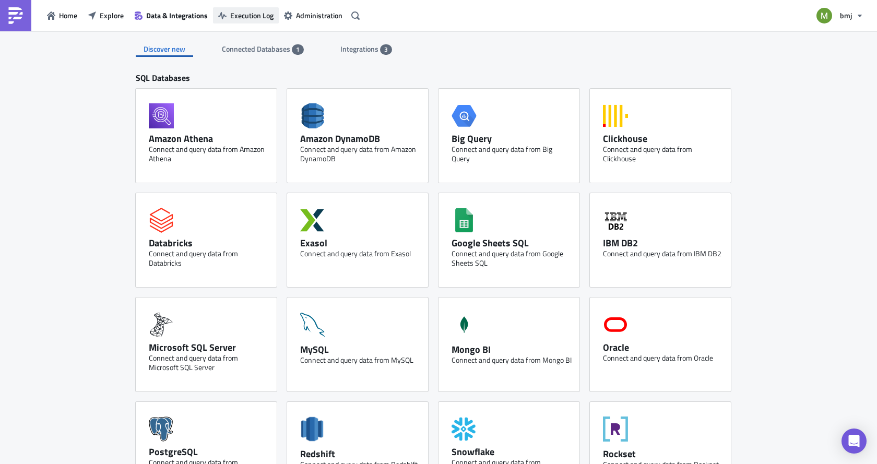
click at [228, 14] on button "Execution Log" at bounding box center [246, 15] width 66 height 16
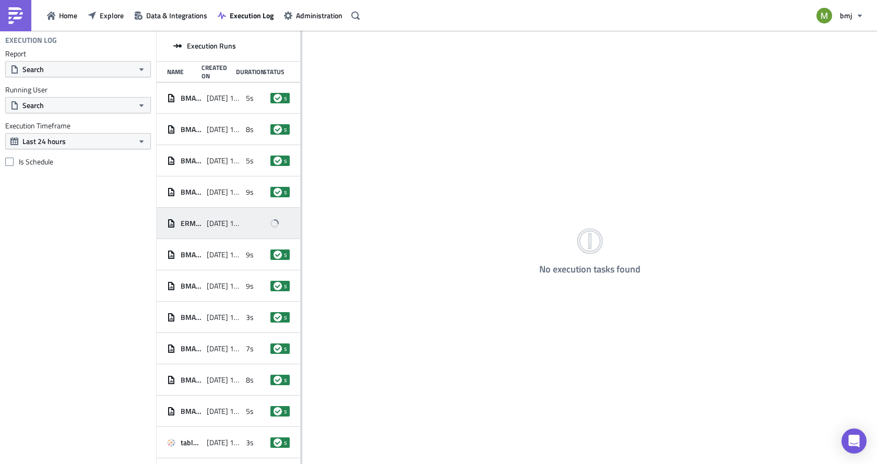
click at [224, 226] on span "[DATE] 12:07" at bounding box center [224, 223] width 34 height 9
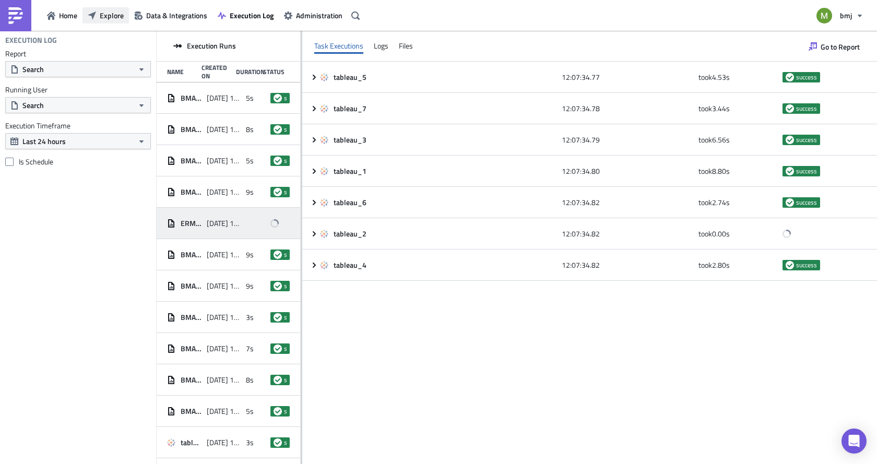
click at [113, 11] on span "Explore" at bounding box center [112, 15] width 24 height 11
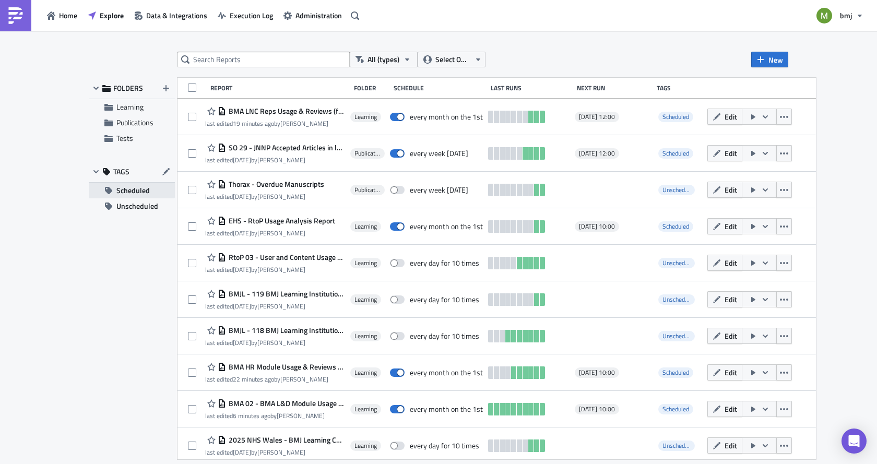
click at [125, 187] on span "Scheduled" at bounding box center [132, 191] width 33 height 16
